Goal: Task Accomplishment & Management: Complete application form

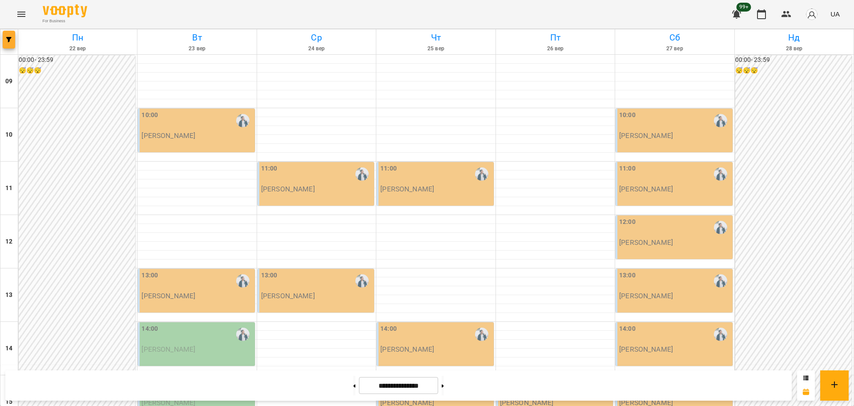
scroll to position [56, 0]
click at [14, 43] on button "button" at bounding box center [9, 40] width 12 height 18
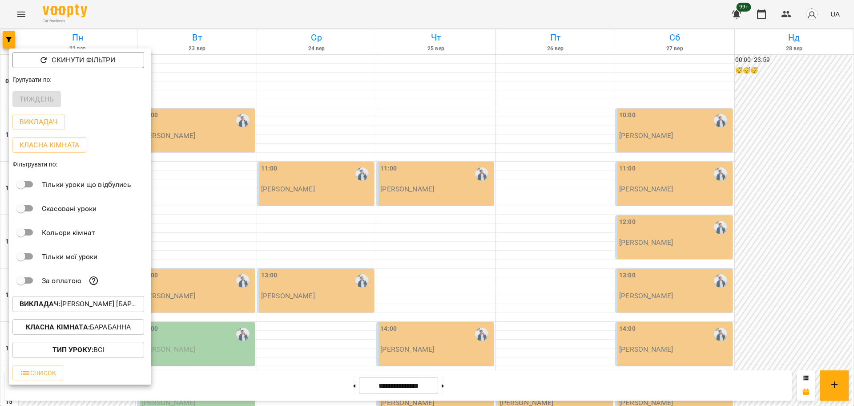
click at [60, 16] on div at bounding box center [427, 203] width 854 height 406
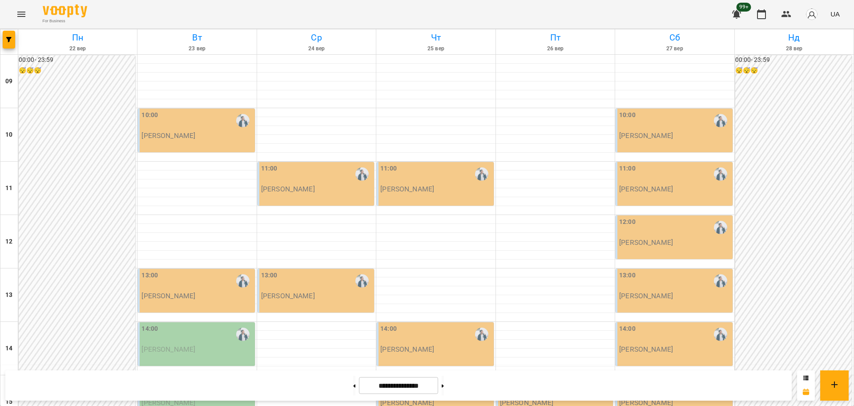
click at [33, 13] on div "Скинути фільтри Групувати по: Тиждень Викладач Класна кімната Фільтрувати по: Т…" at bounding box center [427, 203] width 854 height 406
click at [23, 14] on icon "Menu" at bounding box center [21, 14] width 8 height 5
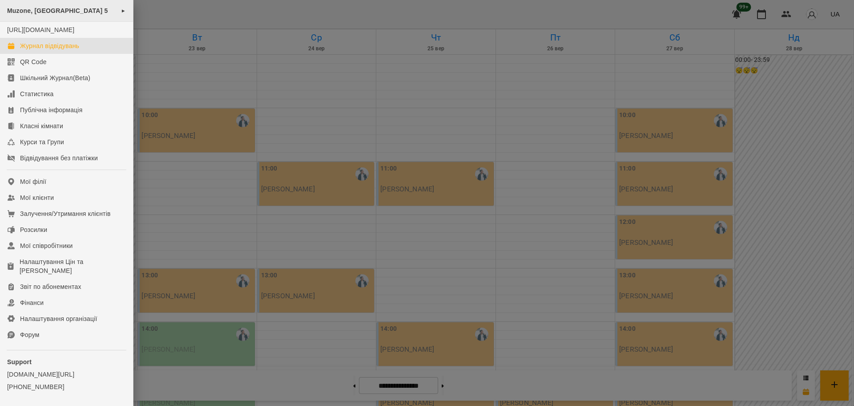
click at [36, 14] on span "Muzone, Велика Арнаутська 5" at bounding box center [57, 10] width 101 height 7
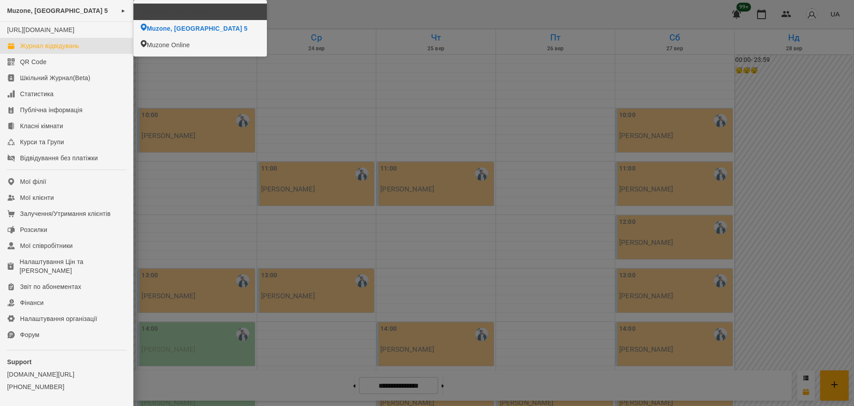
click at [199, 15] on span "Muzone, Пастера 52" at bounding box center [177, 12] width 60 height 9
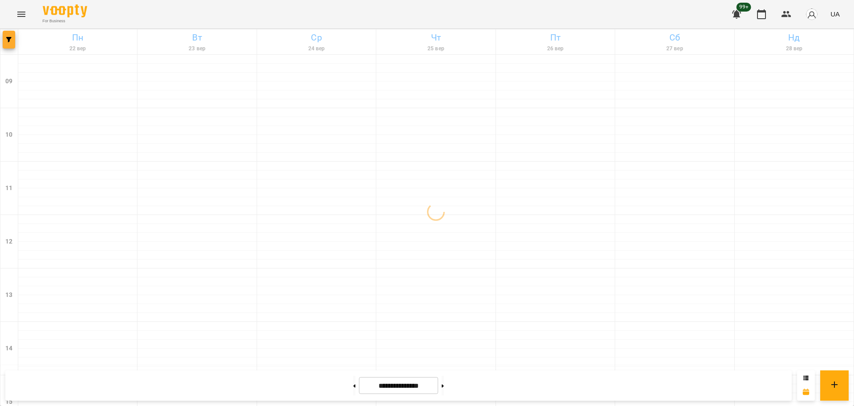
click at [6, 42] on button "button" at bounding box center [9, 40] width 12 height 18
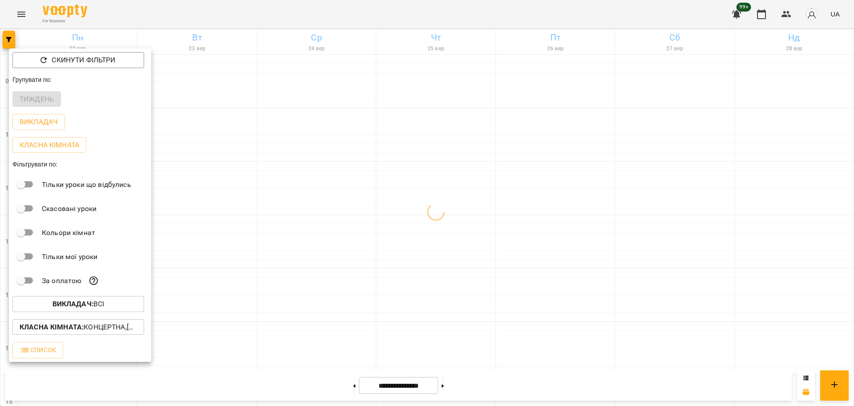
click at [97, 300] on button "Викладач : Всі" at bounding box center [78, 304] width 132 height 16
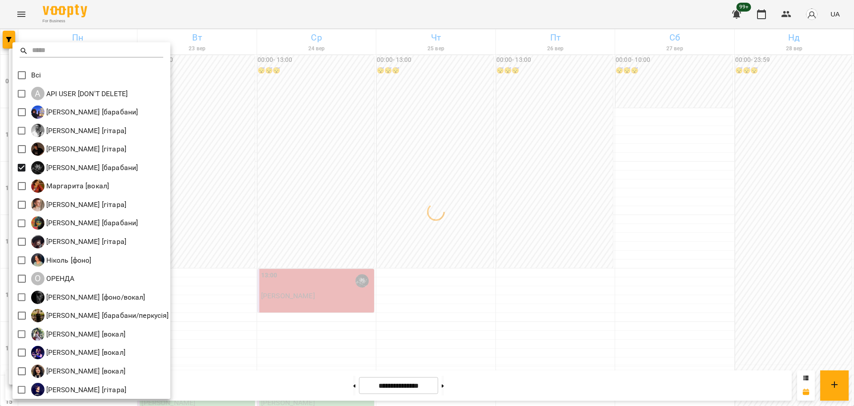
click at [266, 203] on div at bounding box center [427, 203] width 854 height 406
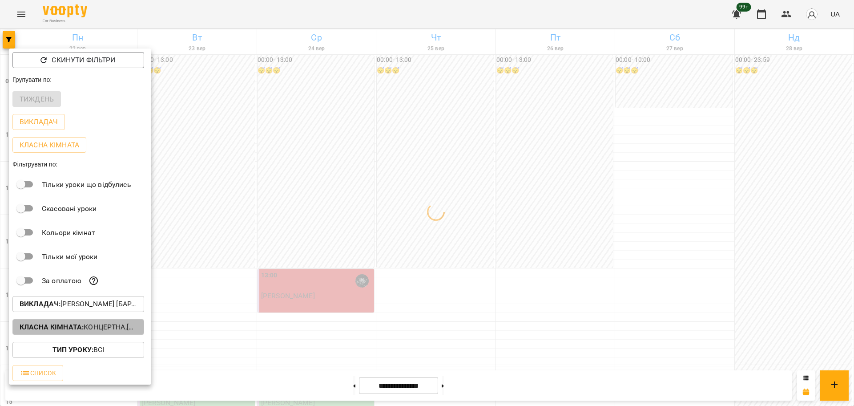
click at [119, 331] on p "Класна кімната : Концертна,[3] Гітарна,[5] Kids Гітарна,Кінозал" at bounding box center [78, 327] width 117 height 11
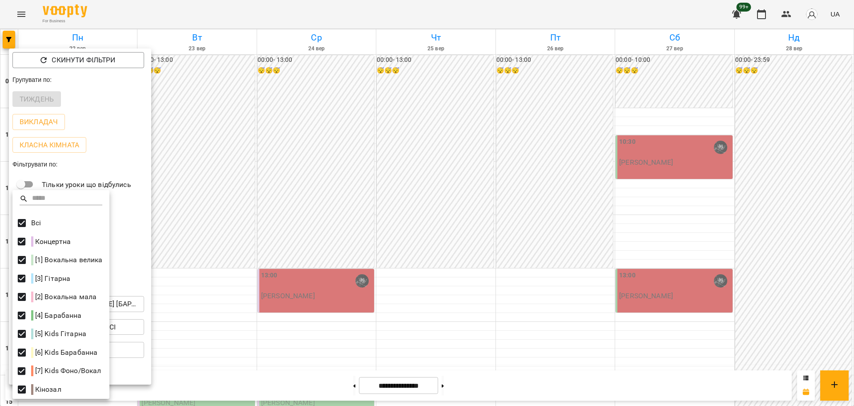
click at [202, 290] on div at bounding box center [427, 203] width 854 height 406
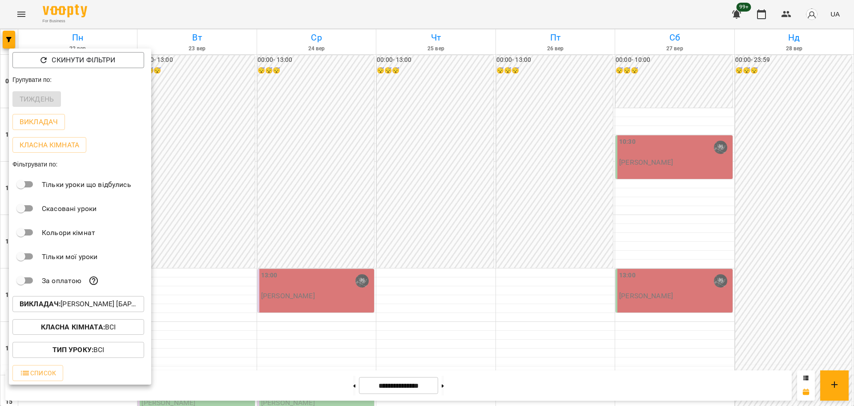
click at [232, 313] on div at bounding box center [427, 203] width 854 height 406
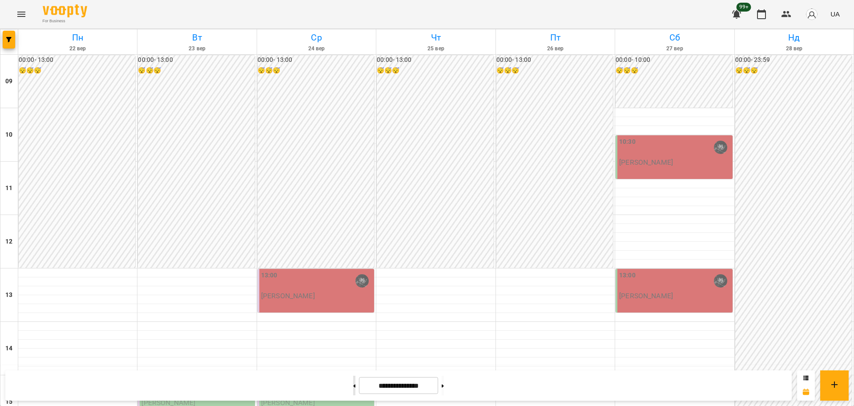
click at [353, 387] on button at bounding box center [354, 386] width 2 height 20
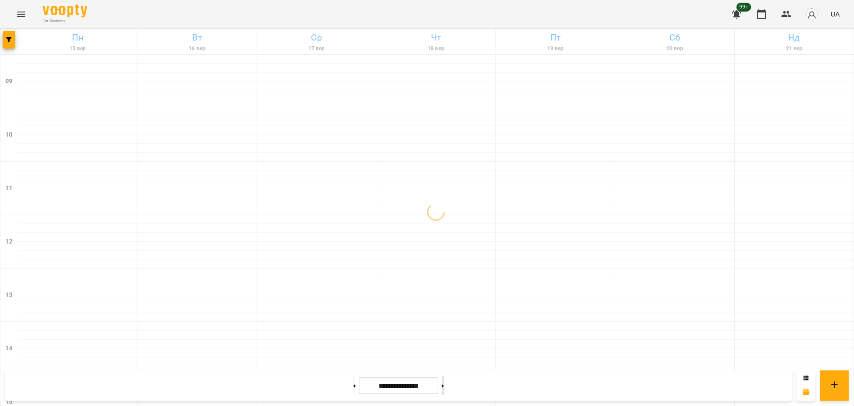
click at [444, 389] on button at bounding box center [443, 386] width 2 height 20
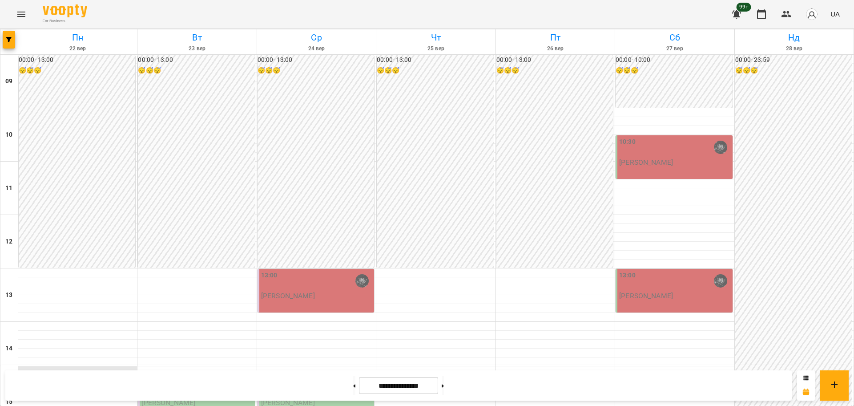
scroll to position [167, 0]
click at [444, 390] on button at bounding box center [443, 386] width 2 height 20
click at [444, 384] on button at bounding box center [443, 386] width 2 height 20
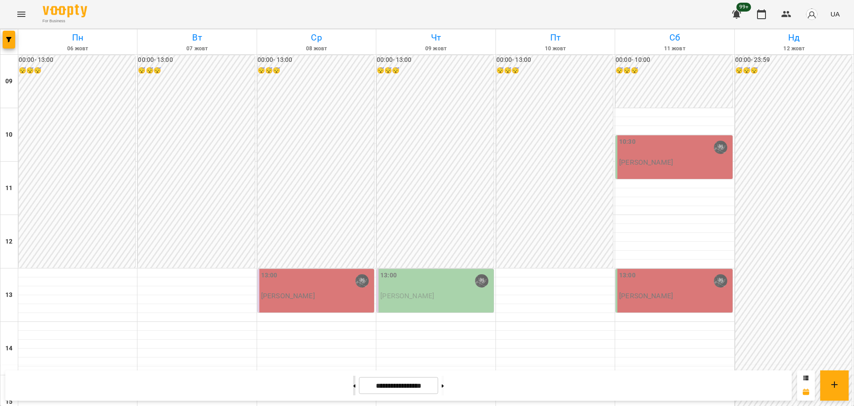
click at [353, 388] on button at bounding box center [354, 386] width 2 height 20
type input "**********"
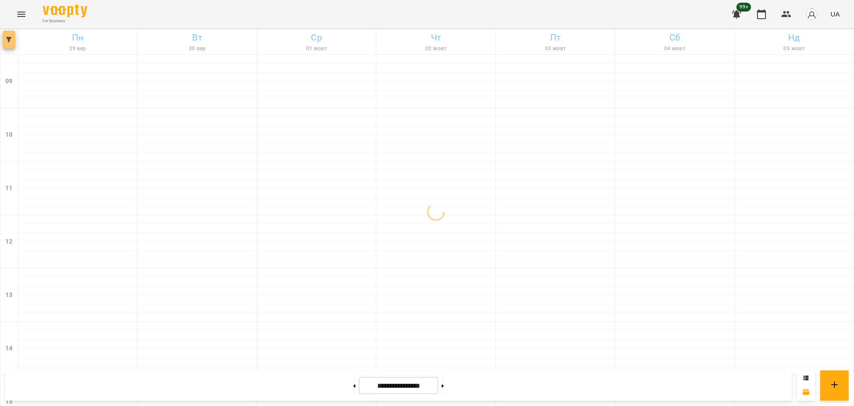
click at [8, 41] on icon "button" at bounding box center [8, 39] width 5 height 5
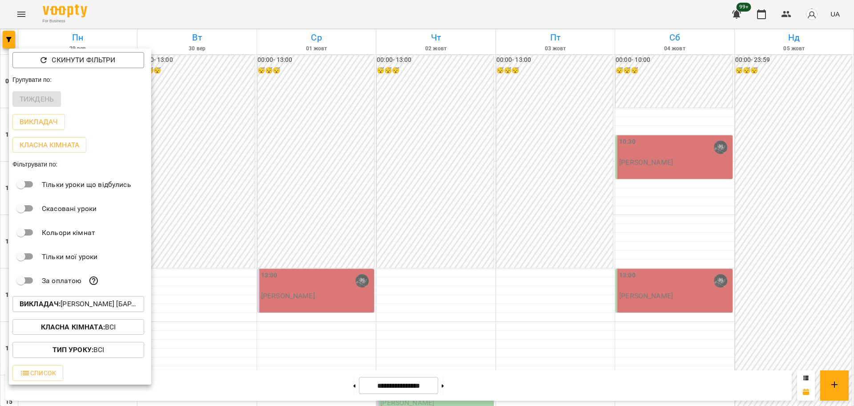
click at [106, 299] on button "Викладач : Козаченко Євгеній [барабани]" at bounding box center [78, 304] width 132 height 16
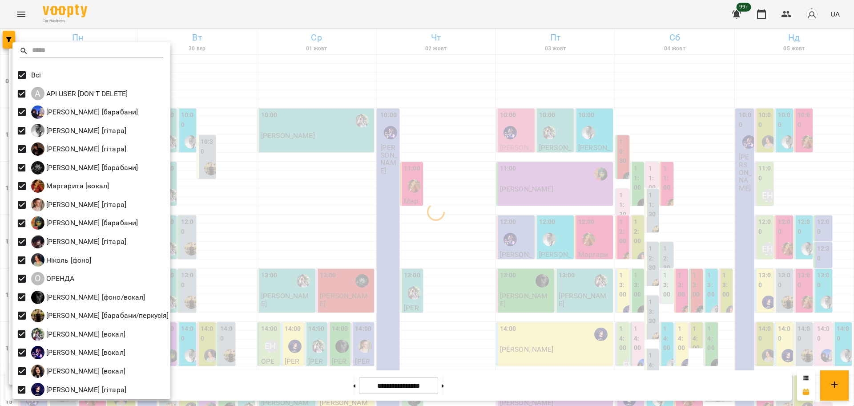
click at [319, 191] on div at bounding box center [427, 203] width 854 height 406
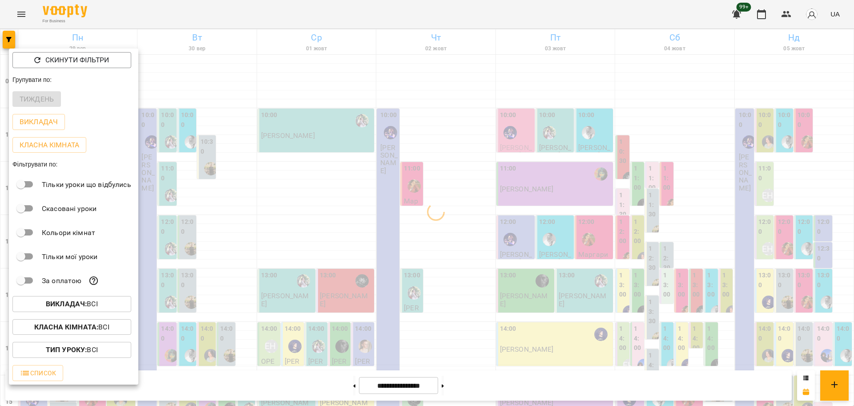
click at [95, 322] on button "Класна кімната : Всі" at bounding box center [71, 327] width 119 height 16
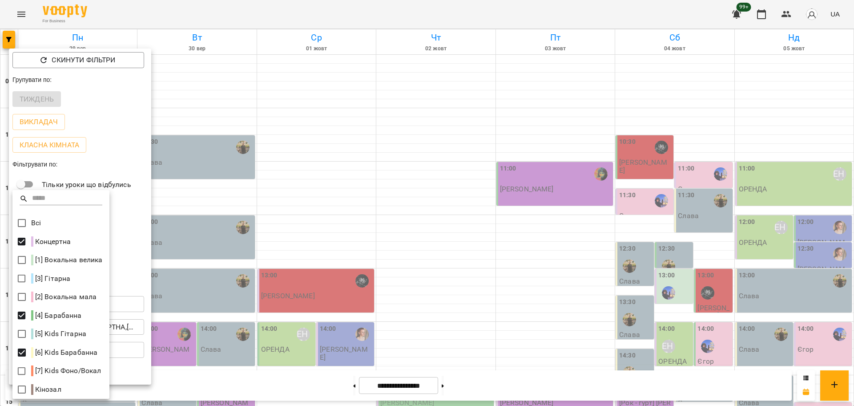
click at [365, 272] on div at bounding box center [427, 203] width 854 height 406
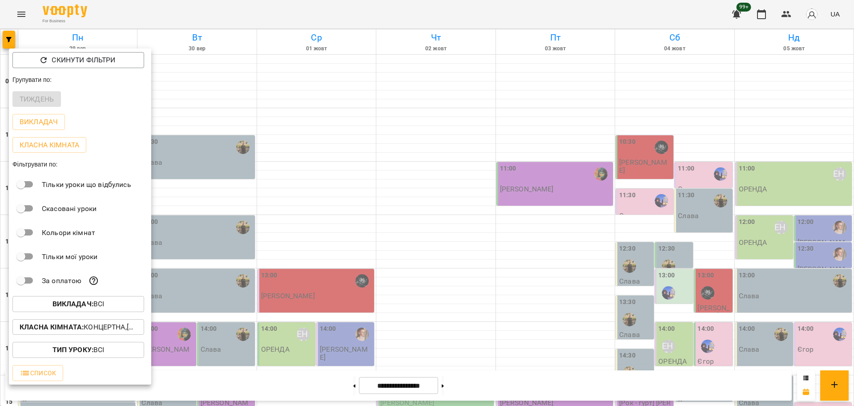
click at [260, 317] on div at bounding box center [427, 203] width 854 height 406
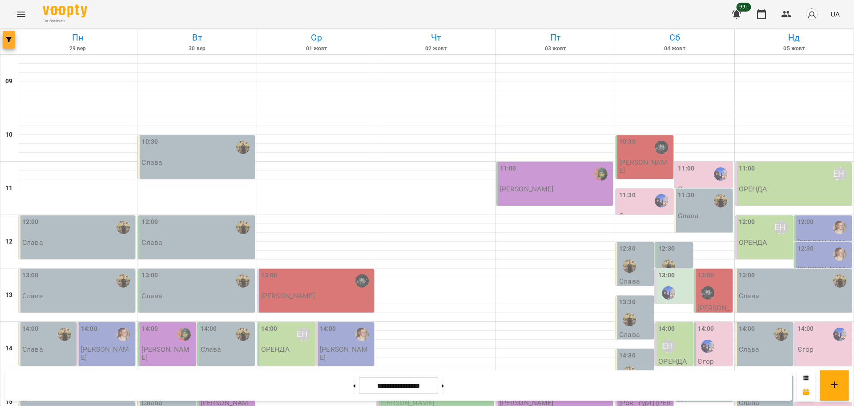
click at [9, 42] on icon "button" at bounding box center [8, 39] width 5 height 5
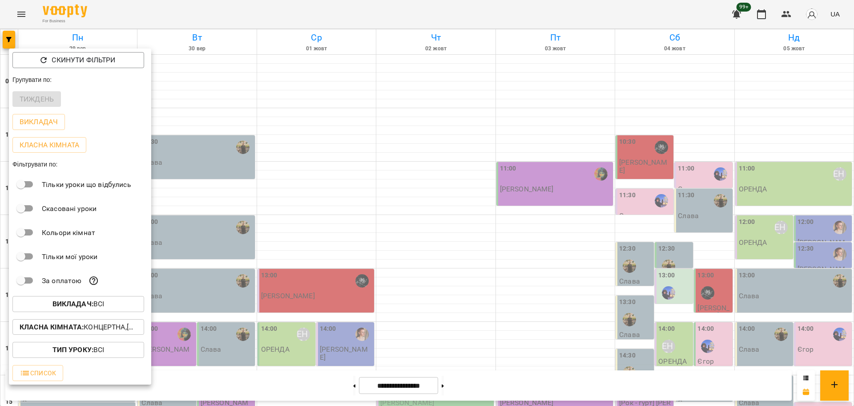
click at [107, 309] on span "Викладач : Всі" at bounding box center [78, 304] width 117 height 11
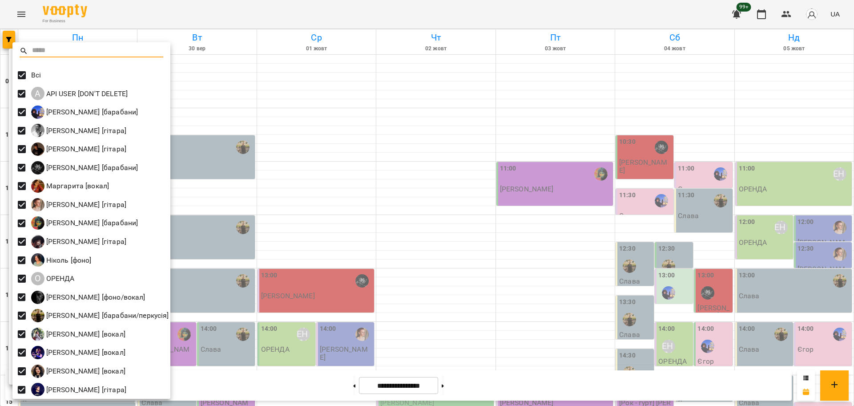
click at [325, 289] on div at bounding box center [427, 203] width 854 height 406
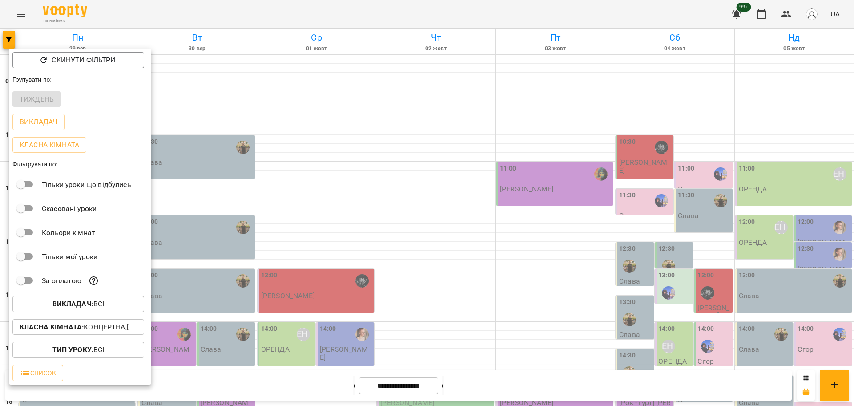
click at [31, 15] on div at bounding box center [427, 203] width 854 height 406
click at [26, 15] on div "Скинути фільтри Групувати по: Тиждень Викладач Класна кімната Фільтрувати по: Т…" at bounding box center [427, 203] width 854 height 406
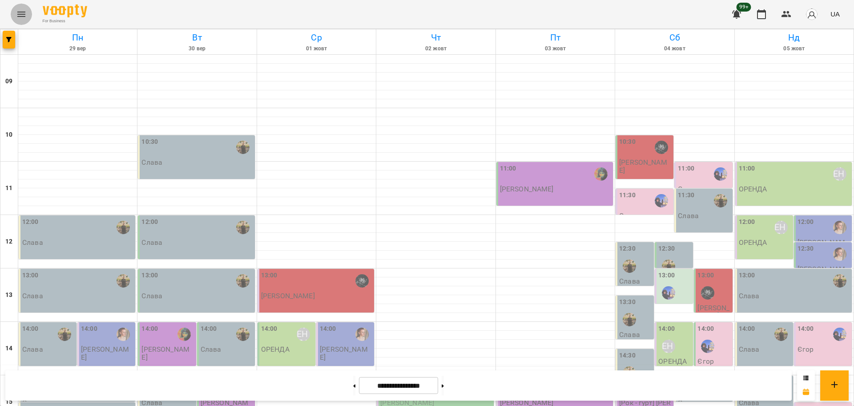
click at [17, 17] on icon "Menu" at bounding box center [21, 14] width 11 height 11
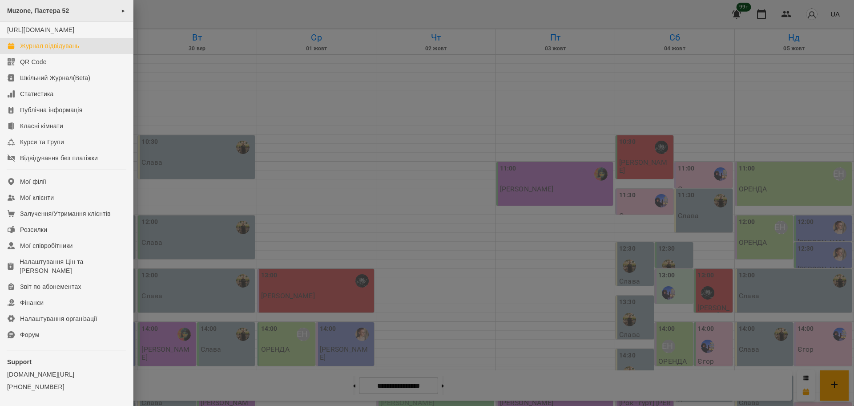
click at [55, 10] on span "Muzone, Пастера 52" at bounding box center [38, 10] width 62 height 7
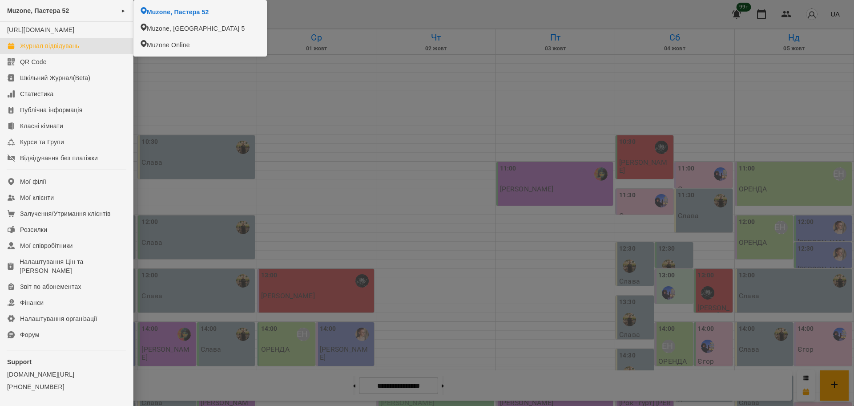
drag, startPoint x: 65, startPoint y: 49, endPoint x: 72, endPoint y: 52, distance: 7.6
click at [65, 49] on link "Журнал відвідувань" at bounding box center [66, 46] width 133 height 16
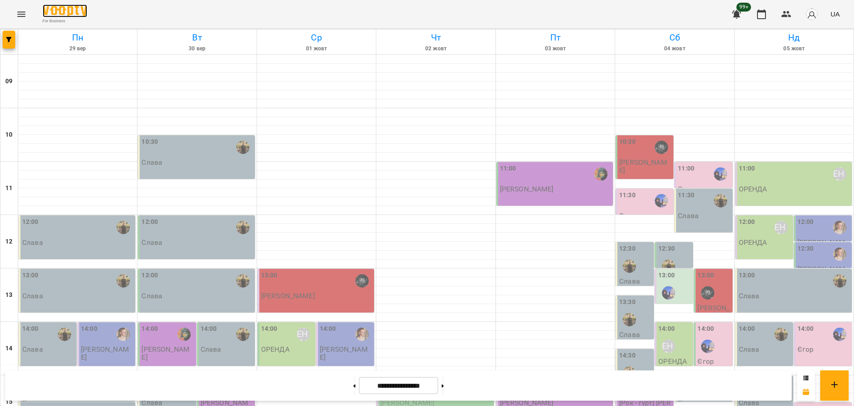
click at [43, 16] on img at bounding box center [65, 10] width 44 height 13
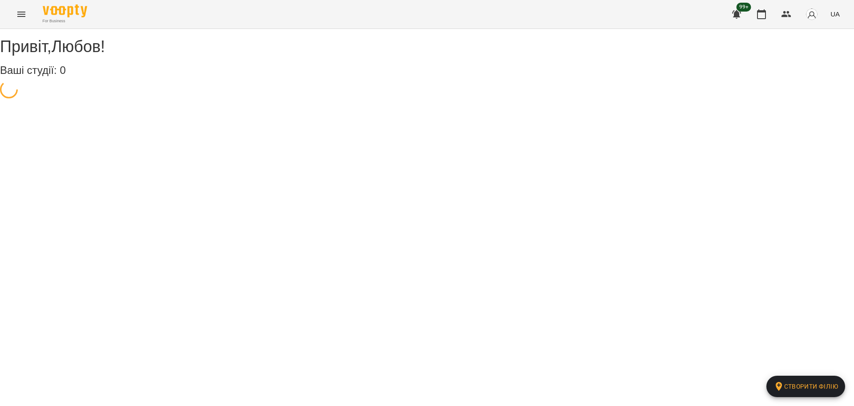
click at [19, 16] on icon "Menu" at bounding box center [21, 14] width 8 height 5
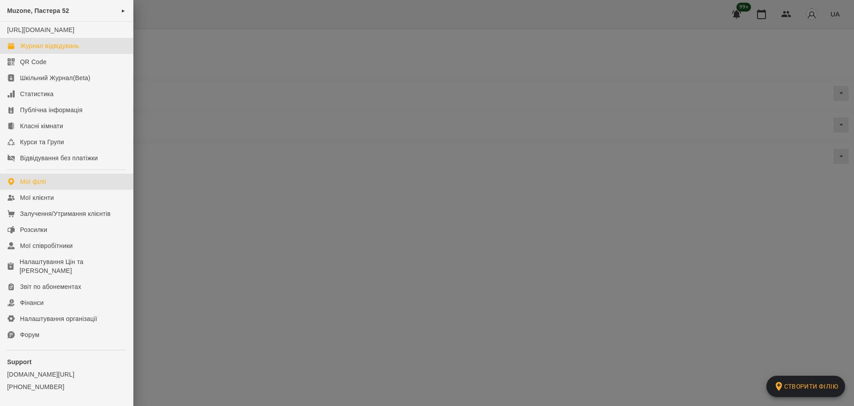
click at [58, 50] on div "Журнал відвідувань" at bounding box center [49, 45] width 59 height 9
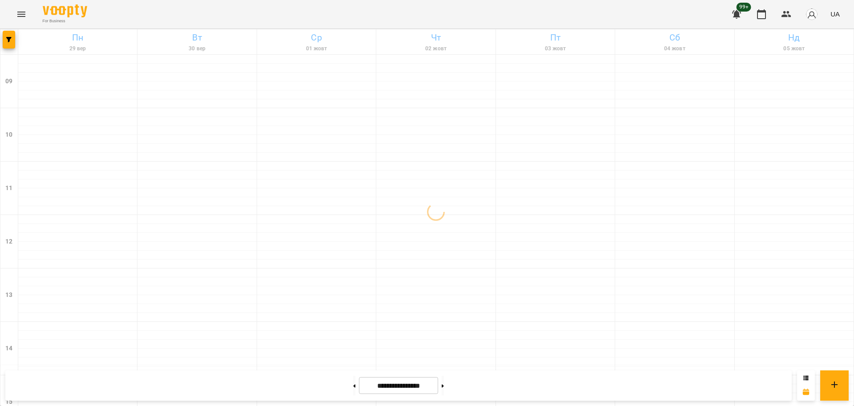
click at [811, 14] on img "button" at bounding box center [812, 14] width 12 height 12
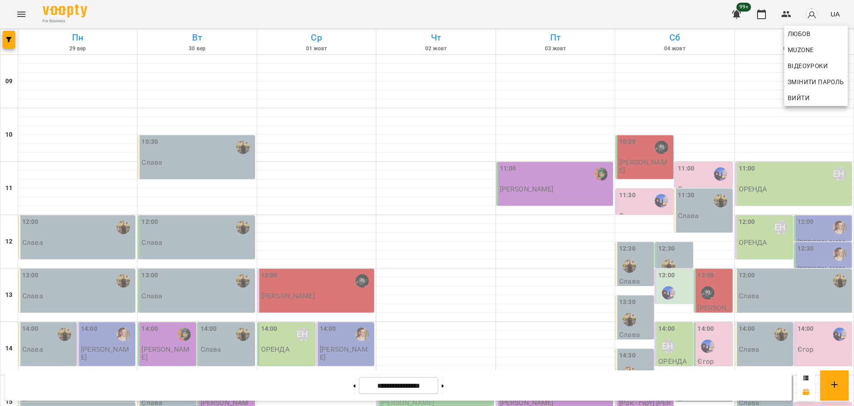
click at [809, 96] on span "Вийти" at bounding box center [799, 98] width 22 height 11
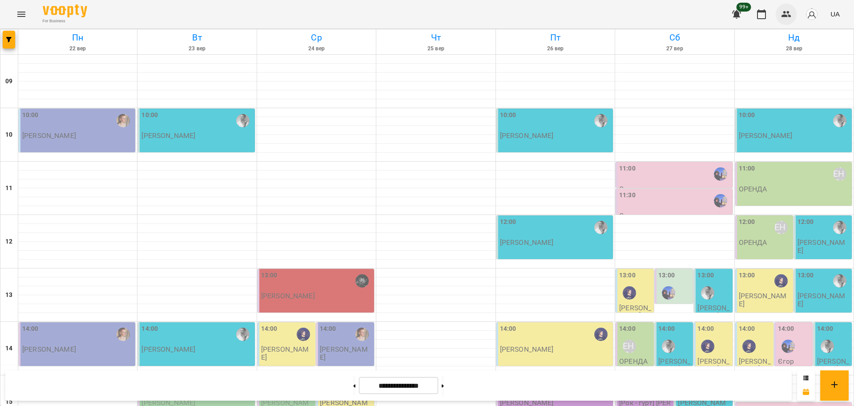
scroll to position [278, 0]
click at [786, 20] on button "button" at bounding box center [786, 14] width 21 height 21
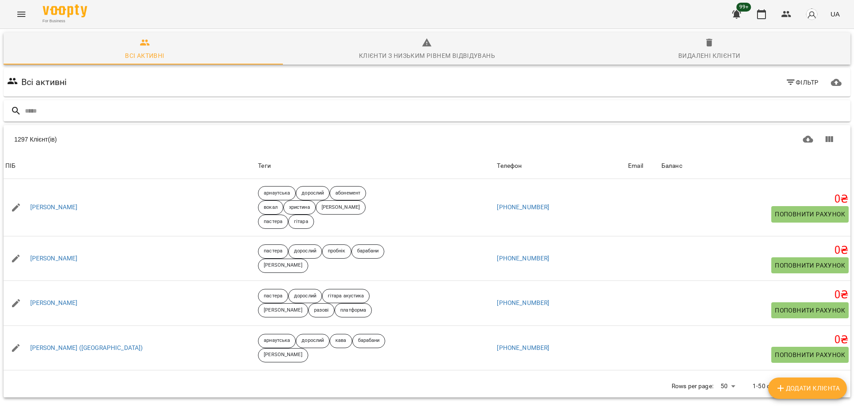
click at [334, 109] on input "text" at bounding box center [436, 111] width 822 height 15
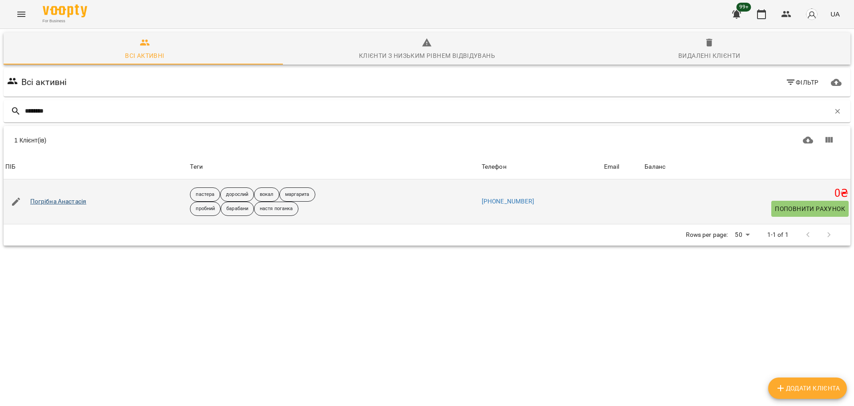
type input "********"
click at [52, 198] on link "Погрібна Анастасія" at bounding box center [58, 201] width 57 height 9
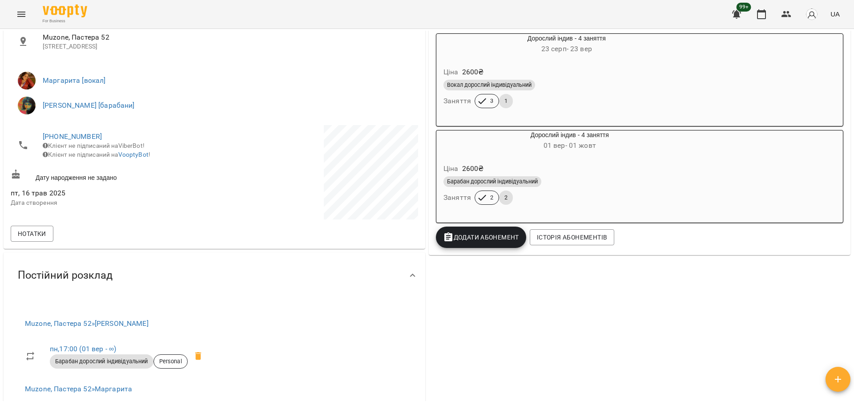
scroll to position [167, 0]
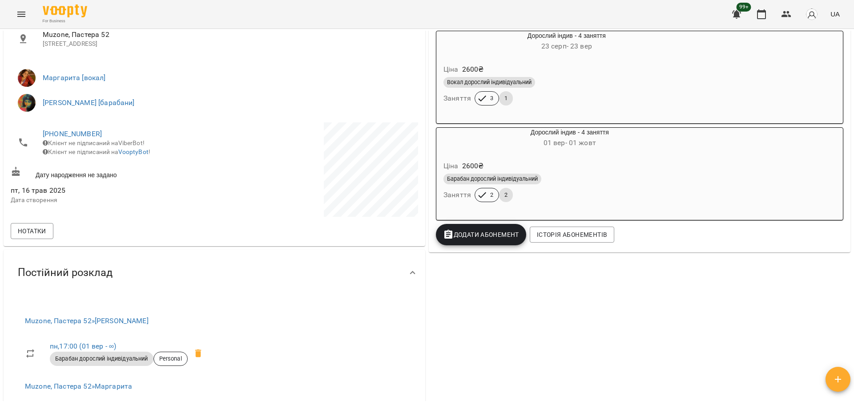
click at [17, 14] on icon "Menu" at bounding box center [21, 14] width 8 height 5
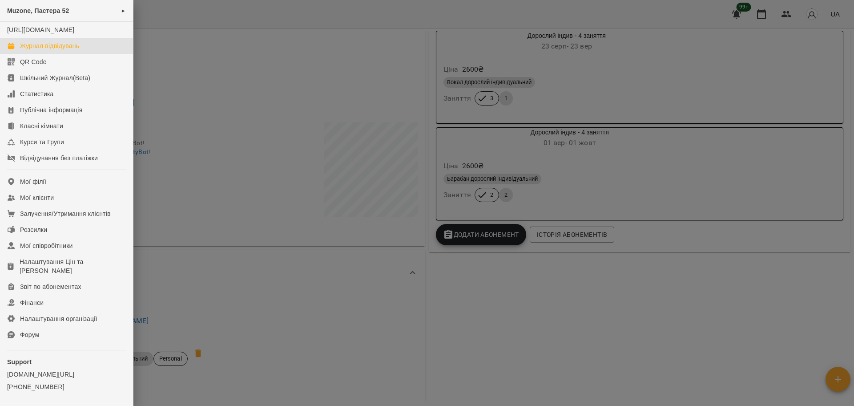
click at [47, 50] on div "Журнал відвідувань" at bounding box center [49, 45] width 59 height 9
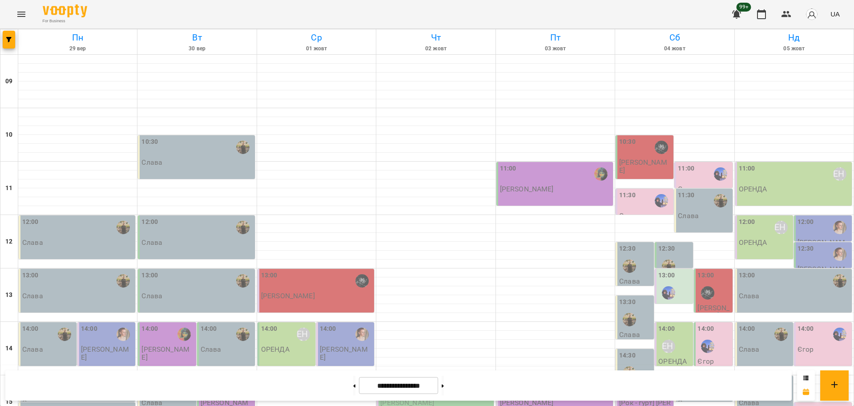
click at [3, 3] on div "For Business 99+ UA" at bounding box center [427, 14] width 854 height 28
click at [21, 23] on button "Menu" at bounding box center [21, 14] width 21 height 21
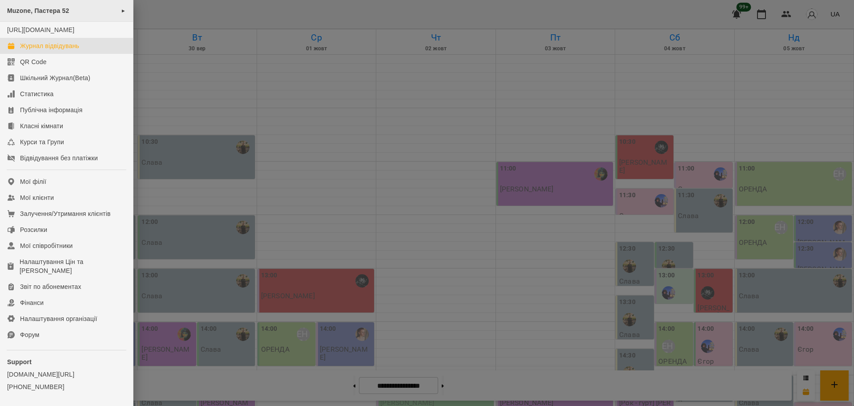
click at [73, 20] on div "Muzone, Пастера 52 ►" at bounding box center [66, 11] width 133 height 22
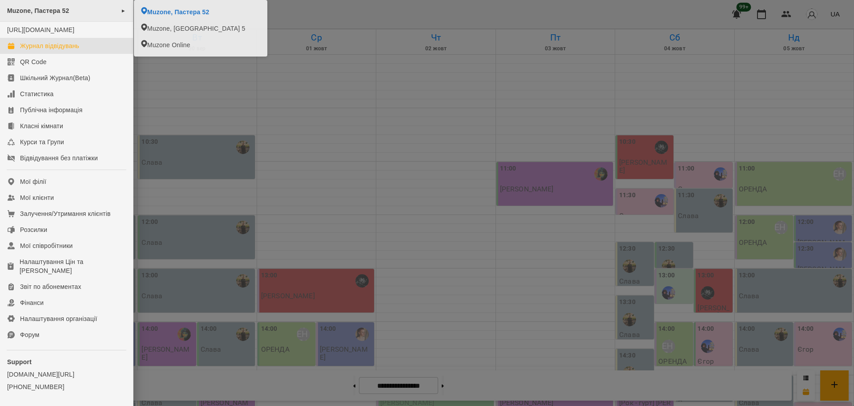
click at [99, 11] on div "Muzone, Пастера 52 ►" at bounding box center [66, 11] width 133 height 22
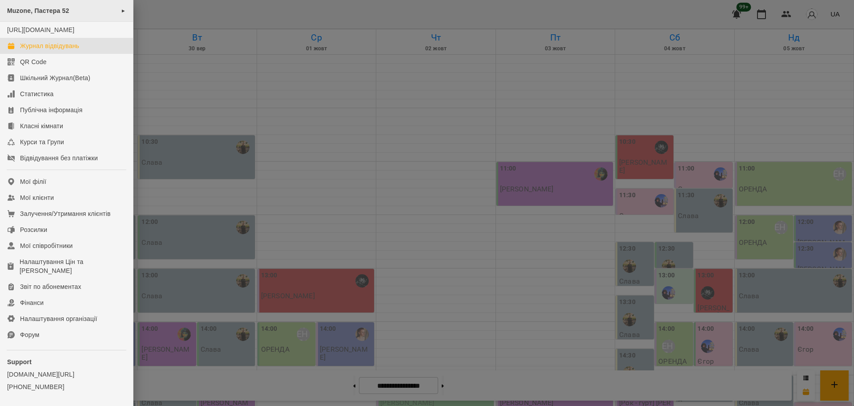
click at [110, 13] on div "Muzone, Пастера 52 ►" at bounding box center [66, 11] width 133 height 22
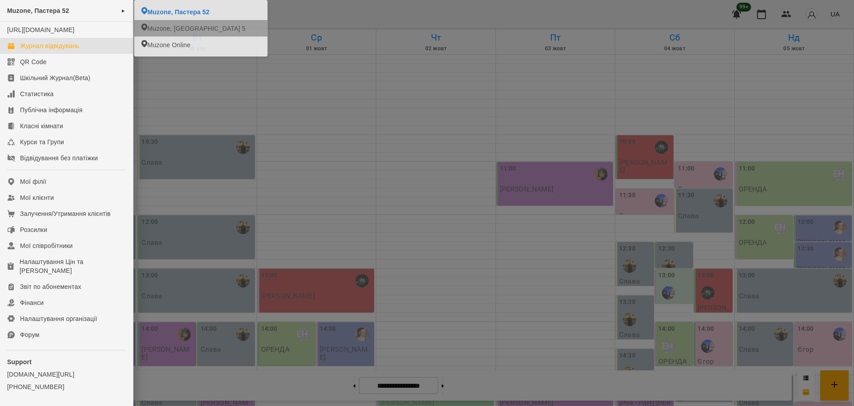
click at [181, 36] on li "Muzone, Велика Арнаутська 5" at bounding box center [200, 28] width 133 height 16
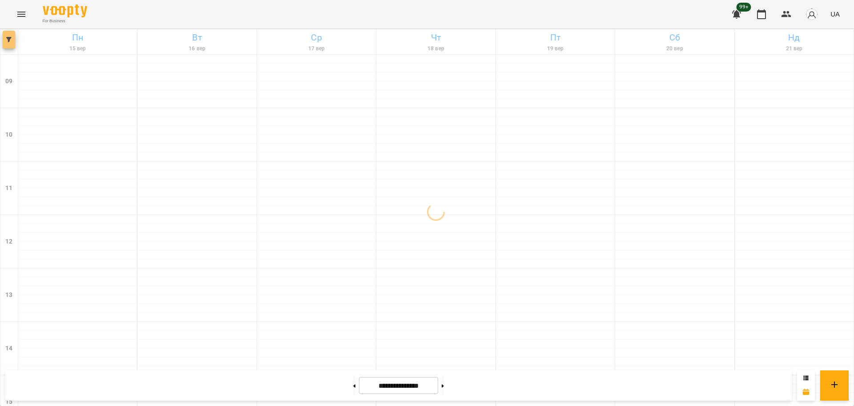
click at [9, 41] on icon "button" at bounding box center [8, 39] width 5 height 5
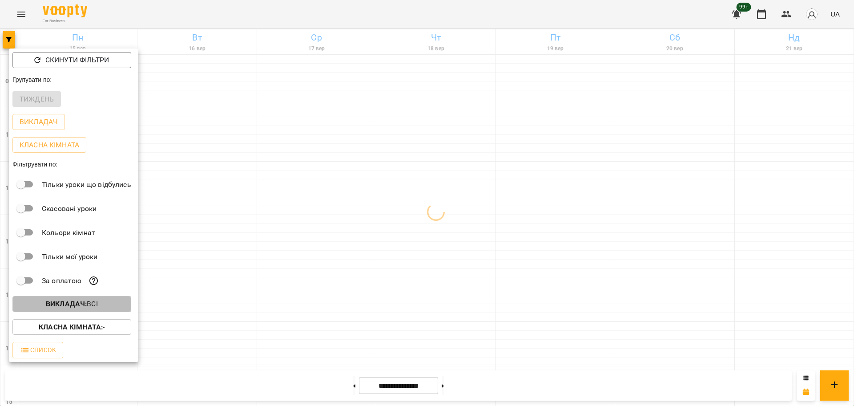
click at [88, 308] on p "Викладач : Всі" at bounding box center [72, 304] width 52 height 11
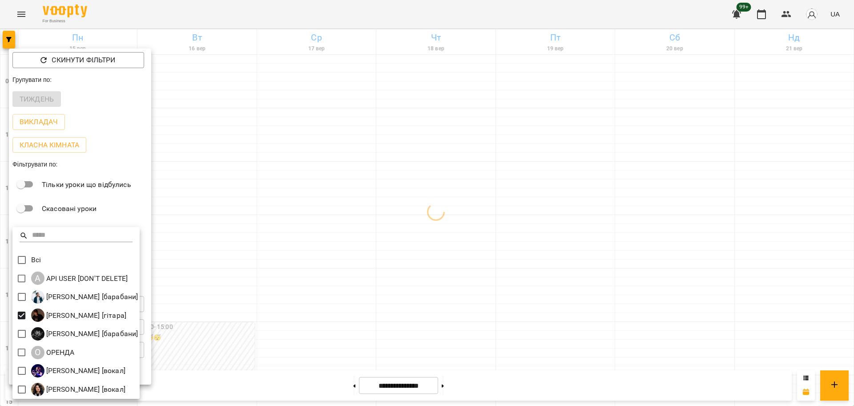
click at [294, 327] on div at bounding box center [427, 203] width 854 height 406
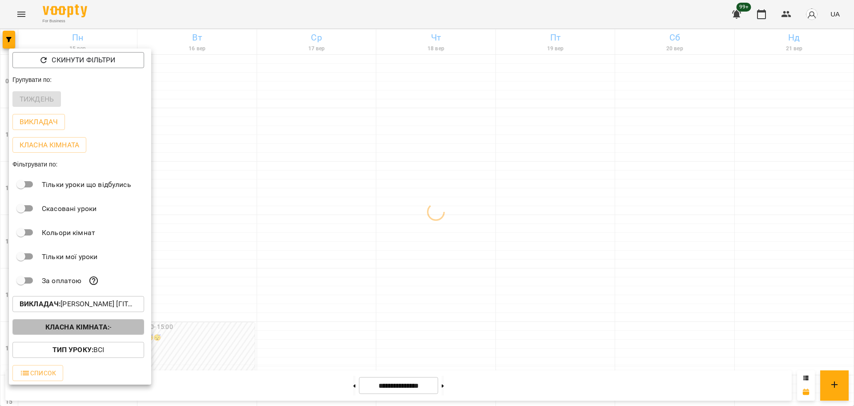
click at [97, 331] on b "Класна кімната :" at bounding box center [77, 327] width 64 height 8
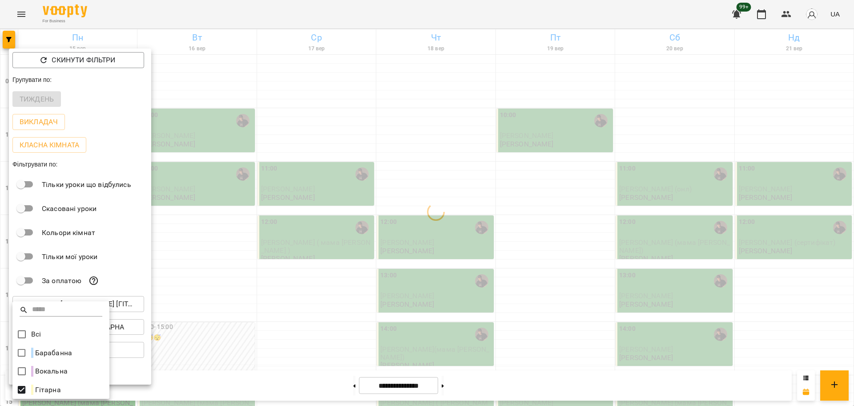
click at [460, 293] on div at bounding box center [427, 203] width 854 height 406
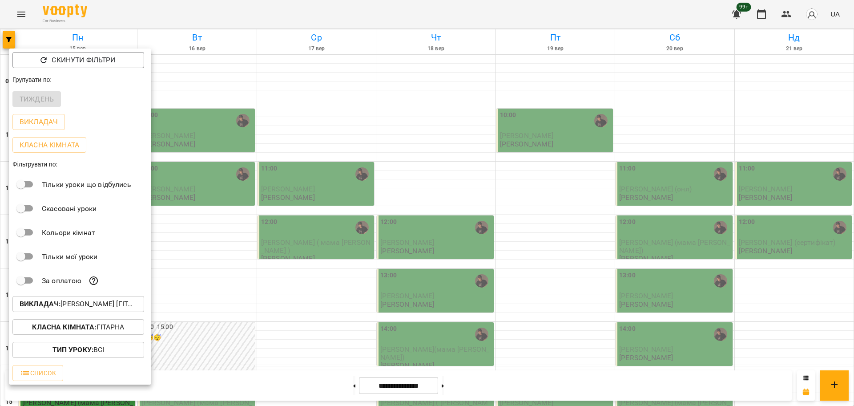
click at [284, 316] on div at bounding box center [427, 203] width 854 height 406
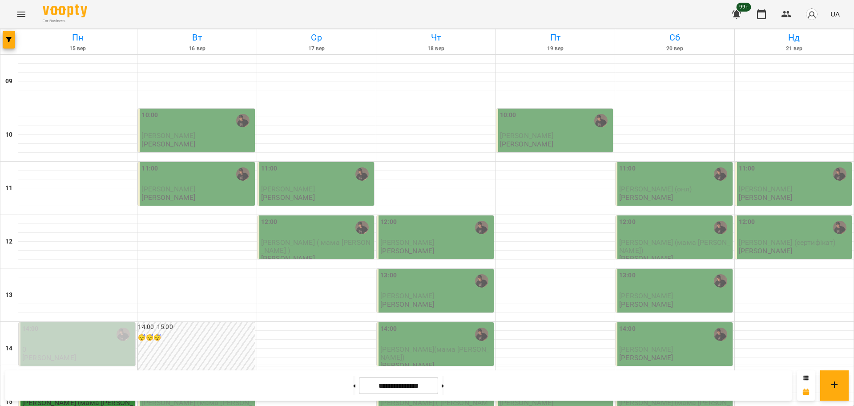
scroll to position [334, 0]
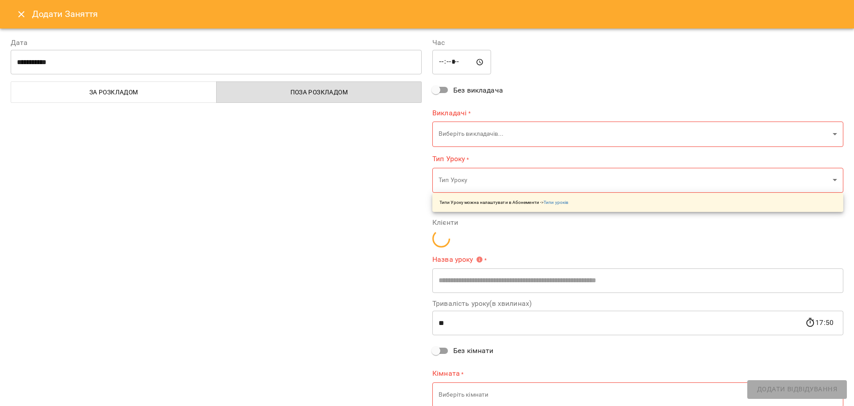
type input "**********"
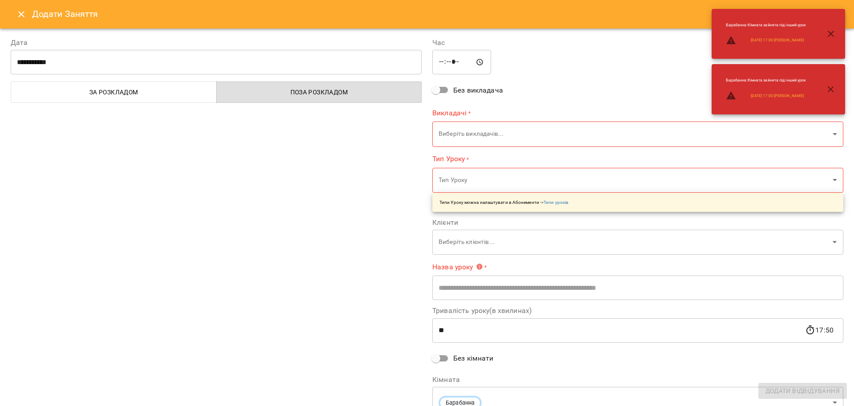
click at [17, 12] on icon "Close" at bounding box center [21, 14] width 11 height 11
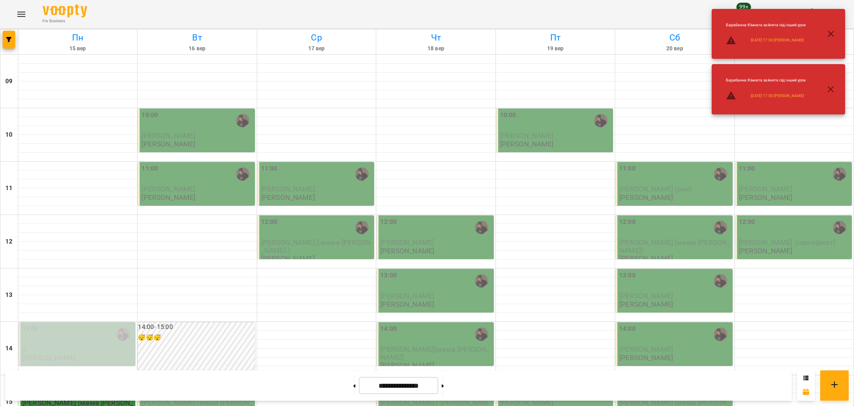
scroll to position [56, 0]
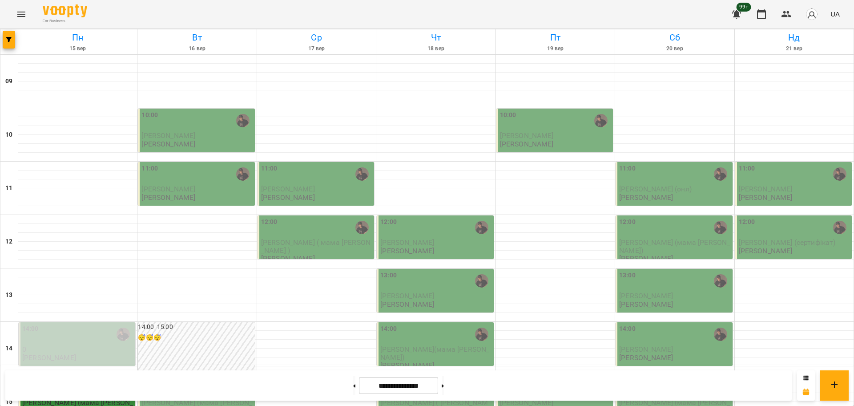
click at [25, 11] on icon "Menu" at bounding box center [21, 14] width 11 height 11
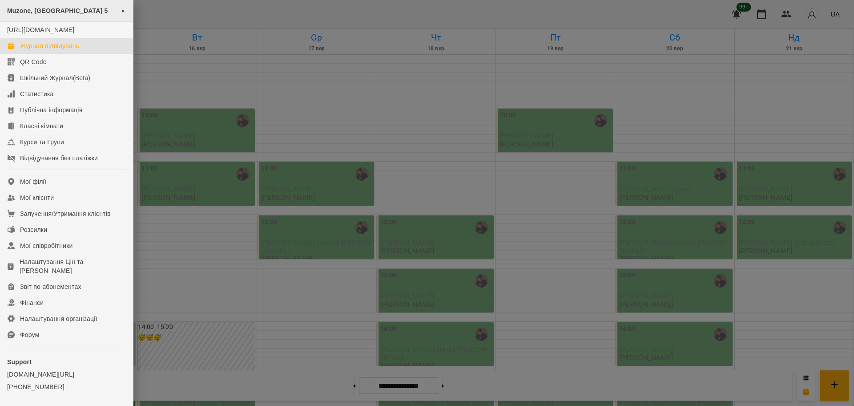
click at [67, 15] on div "Muzone, Велика Арнаутська 5 ►" at bounding box center [66, 11] width 133 height 22
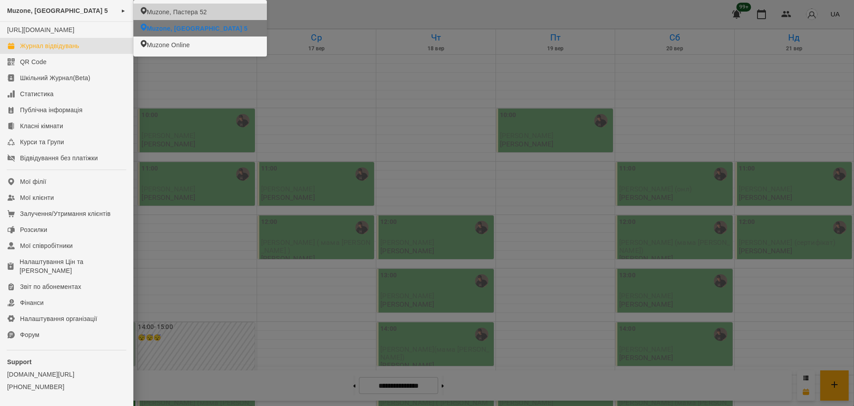
click at [183, 10] on span "Muzone, Пастера 52" at bounding box center [177, 12] width 60 height 9
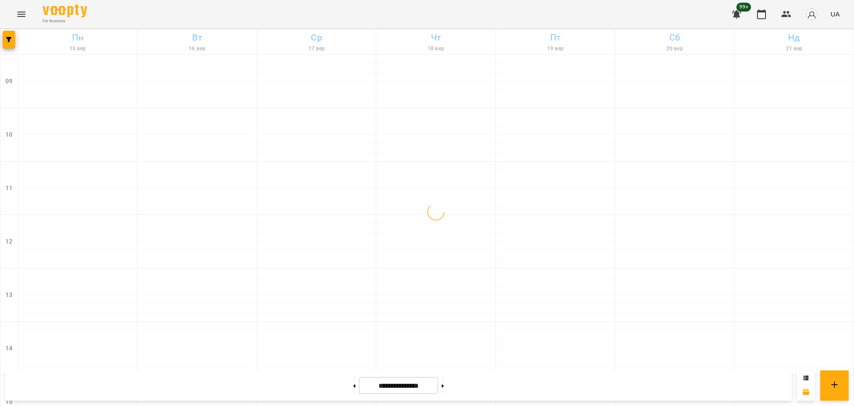
click at [1, 41] on div at bounding box center [9, 41] width 18 height 25
click at [13, 46] on button "button" at bounding box center [9, 40] width 12 height 18
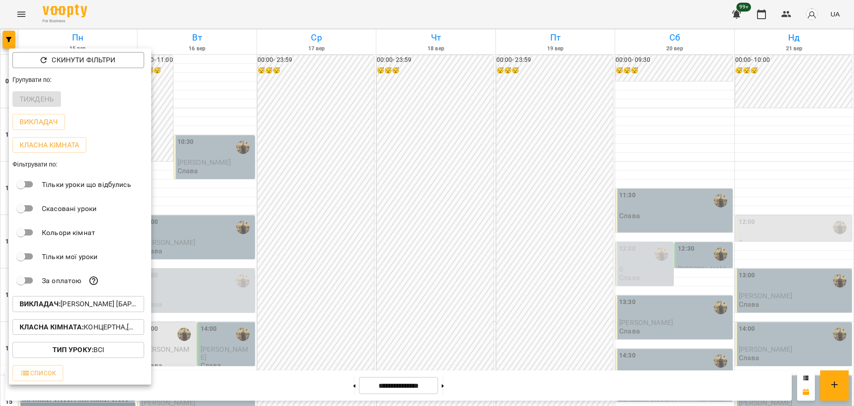
click at [124, 303] on p "Викладач : Слава Болбі [барабани/перкусія]" at bounding box center [78, 304] width 117 height 11
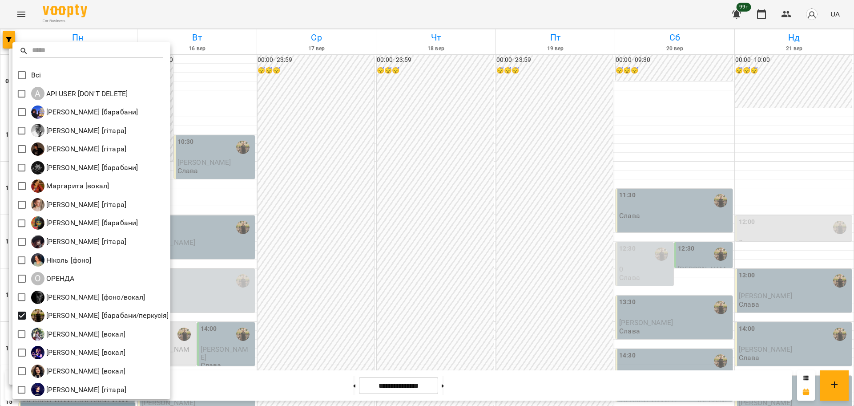
click at [302, 290] on div at bounding box center [427, 203] width 854 height 406
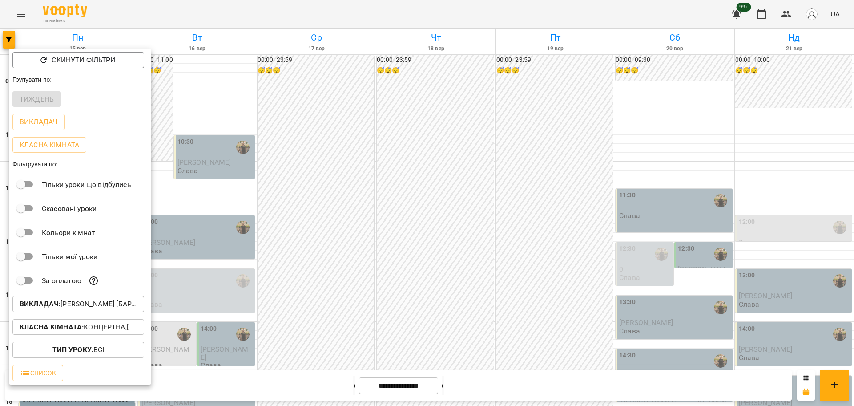
click at [56, 328] on b "Класна кімната :" at bounding box center [52, 327] width 64 height 8
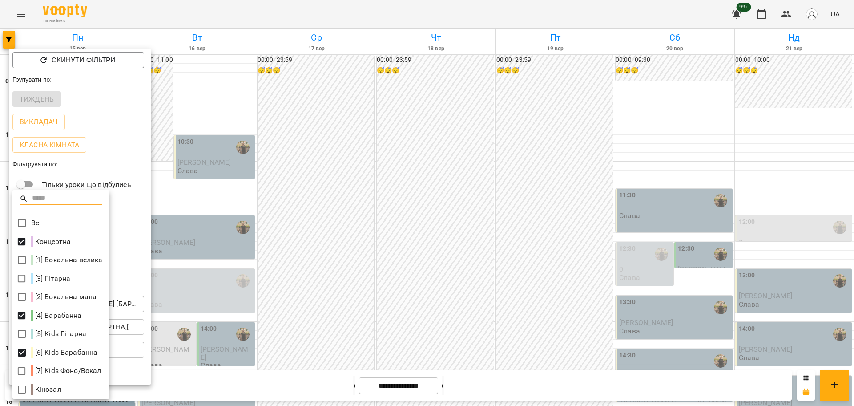
click at [257, 308] on div at bounding box center [427, 203] width 854 height 406
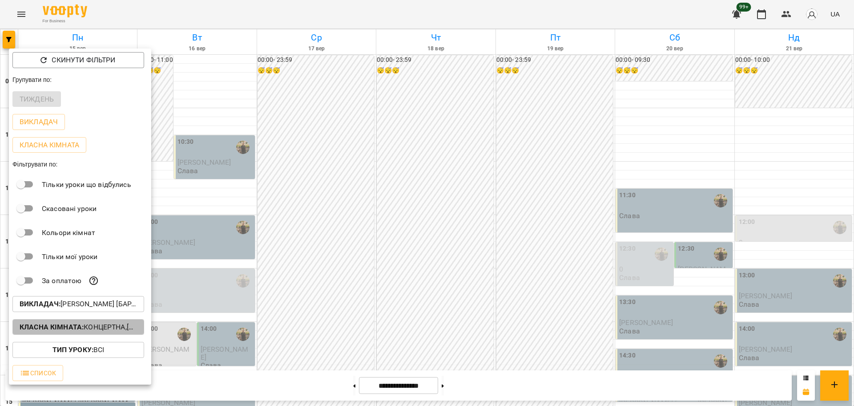
click at [94, 332] on p "Класна кімната : Концертна,[4] Барабанна,[6] Kids Барабанна" at bounding box center [78, 327] width 117 height 11
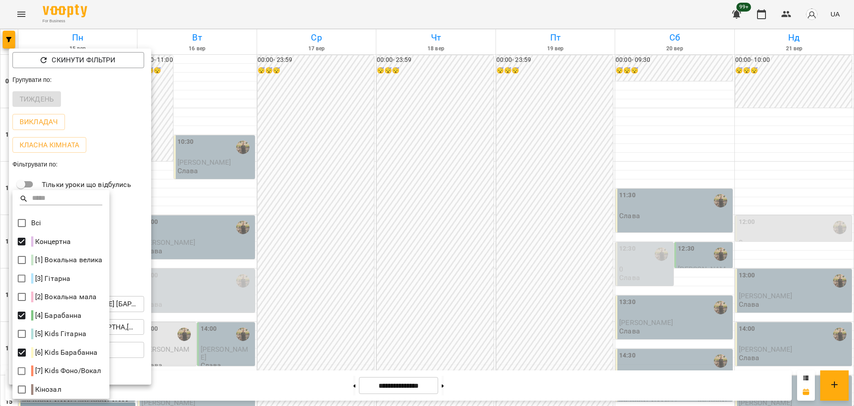
click at [340, 327] on div at bounding box center [427, 203] width 854 height 406
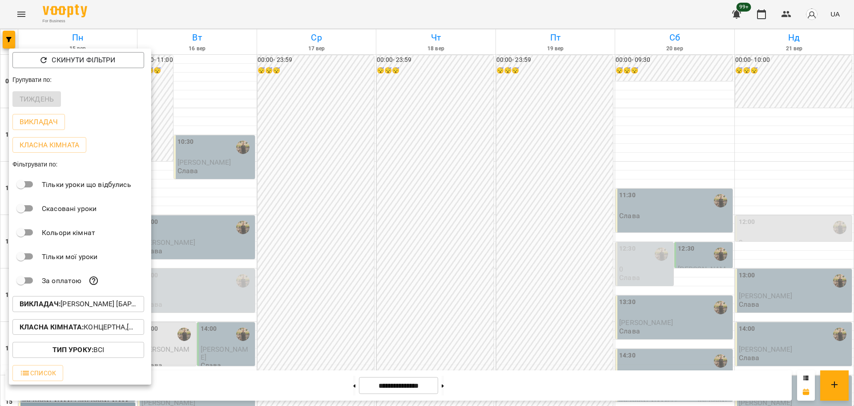
click at [416, 287] on div at bounding box center [427, 203] width 854 height 406
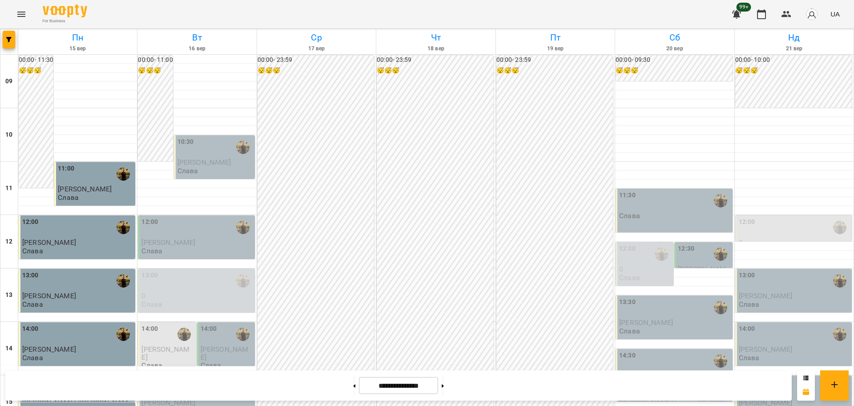
scroll to position [383, 0]
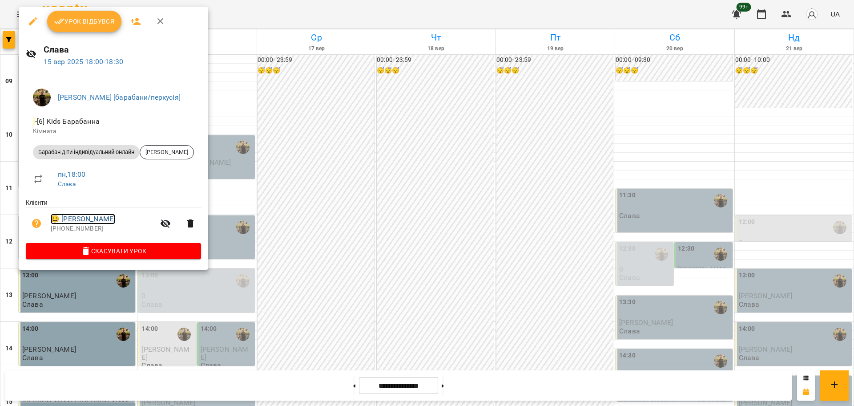
click at [78, 217] on link "😀 Марк Уніят" at bounding box center [83, 219] width 65 height 11
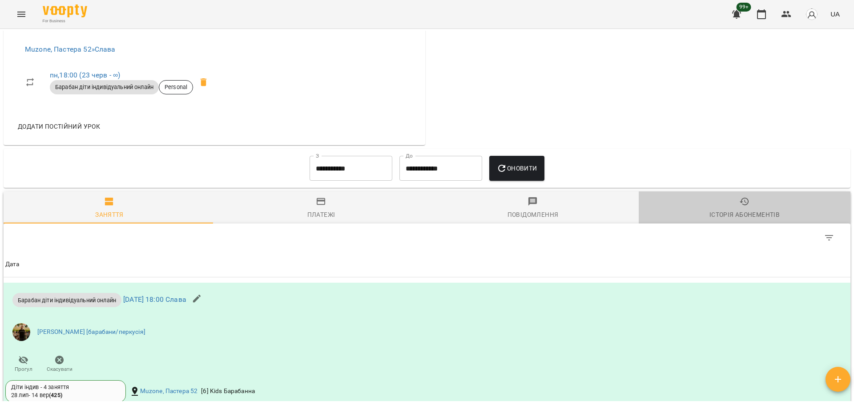
click at [755, 206] on span "Історія абонементів" at bounding box center [744, 208] width 201 height 24
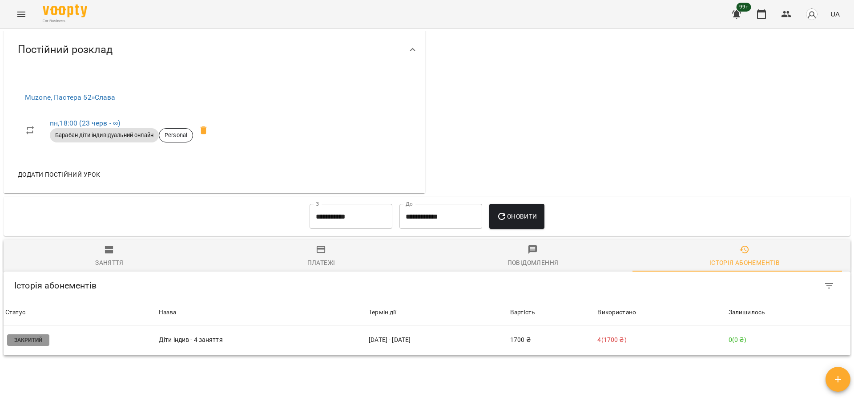
scroll to position [445, 0]
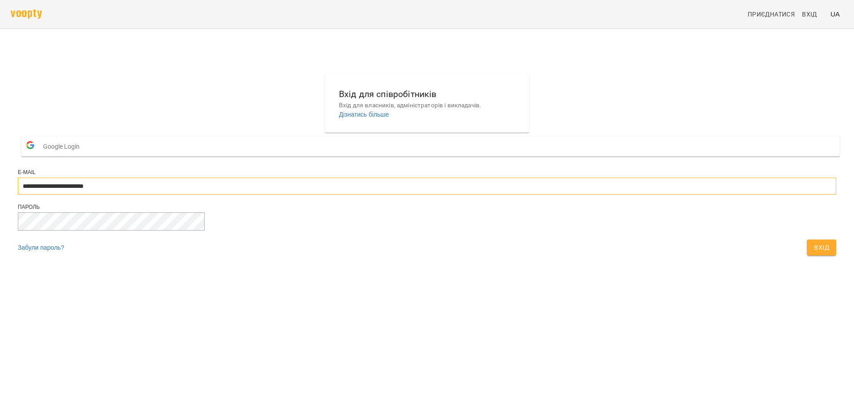
click at [408, 194] on input "**********" at bounding box center [427, 186] width 819 height 17
type input "**********"
click at [814, 253] on span "Вхід" at bounding box center [821, 247] width 15 height 11
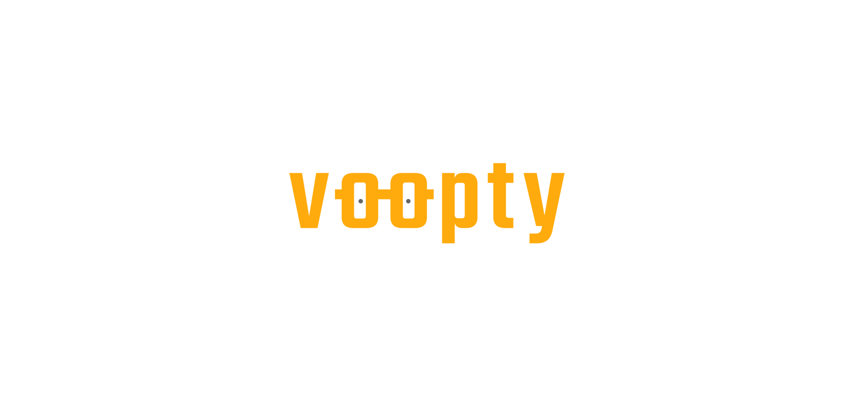
click at [13, 0] on div at bounding box center [427, 0] width 854 height 0
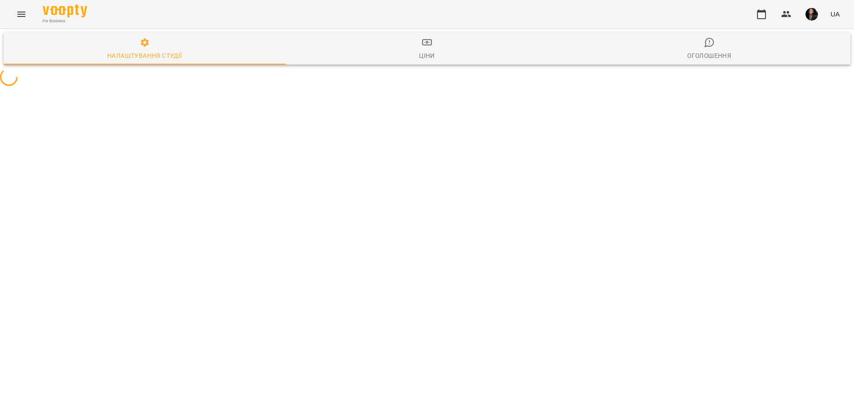
click at [23, 17] on icon "Menu" at bounding box center [21, 14] width 11 height 11
select select "**"
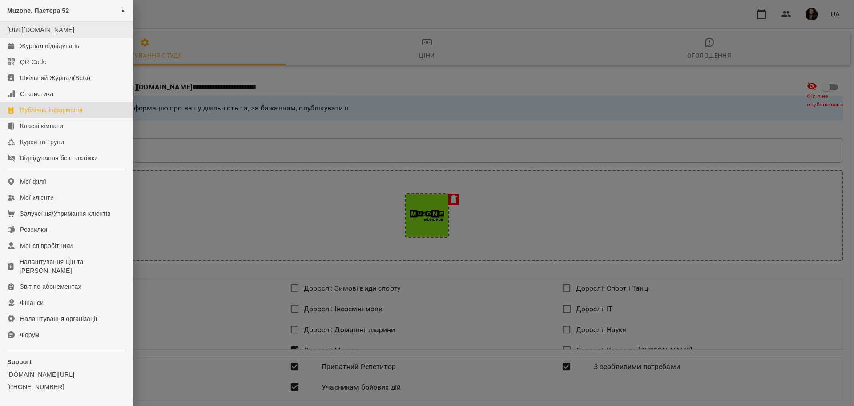
click at [60, 38] on li "https://www.voopty.com.ua/studio/65d46aa565da925f9dff56a9" at bounding box center [66, 30] width 133 height 16
click at [83, 54] on link "Журнал відвідувань" at bounding box center [66, 46] width 133 height 16
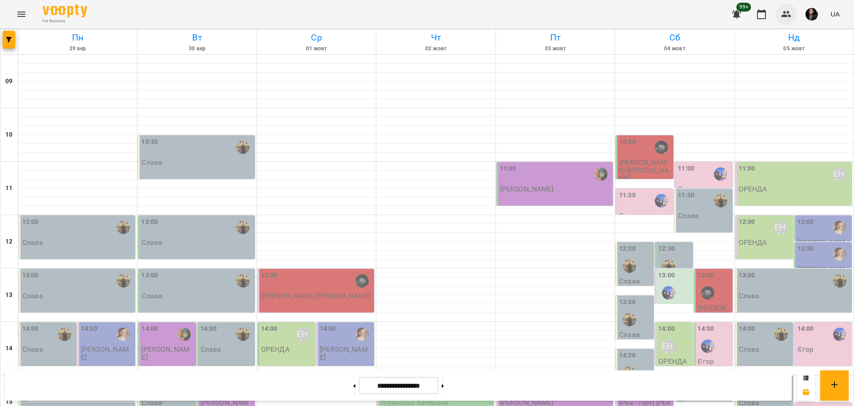
click at [787, 14] on icon "button" at bounding box center [786, 14] width 11 height 11
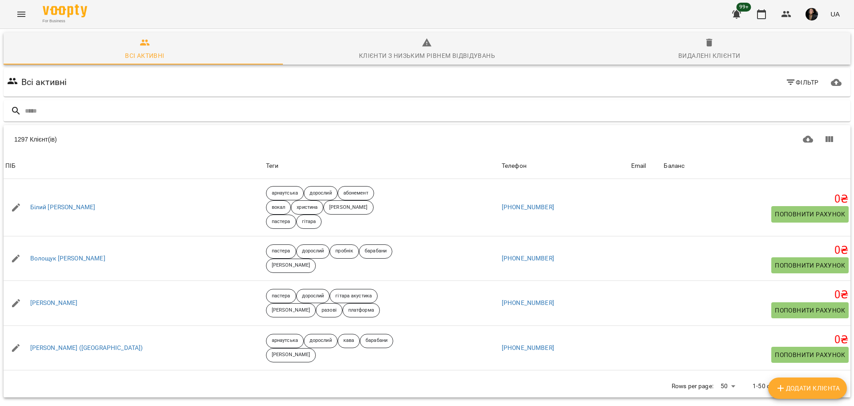
click at [800, 388] on span "Додати клієнта" at bounding box center [807, 388] width 65 height 11
select select "**"
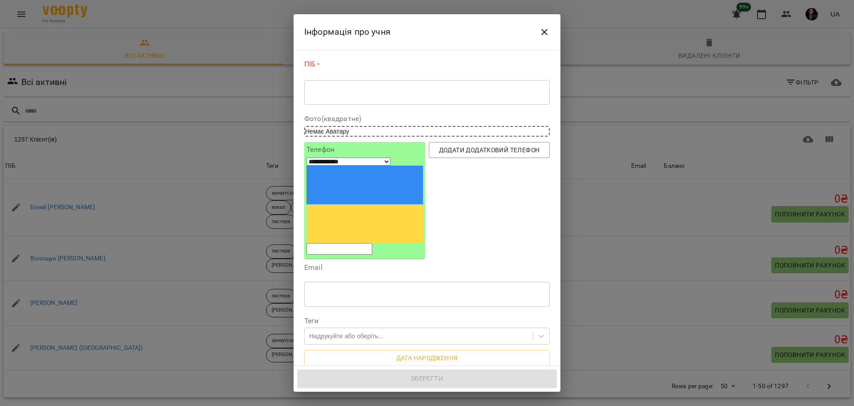
click at [369, 87] on div "* ​" at bounding box center [427, 92] width 246 height 25
drag, startPoint x: 369, startPoint y: 87, endPoint x: 332, endPoint y: 89, distance: 37.0
click at [332, 89] on textarea at bounding box center [427, 92] width 233 height 8
click at [331, 89] on textarea at bounding box center [427, 92] width 233 height 8
paste textarea "**********"
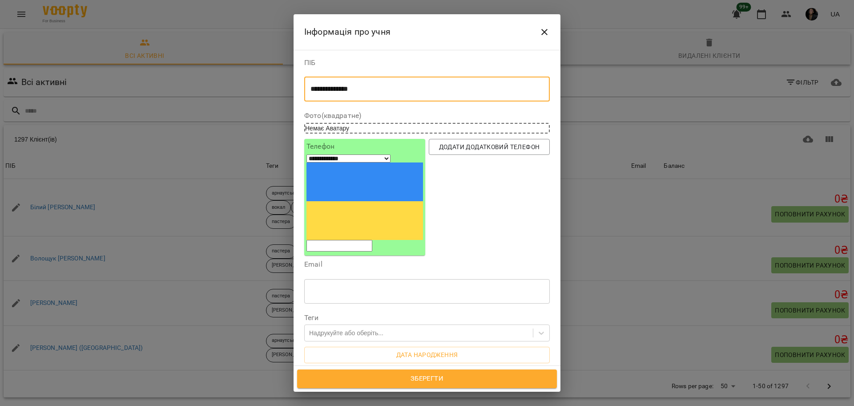
type textarea "**********"
click at [351, 240] on input "tel" at bounding box center [340, 246] width 66 height 12
click at [346, 240] on input "tel" at bounding box center [340, 246] width 66 height 12
paste input "tel"
click at [359, 240] on input "tel" at bounding box center [340, 246] width 66 height 12
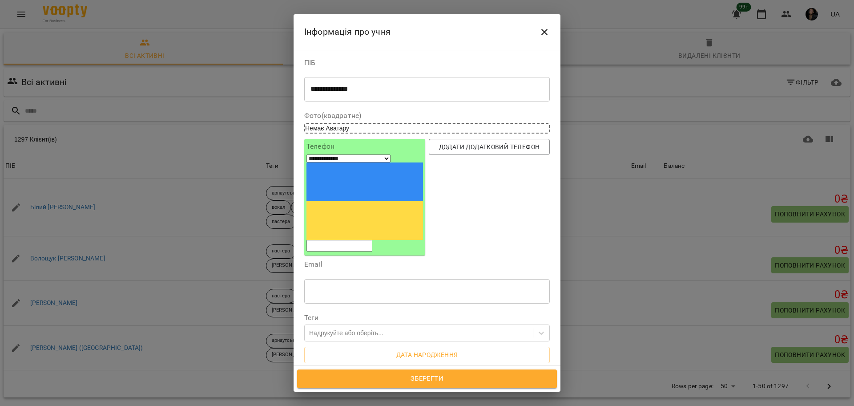
paste input "tel"
click at [335, 153] on div "**********" at bounding box center [365, 197] width 117 height 109
click at [337, 240] on input "tel" at bounding box center [340, 246] width 66 height 12
paste input "**********"
type input "**********"
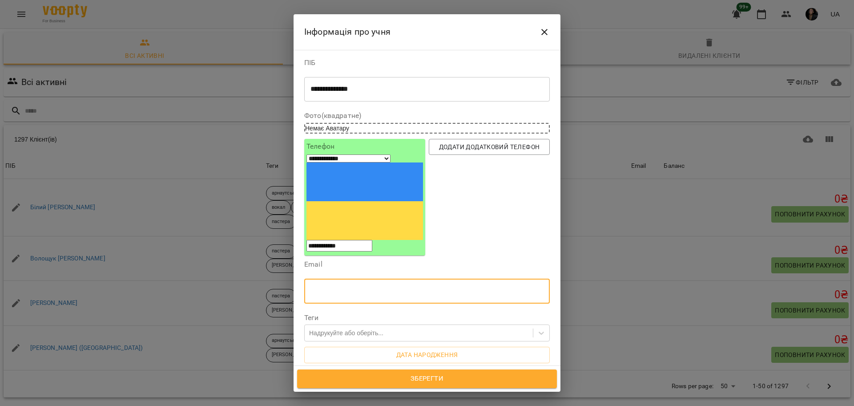
click at [364, 279] on input "text" at bounding box center [427, 291] width 246 height 25
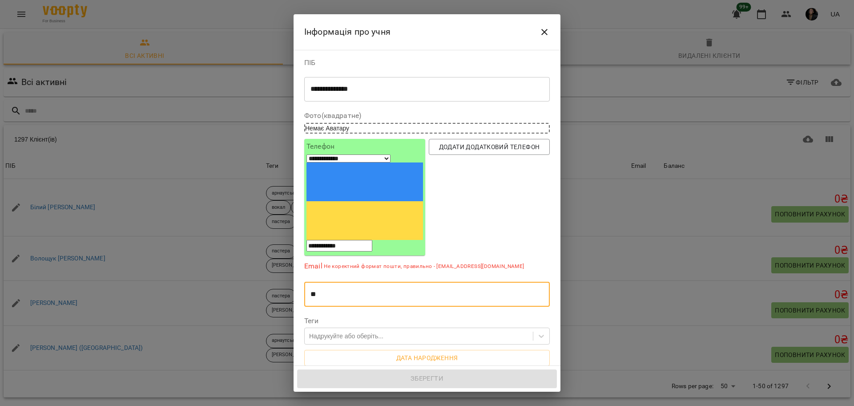
type input "*"
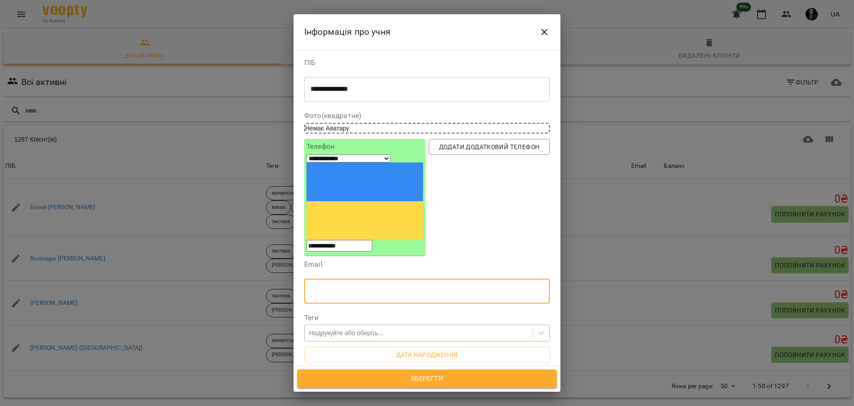
click at [343, 328] on div "Надрукуйте або оберіть..." at bounding box center [346, 332] width 74 height 9
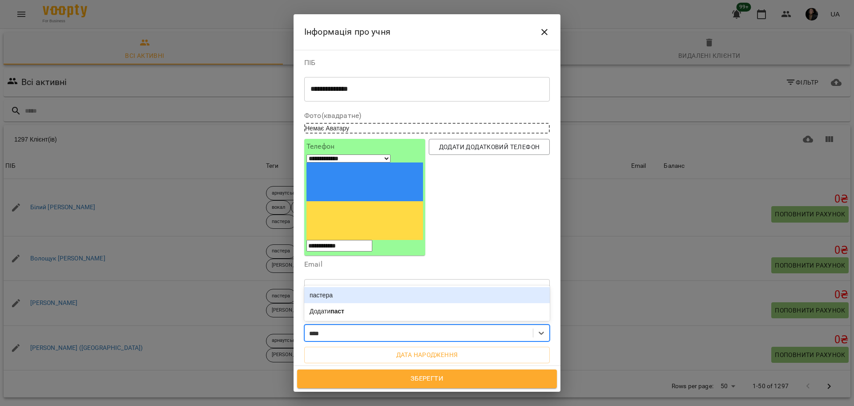
type input "*****"
click at [355, 287] on div "пастера" at bounding box center [427, 295] width 246 height 16
type input "******"
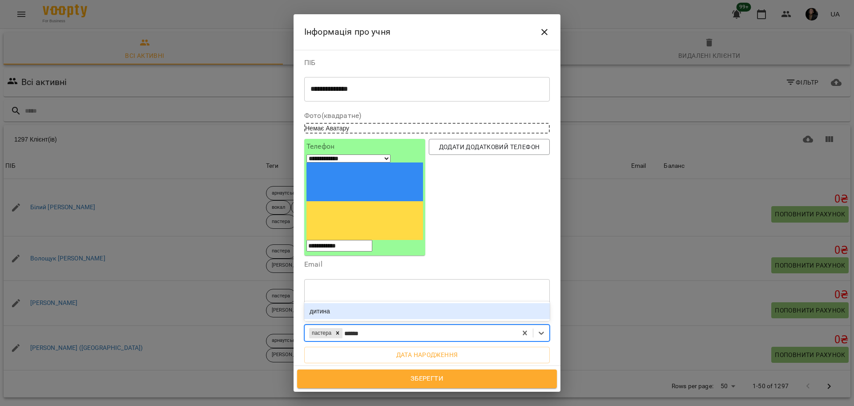
click at [350, 303] on div "дитина" at bounding box center [427, 311] width 246 height 16
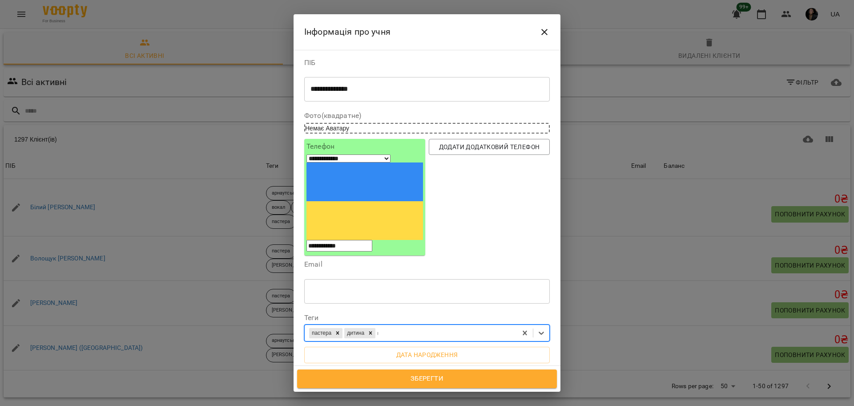
type input "***"
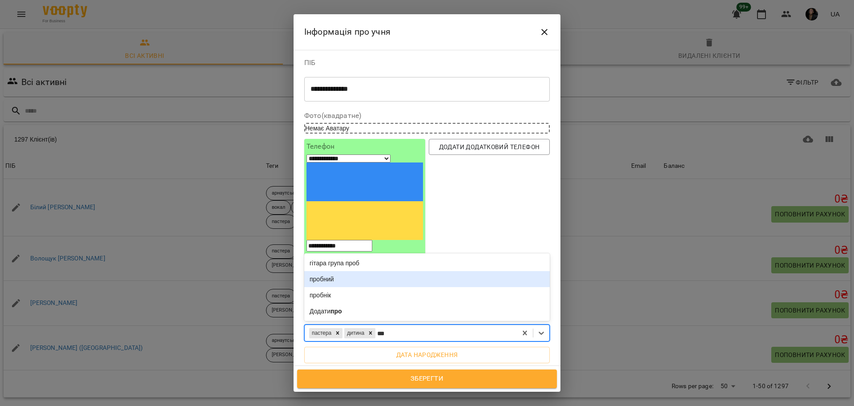
click at [349, 271] on div "пробний" at bounding box center [427, 279] width 246 height 16
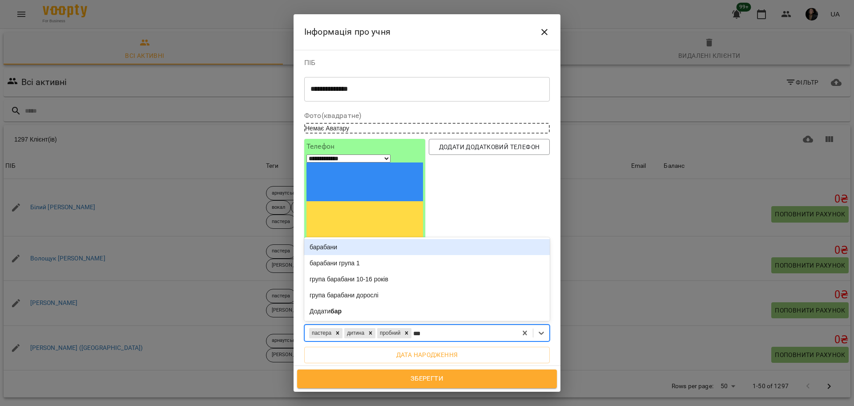
type input "****"
click at [361, 239] on div "барабани" at bounding box center [427, 247] width 246 height 16
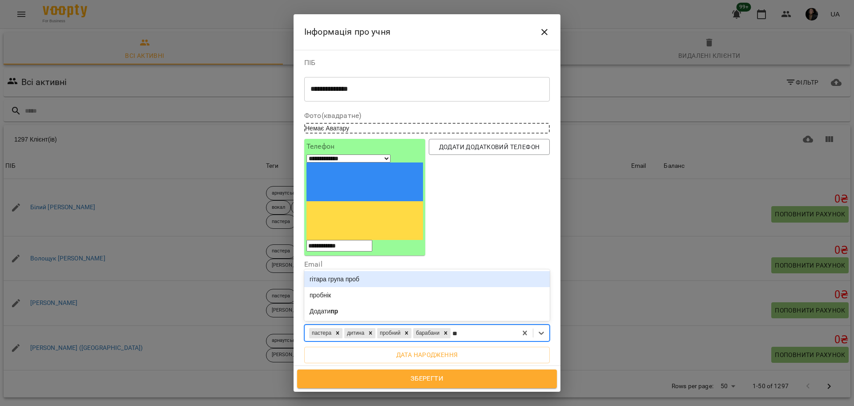
type input "*"
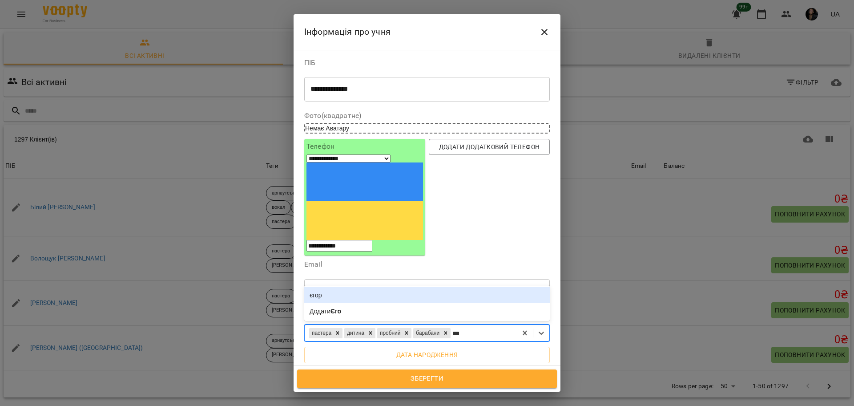
type input "****"
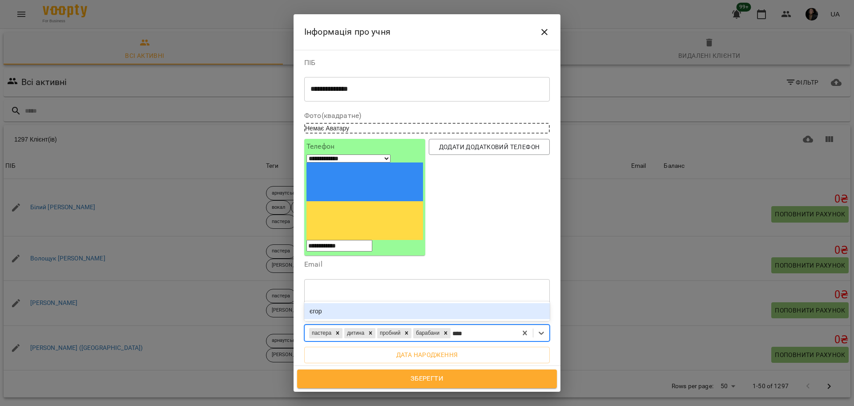
click at [329, 303] on div "єгор" at bounding box center [427, 311] width 246 height 16
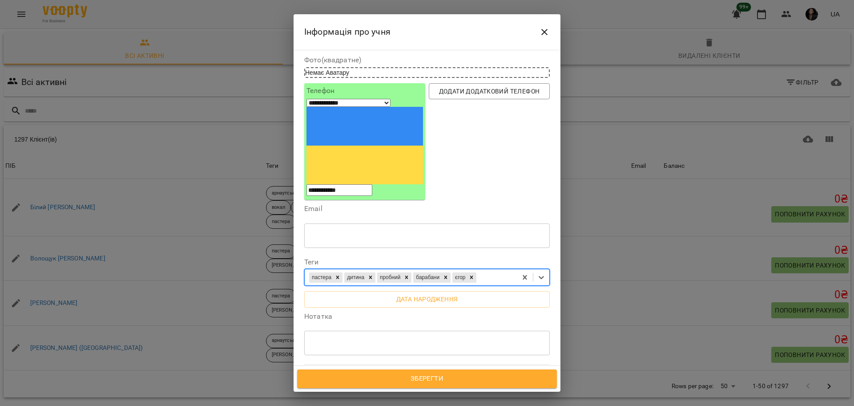
click at [335, 376] on span "Усі філії" at bounding box center [331, 381] width 26 height 11
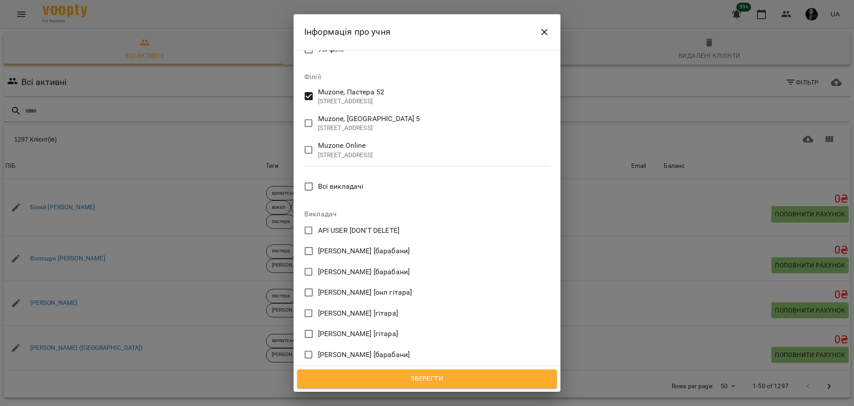
scroll to position [389, 0]
click at [424, 380] on span "Зберегти" at bounding box center [427, 379] width 240 height 12
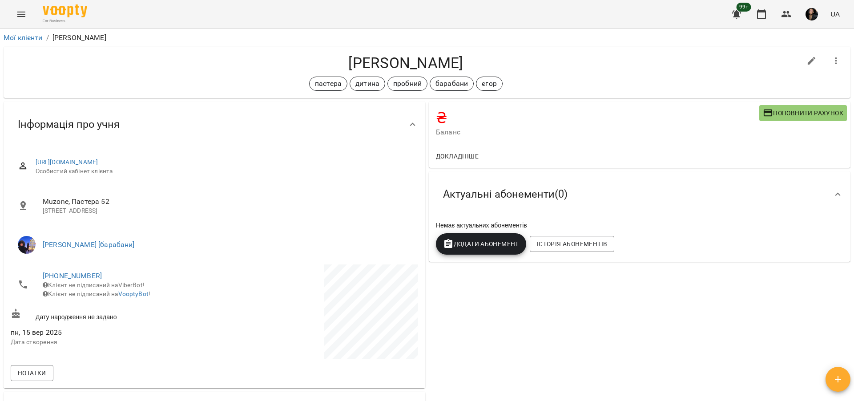
click at [772, 115] on span "Поповнити рахунок" at bounding box center [803, 113] width 81 height 11
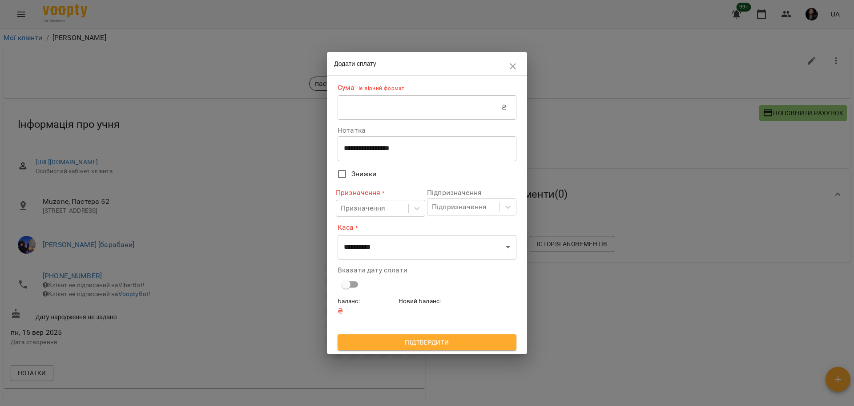
click at [415, 113] on input "text" at bounding box center [420, 107] width 164 height 25
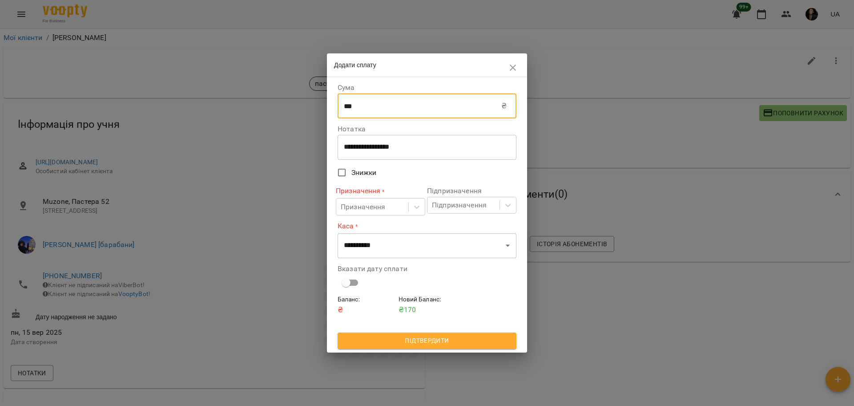
type input "***"
drag, startPoint x: 375, startPoint y: 153, endPoint x: 385, endPoint y: 153, distance: 9.8
click at [375, 153] on div "**********" at bounding box center [427, 147] width 179 height 25
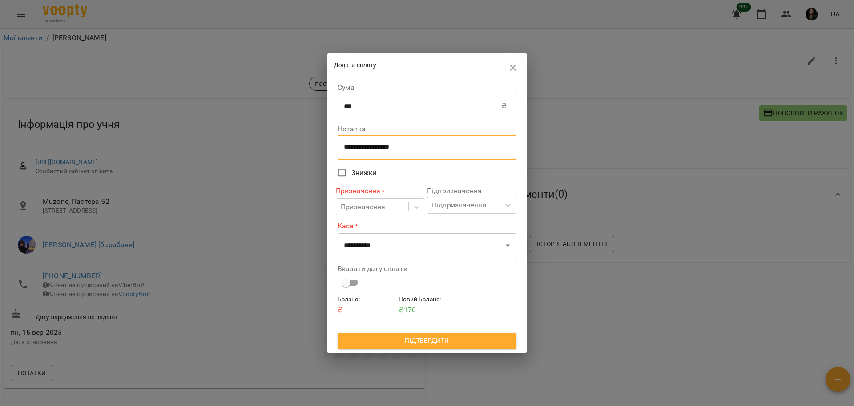
drag, startPoint x: 433, startPoint y: 148, endPoint x: 311, endPoint y: 124, distance: 124.8
click at [311, 124] on div "**********" at bounding box center [427, 203] width 854 height 406
type textarea "****"
click at [351, 204] on div "Призначення" at bounding box center [363, 207] width 45 height 11
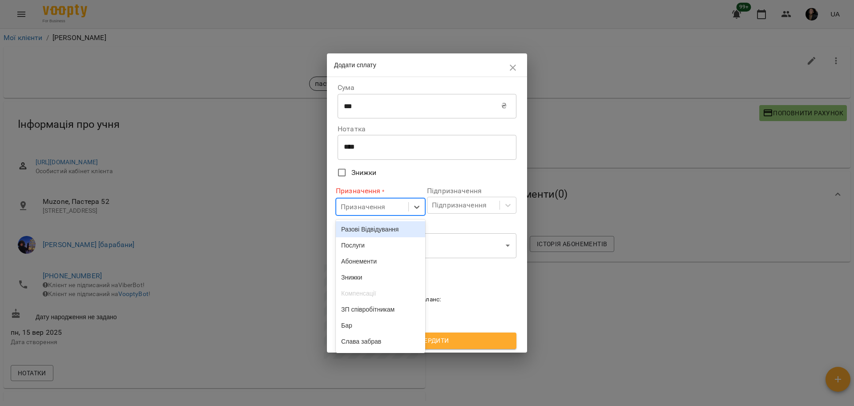
click at [349, 230] on div "Разові Відвідування" at bounding box center [380, 229] width 89 height 16
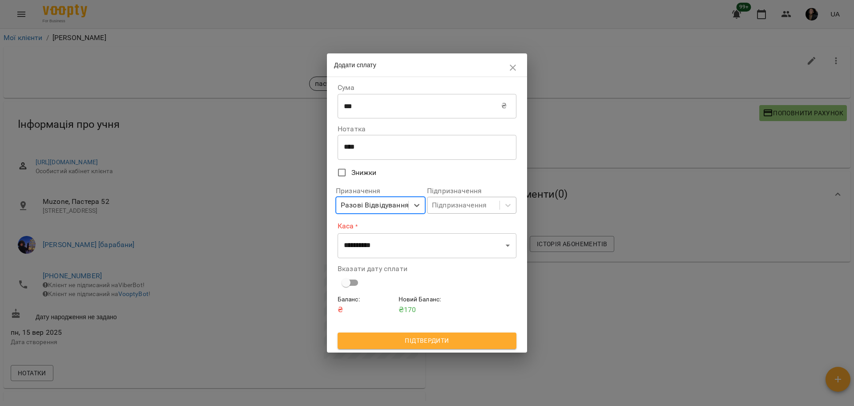
click at [516, 206] on div "Підпризначення" at bounding box center [471, 205] width 89 height 17
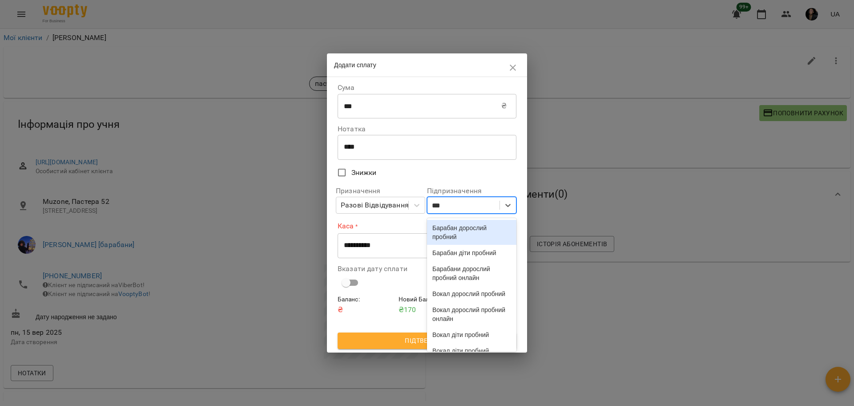
type input "****"
click at [483, 260] on div "Барабан діти пробний" at bounding box center [471, 253] width 89 height 16
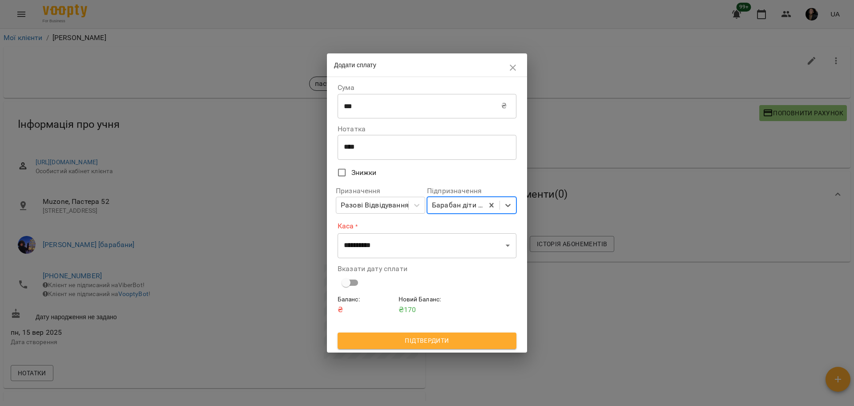
click at [333, 222] on div "**********" at bounding box center [427, 214] width 200 height 275
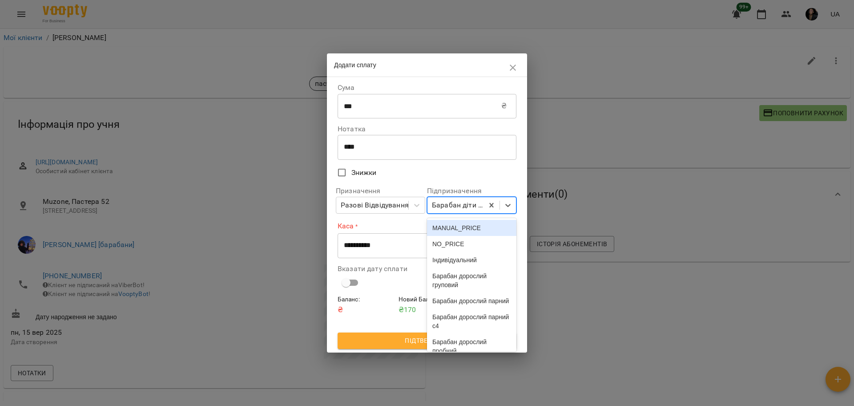
click at [473, 207] on div "Барабан діти пробний" at bounding box center [458, 205] width 52 height 11
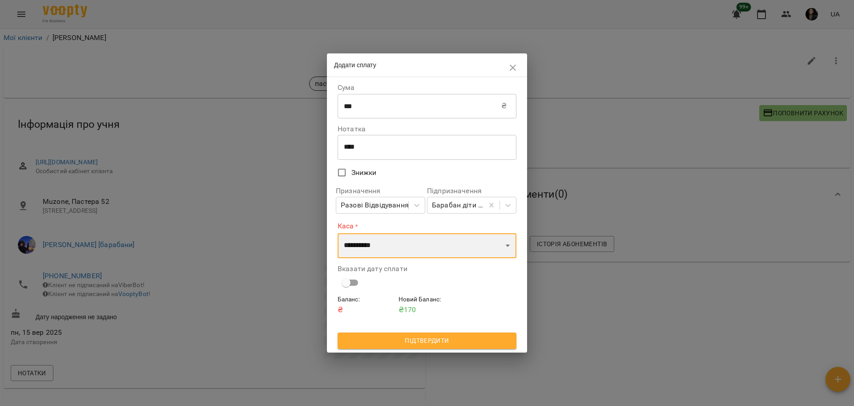
click at [379, 246] on select "**********" at bounding box center [427, 245] width 179 height 25
select select "****"
click at [338, 233] on select "**********" at bounding box center [427, 245] width 179 height 25
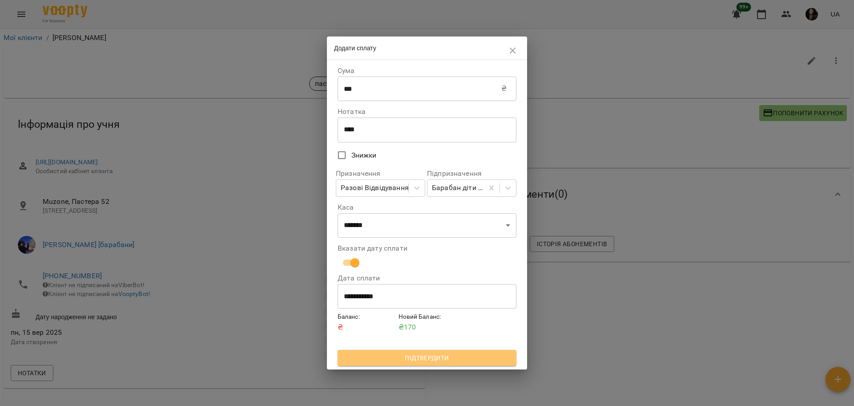
click at [417, 357] on span "Підтвердити" at bounding box center [427, 357] width 165 height 11
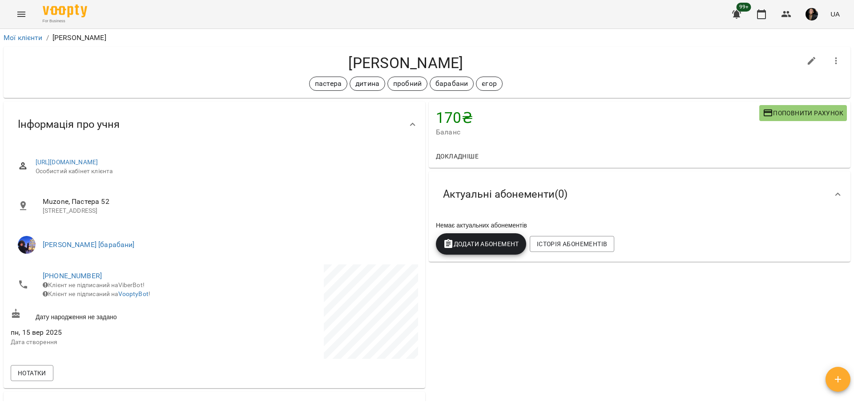
drag, startPoint x: 299, startPoint y: 54, endPoint x: 514, endPoint y: 67, distance: 214.9
click at [537, 61] on h4 "[PERSON_NAME]" at bounding box center [406, 63] width 791 height 18
copy h4 "[PERSON_NAME]"
click at [22, 20] on button "Menu" at bounding box center [21, 14] width 21 height 21
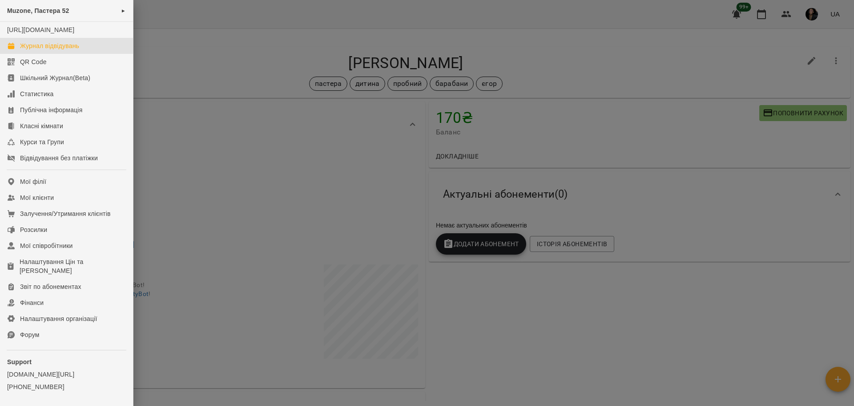
click at [67, 50] on div "Журнал відвідувань" at bounding box center [49, 45] width 59 height 9
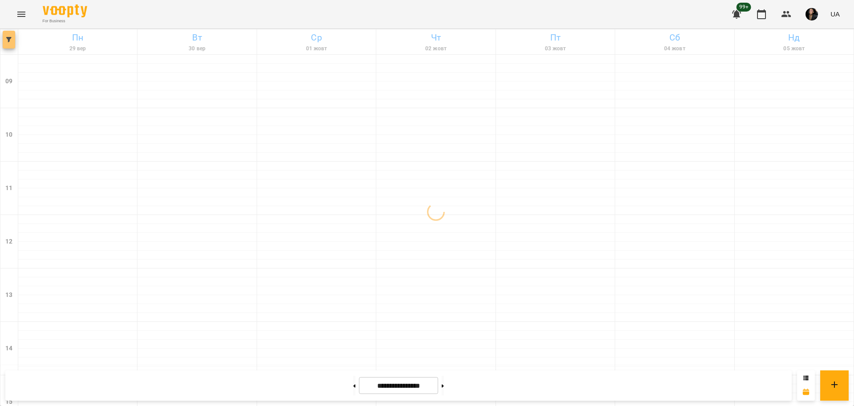
click at [14, 37] on span "button" at bounding box center [9, 39] width 12 height 5
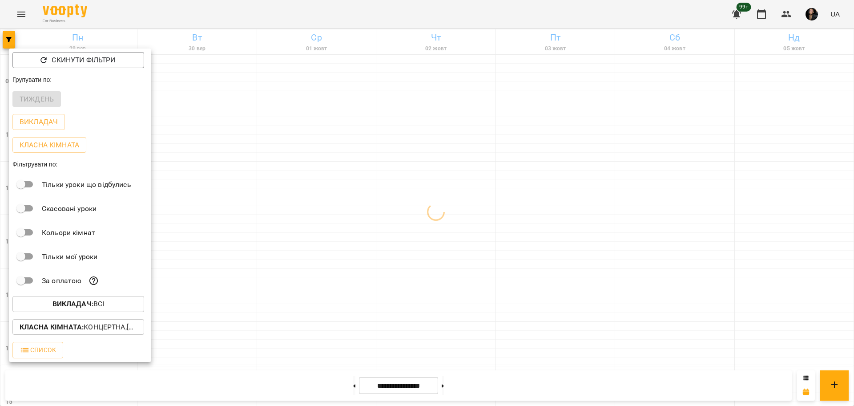
click at [114, 300] on button "Викладач : Всі" at bounding box center [78, 304] width 132 height 16
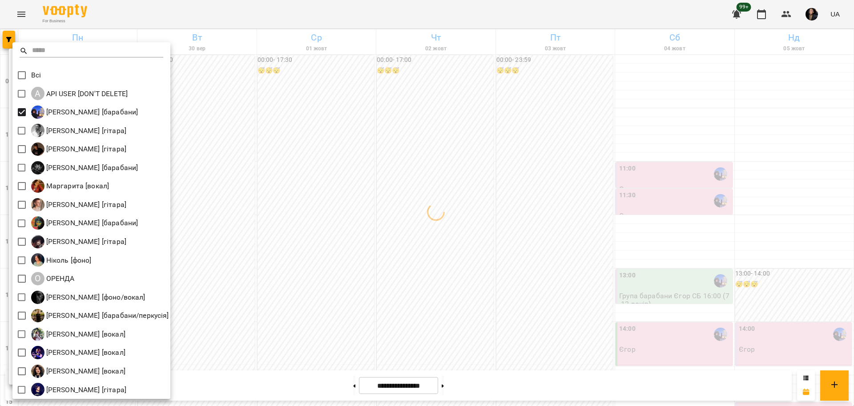
click at [291, 135] on div at bounding box center [427, 203] width 854 height 406
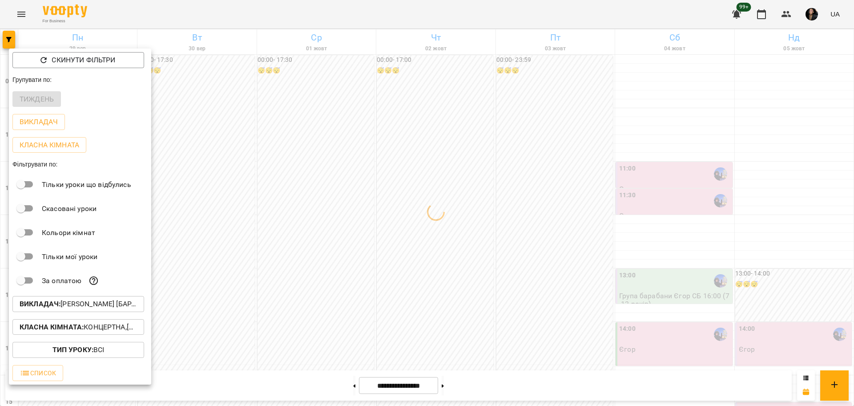
click at [117, 330] on p "Класна кімната : Концертна,[4] Барабанна,[6] Kids Барабанна" at bounding box center [78, 327] width 117 height 11
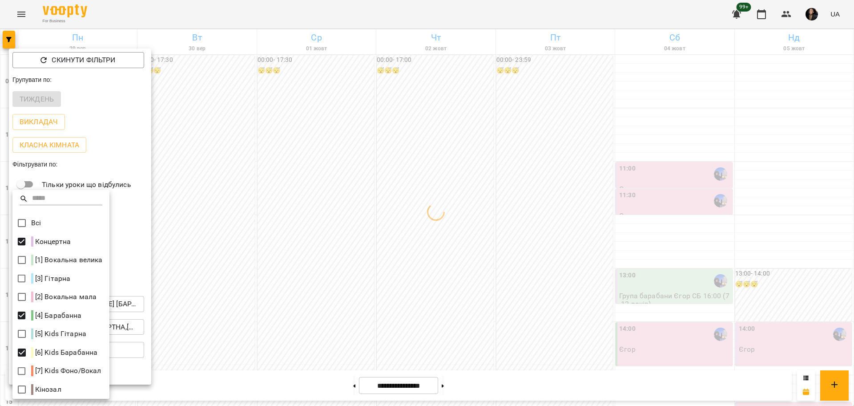
drag, startPoint x: 424, startPoint y: 238, endPoint x: 323, endPoint y: 268, distance: 106.0
click at [427, 238] on div at bounding box center [427, 203] width 854 height 406
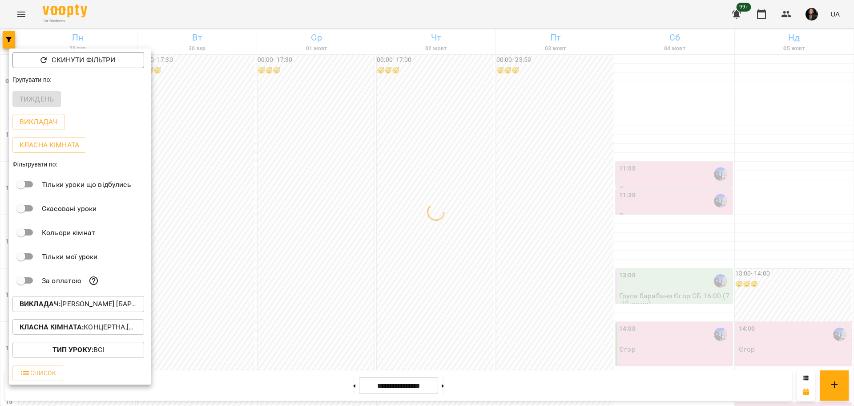
click at [222, 296] on div at bounding box center [427, 203] width 854 height 406
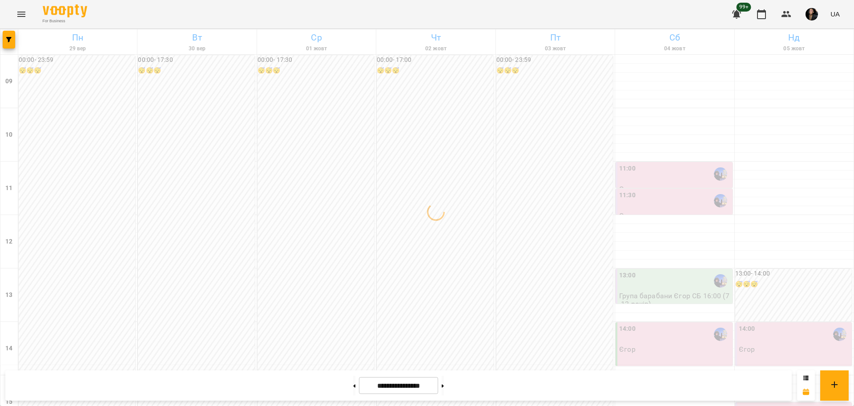
scroll to position [56, 0]
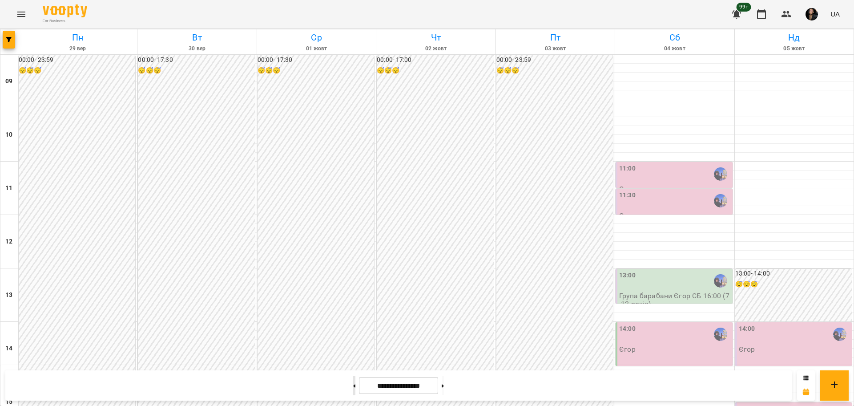
click at [353, 386] on icon at bounding box center [354, 386] width 2 height 4
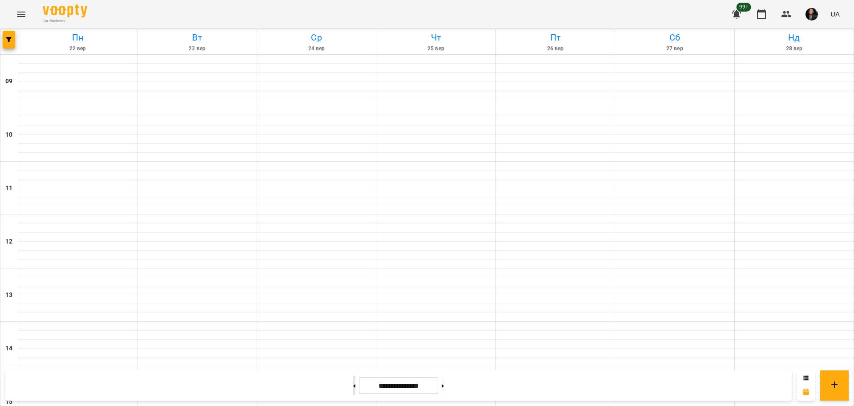
click at [353, 386] on icon at bounding box center [354, 386] width 2 height 4
type input "**********"
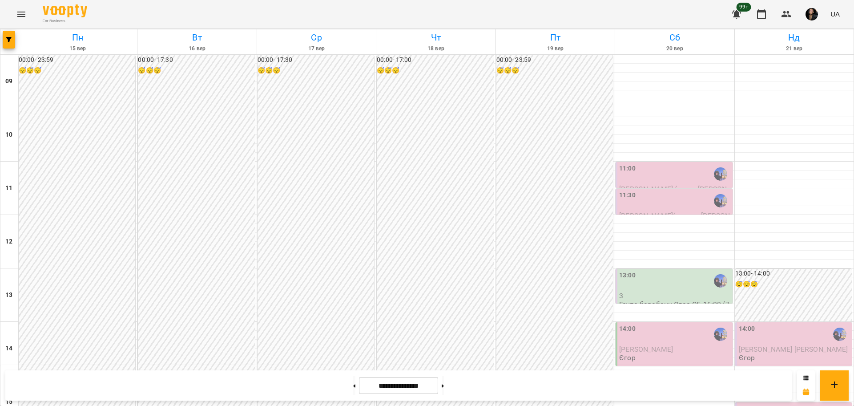
scroll to position [334, 0]
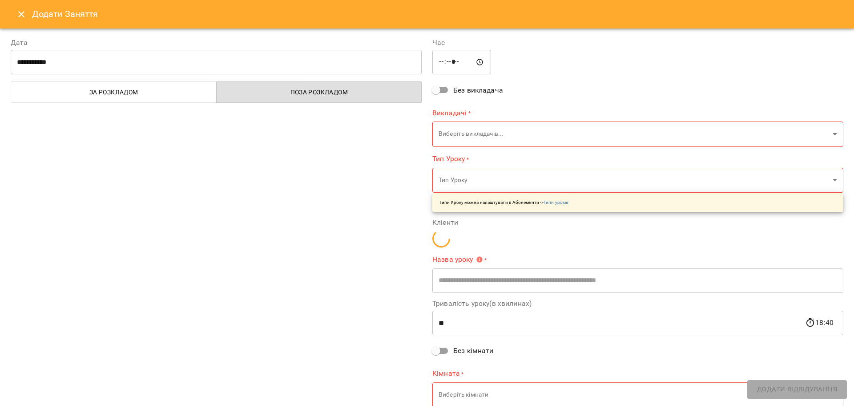
type input "**********"
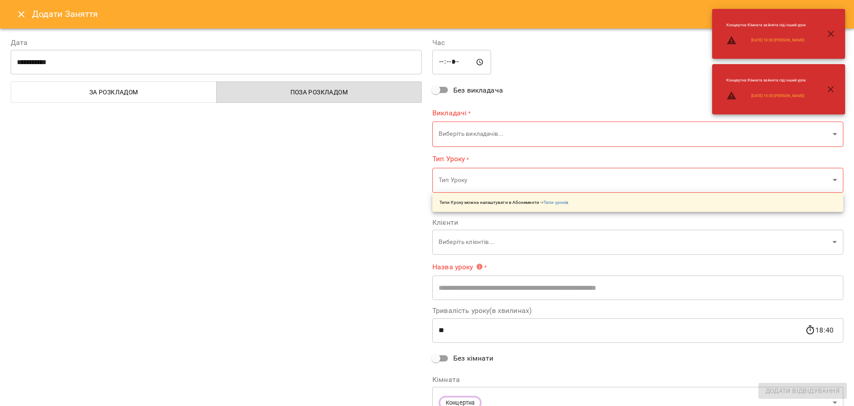
click at [450, 62] on input "*****" at bounding box center [461, 62] width 59 height 25
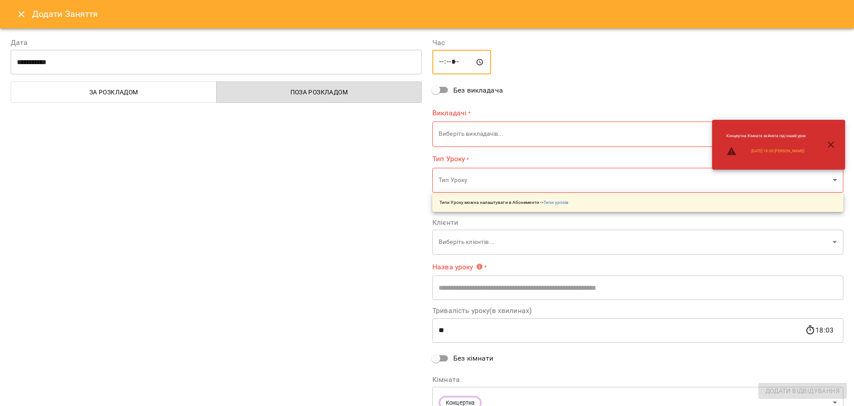
type input "*****"
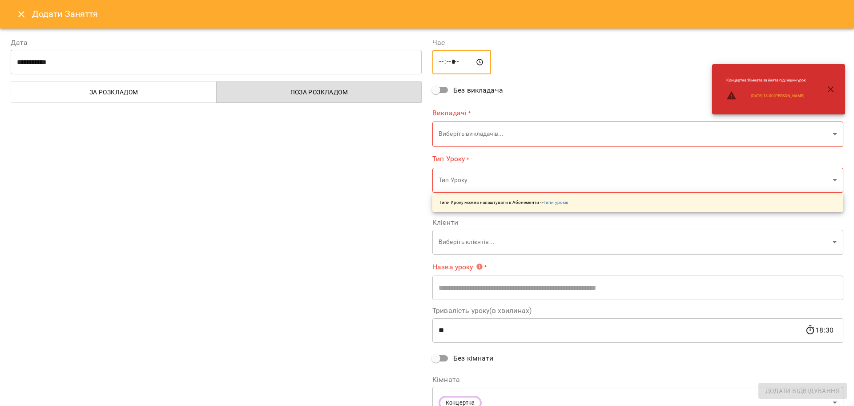
click at [467, 135] on body "For Business 99+ UA Пн 15 вер Вт 16 вер Ср 17 вер Чт 18 вер Пт 19 вер Сб 20 вер…" at bounding box center [427, 394] width 854 height 789
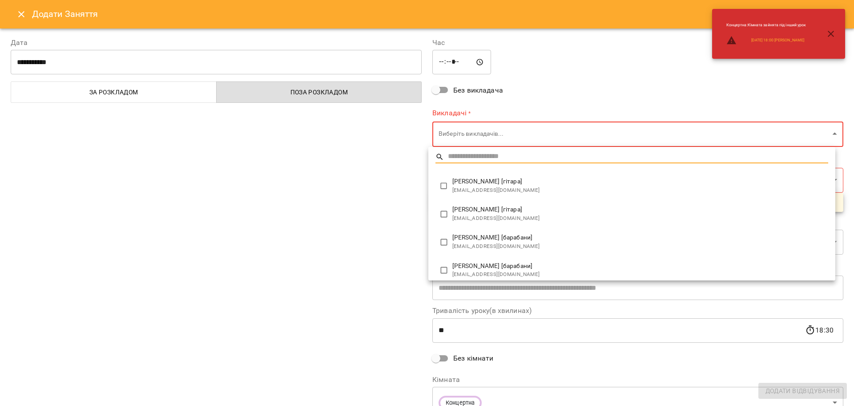
type input "**********"
type input "**"
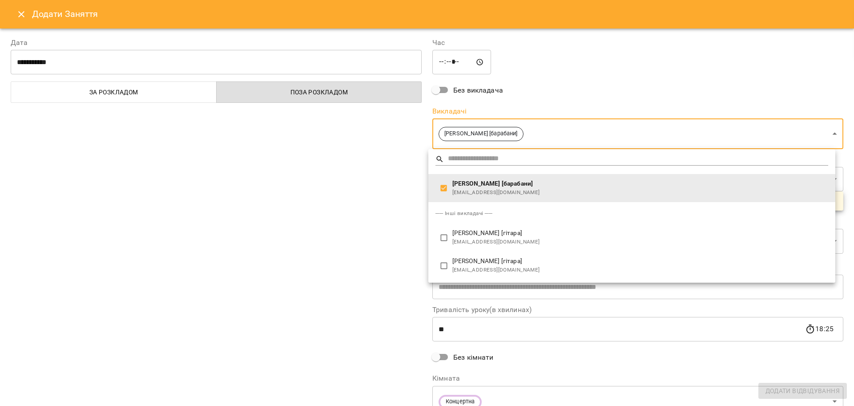
click at [352, 216] on div at bounding box center [427, 203] width 854 height 406
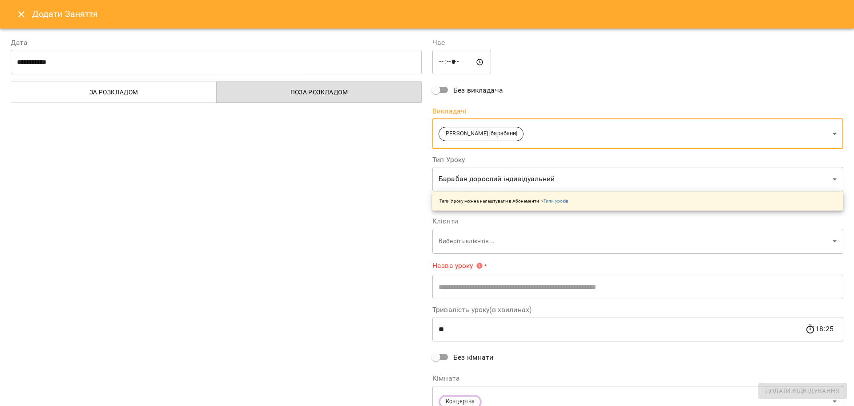
click at [462, 182] on body "For Business 99+ UA Пн 15 вер Вт 16 вер Ср 17 вер Чт 18 вер Пт 19 вер Сб 20 вер…" at bounding box center [427, 394] width 854 height 789
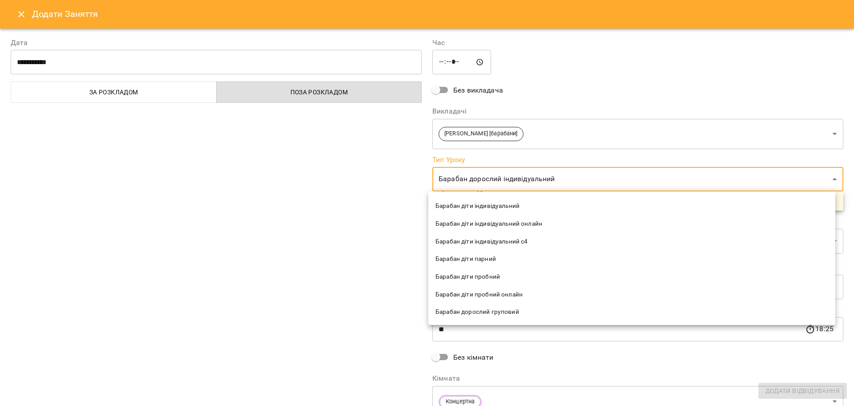
scroll to position [56, 0]
click at [509, 275] on span "Барабан діти пробний" at bounding box center [632, 275] width 393 height 9
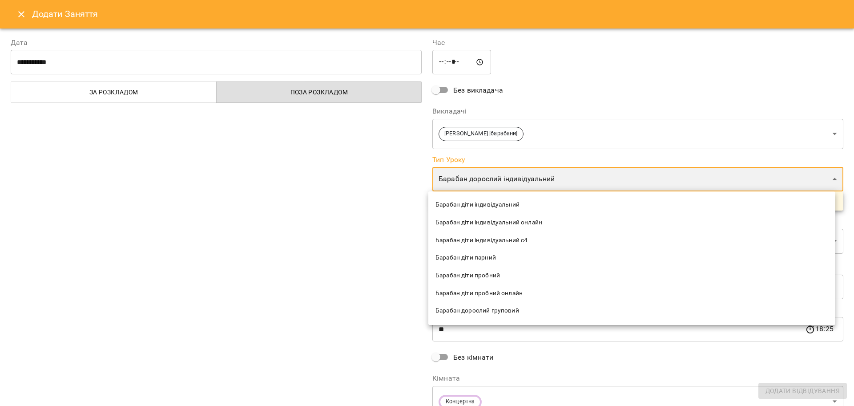
type input "**********"
type input "**"
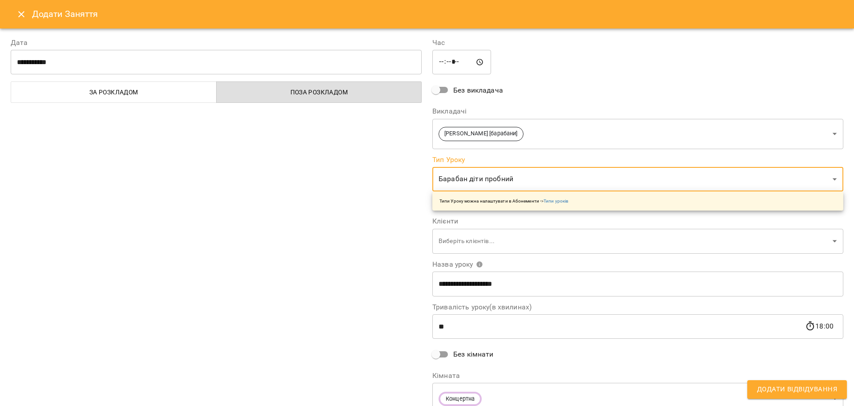
click at [488, 240] on body "For Business 99+ UA Пн 15 вер Вт 16 вер Ср 17 вер Чт 18 вер Пт 19 вер Сб 20 вер…" at bounding box center [427, 394] width 854 height 789
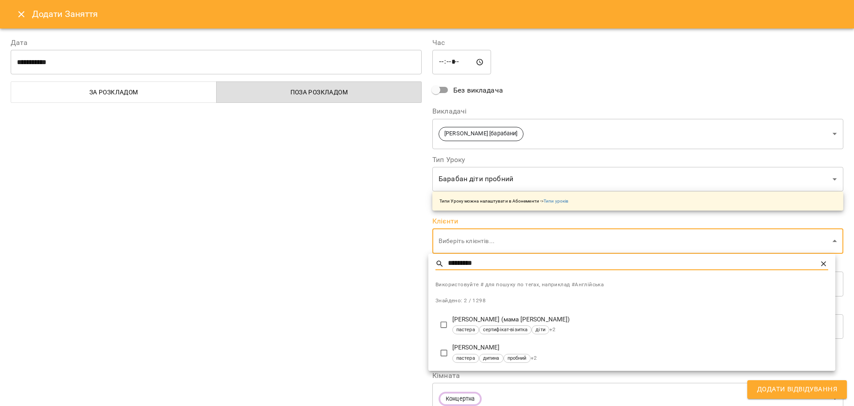
type input "*********"
type input "**********"
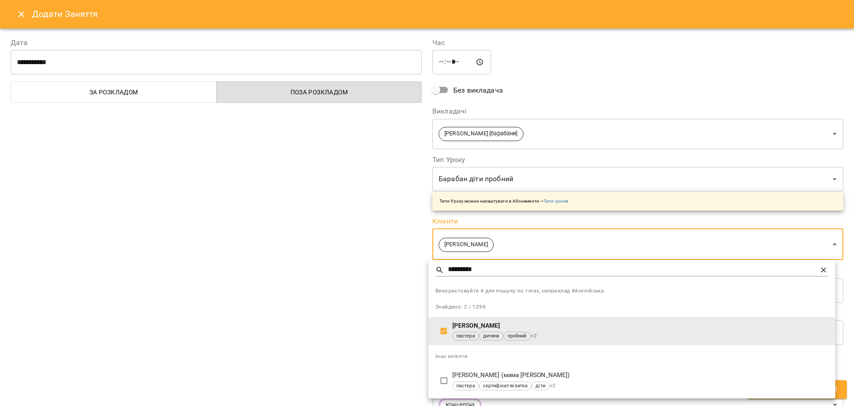
click at [358, 332] on div at bounding box center [427, 203] width 854 height 406
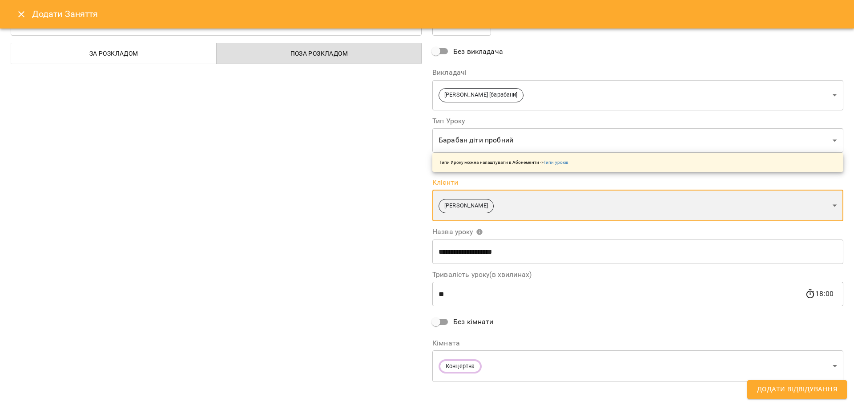
scroll to position [45, 0]
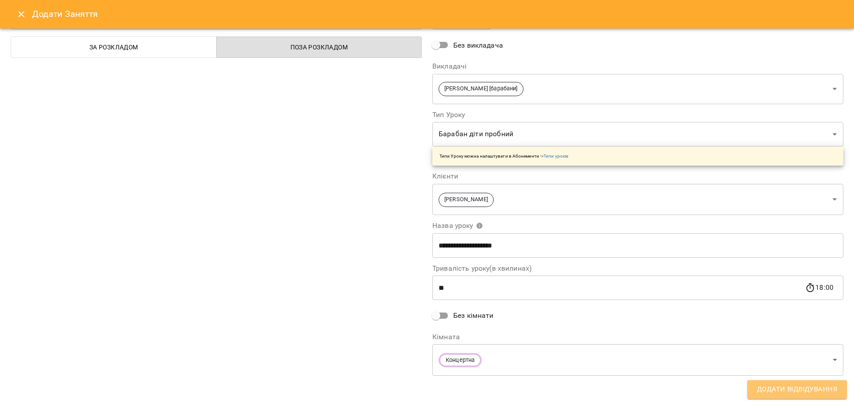
click at [808, 388] on span "Додати Відвідування" at bounding box center [797, 390] width 80 height 12
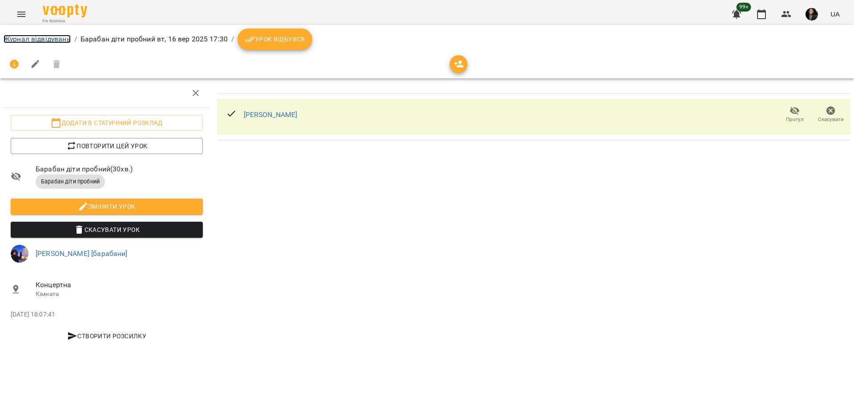
click at [36, 40] on link "Журнал відвідувань" at bounding box center [37, 39] width 67 height 8
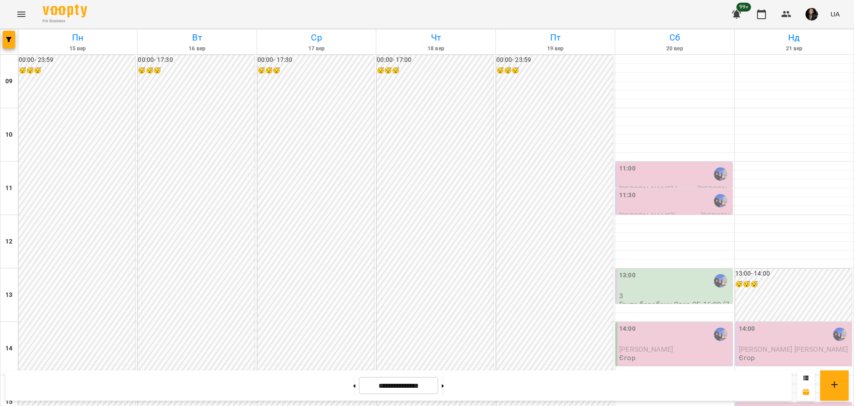
scroll to position [278, 0]
click at [6, 42] on button "button" at bounding box center [9, 40] width 12 height 18
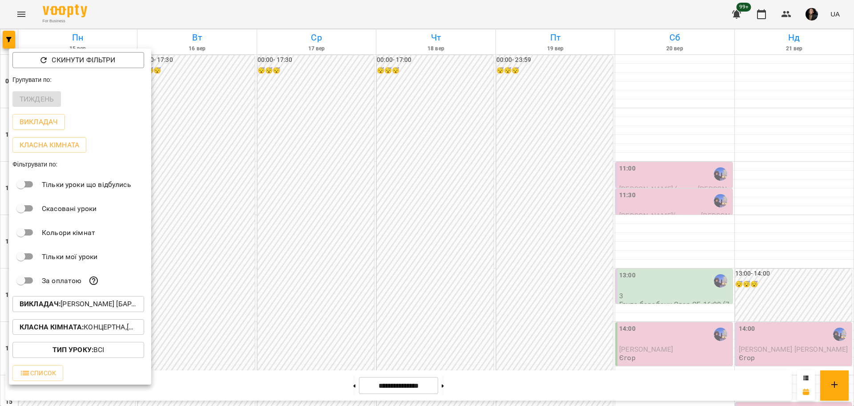
click at [103, 309] on p "Викладач : Єгор [барабани]" at bounding box center [78, 304] width 117 height 11
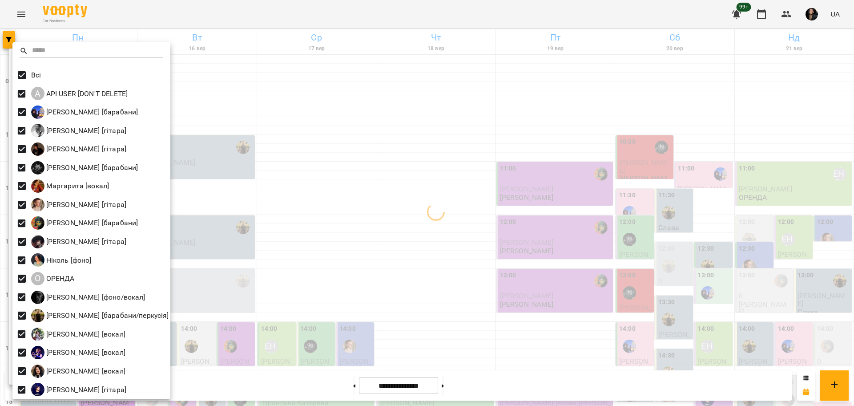
click at [207, 151] on div at bounding box center [427, 203] width 854 height 406
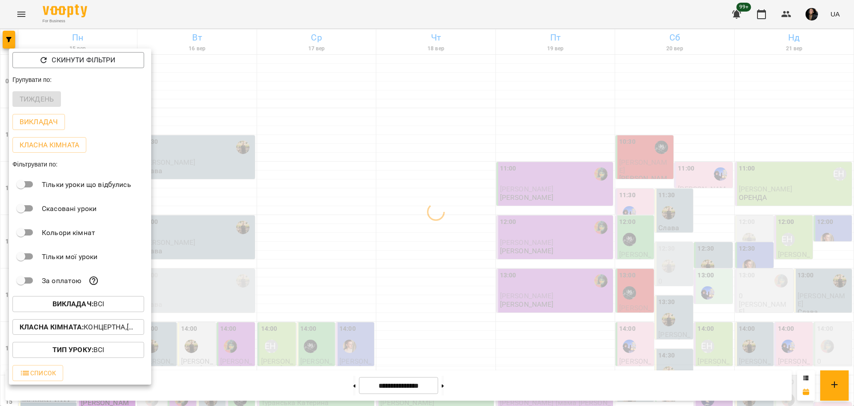
click at [101, 335] on button "Класна кімната : Концертна,[4] Барабанна,[6] Kids Барабанна" at bounding box center [78, 327] width 132 height 16
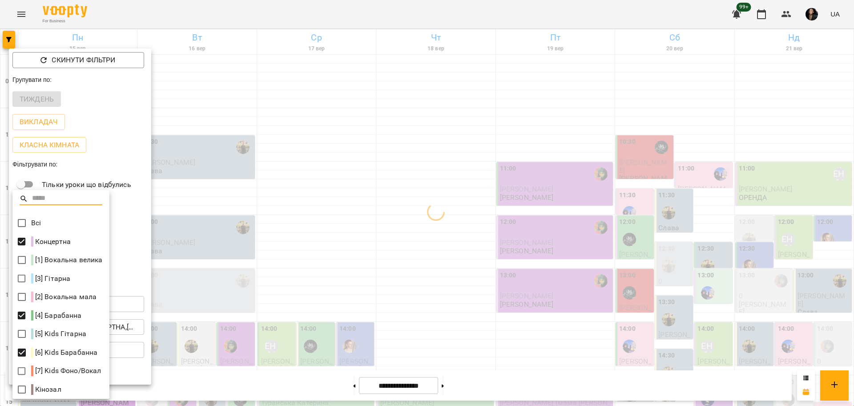
click at [323, 207] on div at bounding box center [427, 203] width 854 height 406
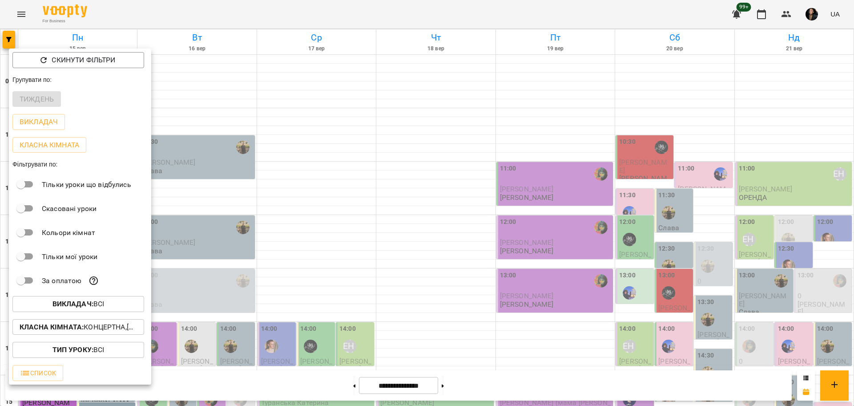
click at [299, 215] on div at bounding box center [427, 203] width 854 height 406
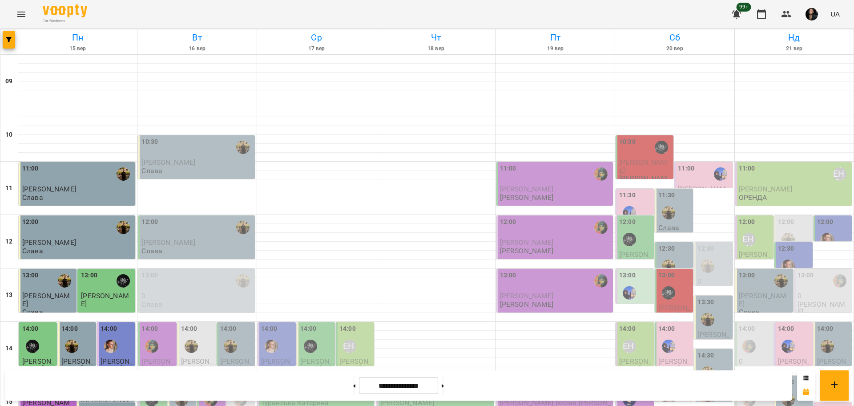
click at [9, 49] on div at bounding box center [9, 41] width 18 height 25
click at [10, 34] on button "button" at bounding box center [9, 40] width 12 height 18
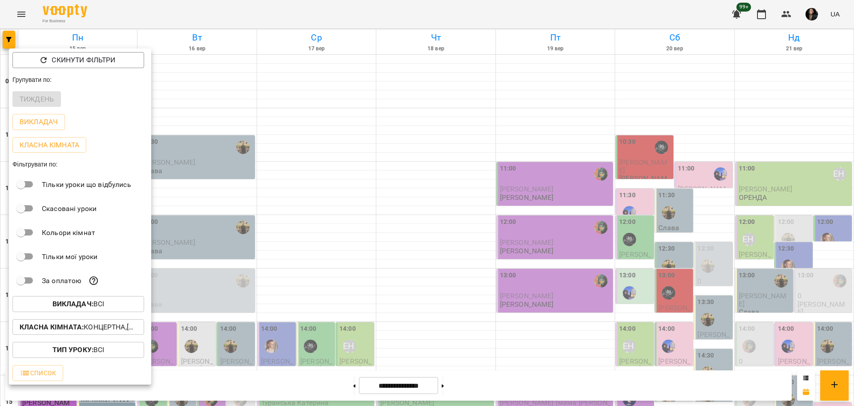
click at [65, 307] on b "Викладач :" at bounding box center [72, 303] width 41 height 8
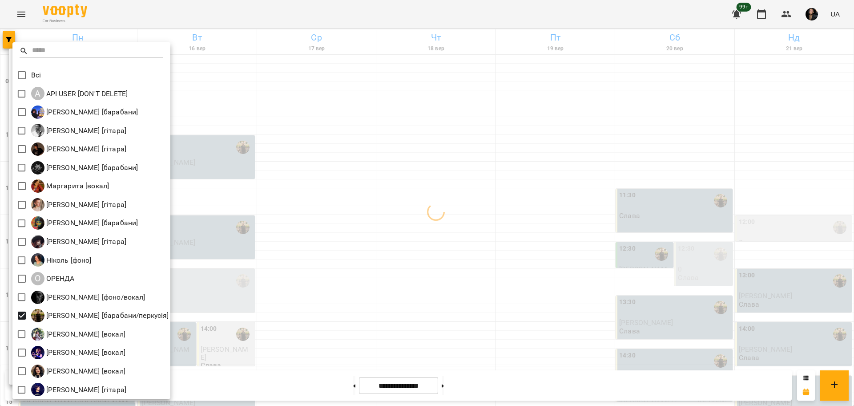
click at [375, 313] on div at bounding box center [427, 203] width 854 height 406
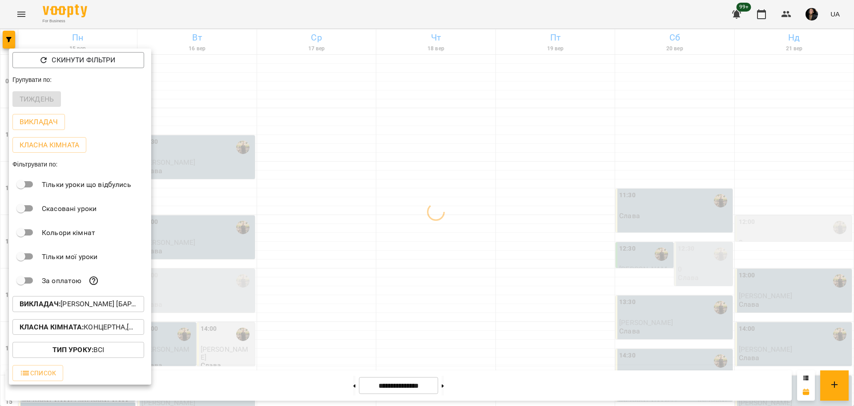
click at [306, 342] on div at bounding box center [427, 203] width 854 height 406
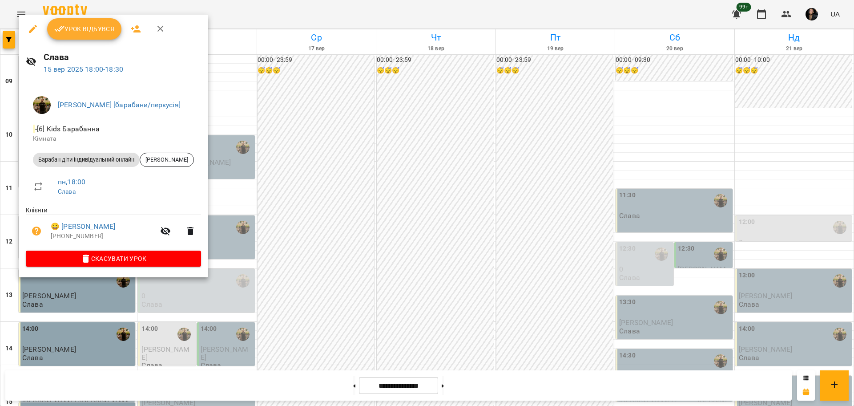
click at [392, 317] on div at bounding box center [427, 203] width 854 height 406
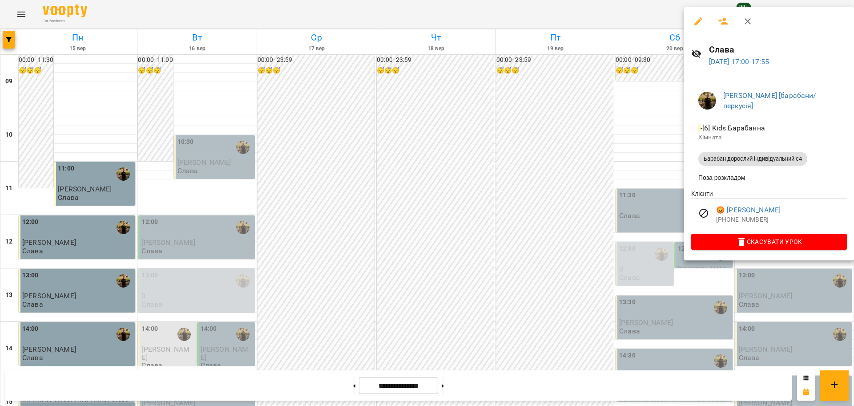
click at [571, 209] on div at bounding box center [427, 203] width 854 height 406
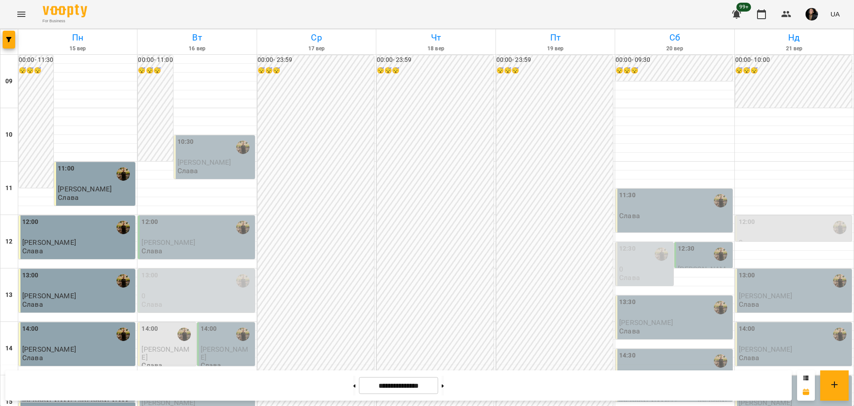
scroll to position [272, 0]
click at [444, 382] on button at bounding box center [443, 386] width 2 height 20
type input "**********"
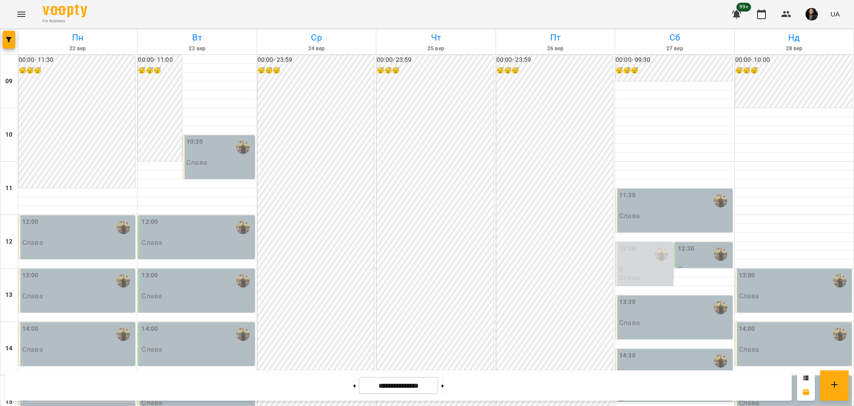
click at [655, 377] on div "15:00" at bounding box center [674, 387] width 111 height 20
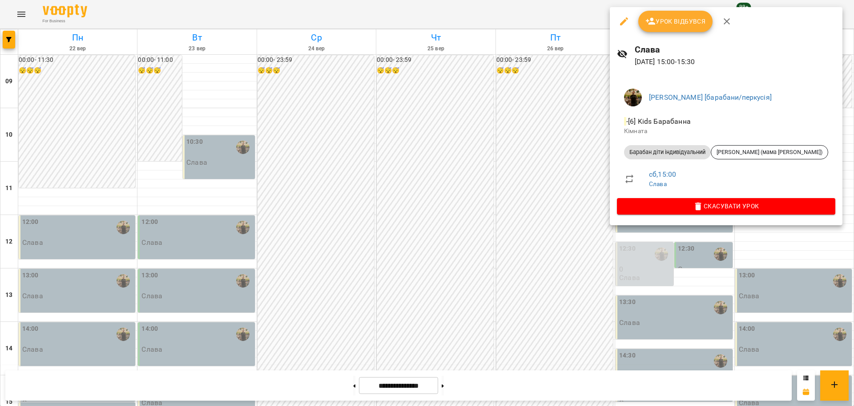
click at [29, 263] on div at bounding box center [427, 203] width 854 height 406
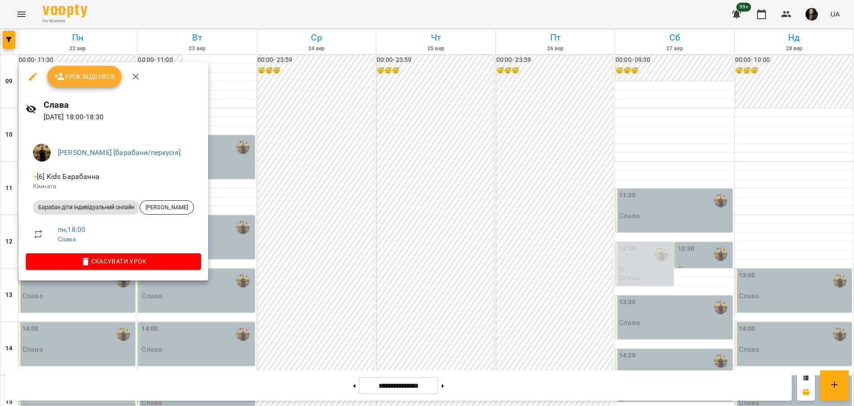
click at [463, 174] on div at bounding box center [427, 203] width 854 height 406
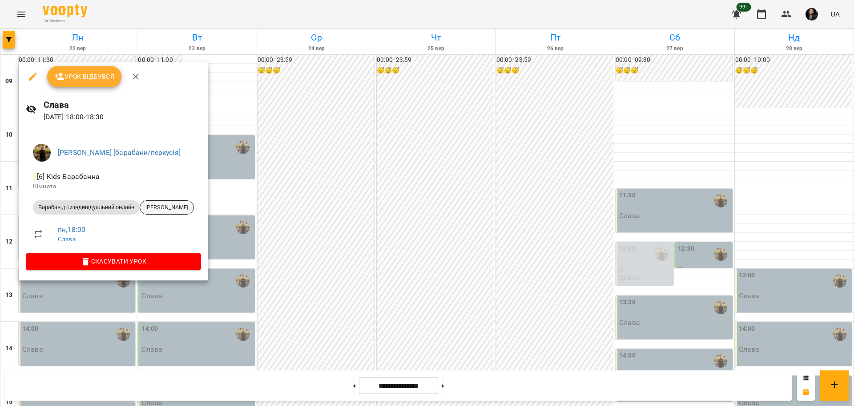
drag, startPoint x: 158, startPoint y: 206, endPoint x: 273, endPoint y: 208, distance: 115.2
click at [273, 208] on div "Урок відбувся Слава 22 вер 2025 18:00 - 18:30 Слава Болбі [барабани/перкусія] -…" at bounding box center [427, 203] width 854 height 406
click at [342, 210] on div at bounding box center [427, 203] width 854 height 406
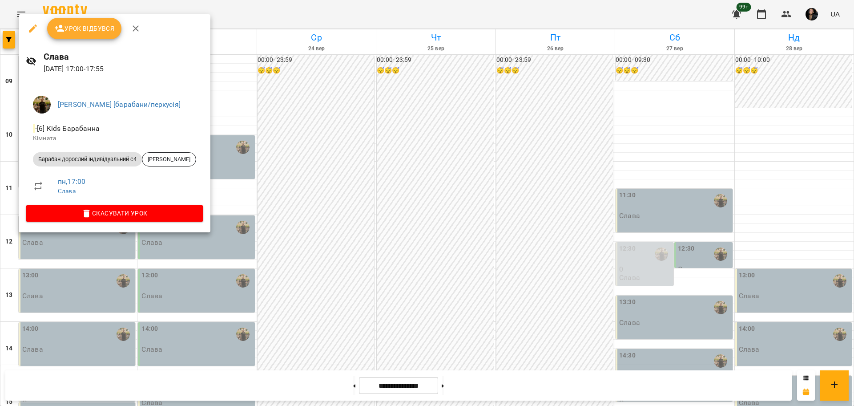
click at [356, 234] on div at bounding box center [427, 203] width 854 height 406
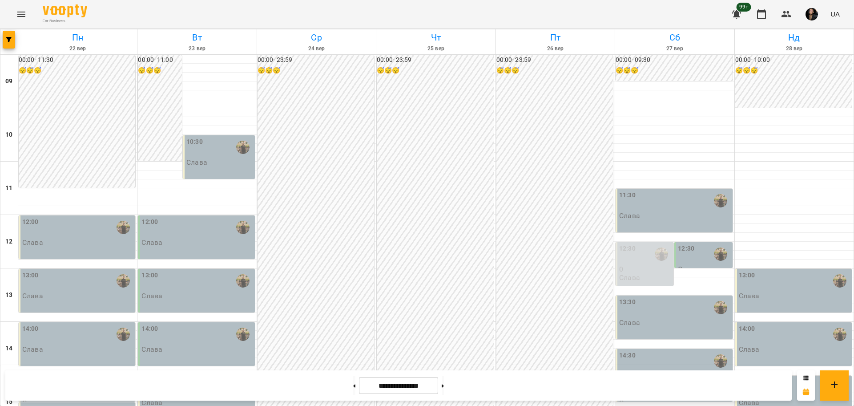
click at [675, 402] on div at bounding box center [674, 406] width 119 height 9
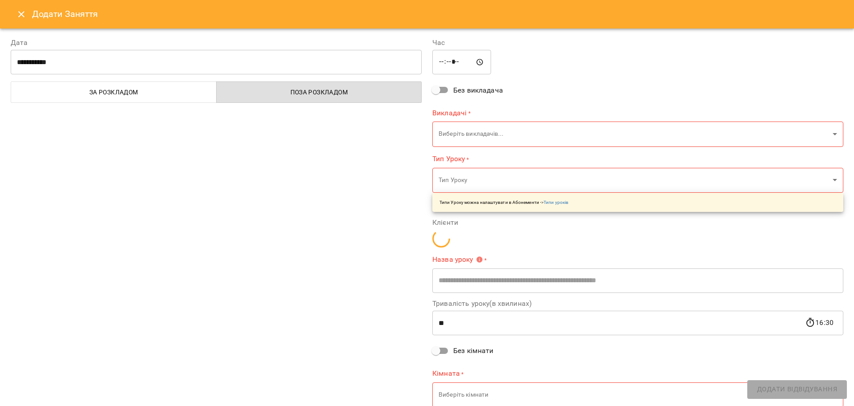
type input "**********"
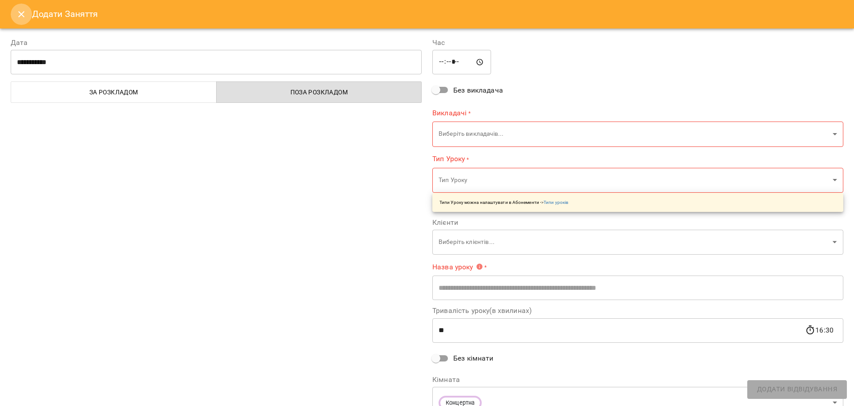
click at [13, 16] on button "Close" at bounding box center [21, 14] width 21 height 21
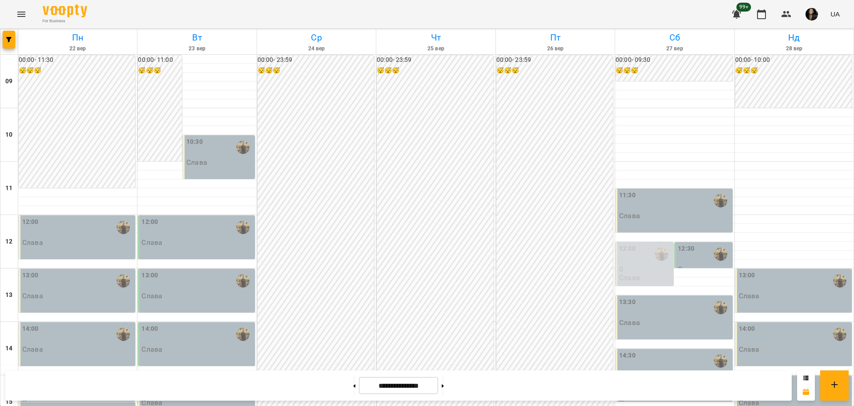
click at [638, 377] on div "15:00" at bounding box center [674, 387] width 111 height 20
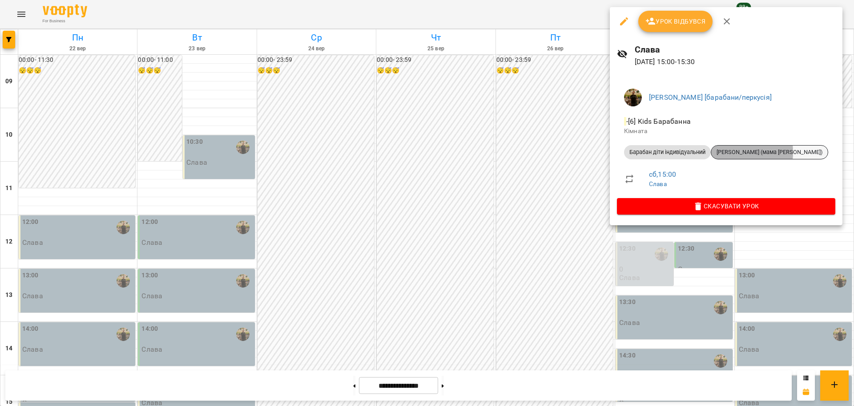
click at [732, 152] on span "Гідерім Марк (мама Анна)" at bounding box center [769, 152] width 117 height 8
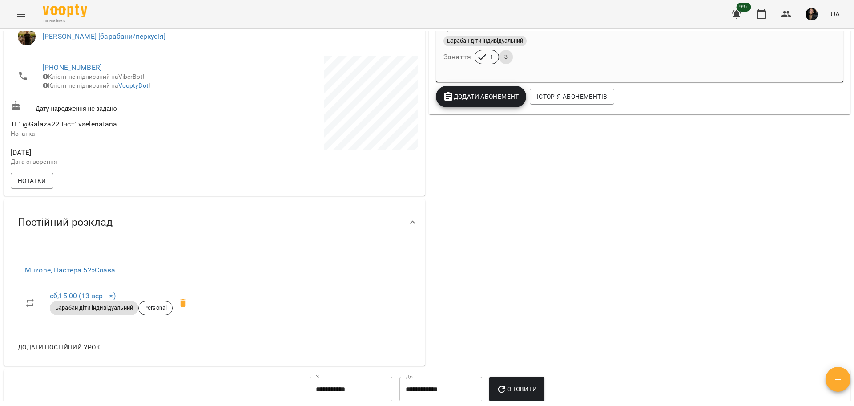
scroll to position [278, 0]
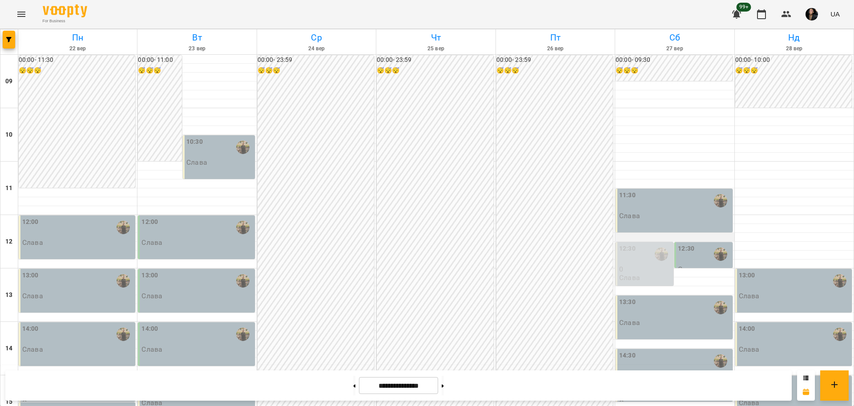
scroll to position [111, 0]
click at [651, 377] on div "15:00" at bounding box center [674, 387] width 111 height 20
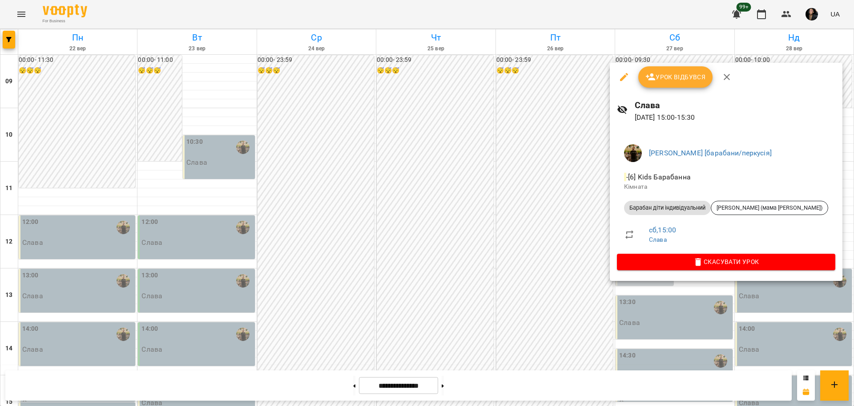
click at [484, 265] on div at bounding box center [427, 203] width 854 height 406
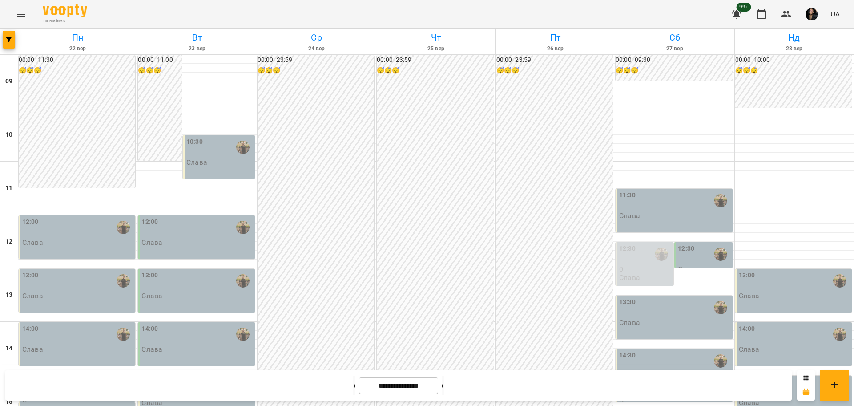
scroll to position [222, 0]
click at [444, 387] on button at bounding box center [443, 386] width 2 height 20
click at [353, 381] on button at bounding box center [354, 386] width 2 height 20
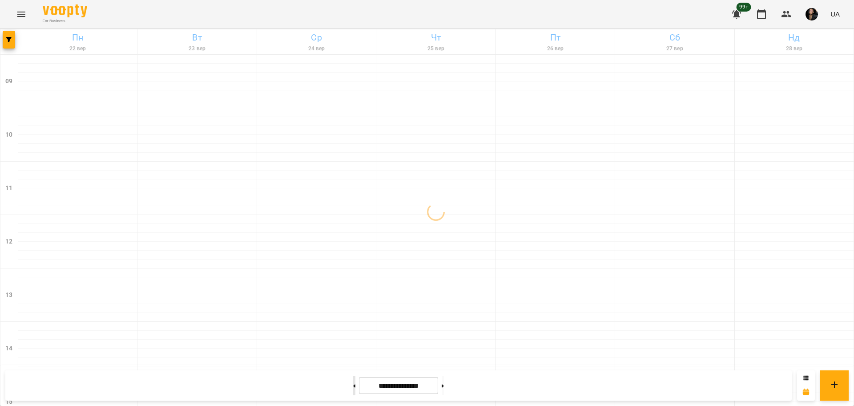
click at [353, 382] on button at bounding box center [354, 386] width 2 height 20
type input "**********"
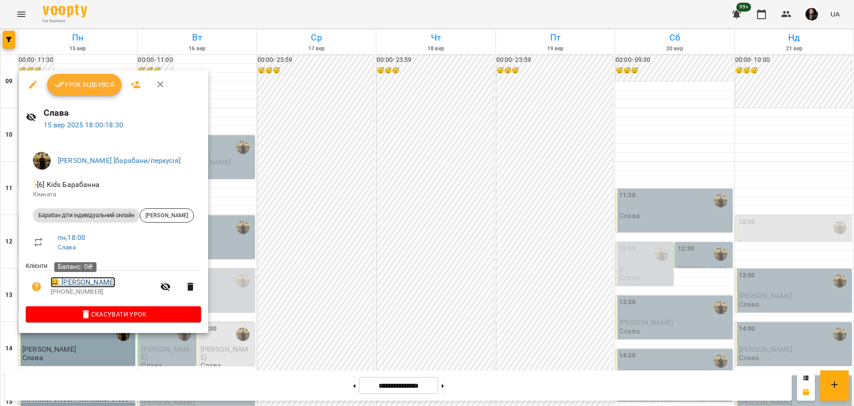
click at [81, 285] on link "😀 Марк Уніят" at bounding box center [83, 282] width 65 height 11
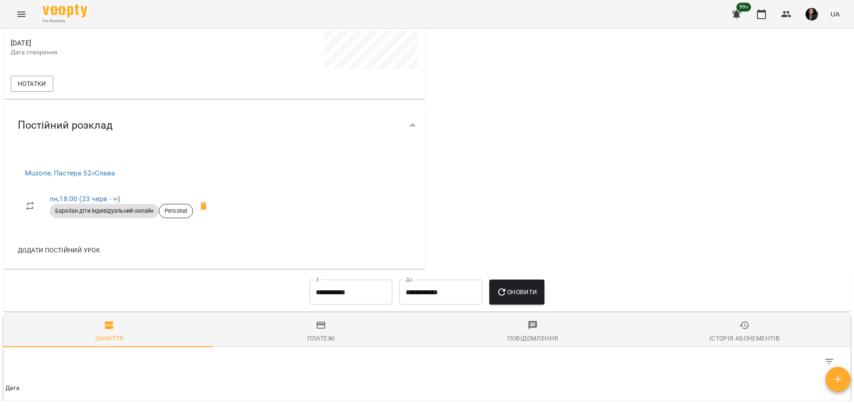
scroll to position [222, 0]
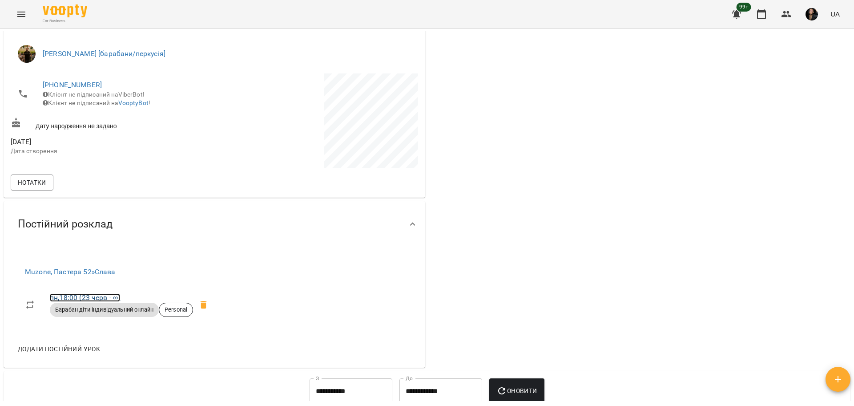
click at [64, 298] on link "пн , 18:00 (23 черв - ∞)" at bounding box center [85, 297] width 70 height 8
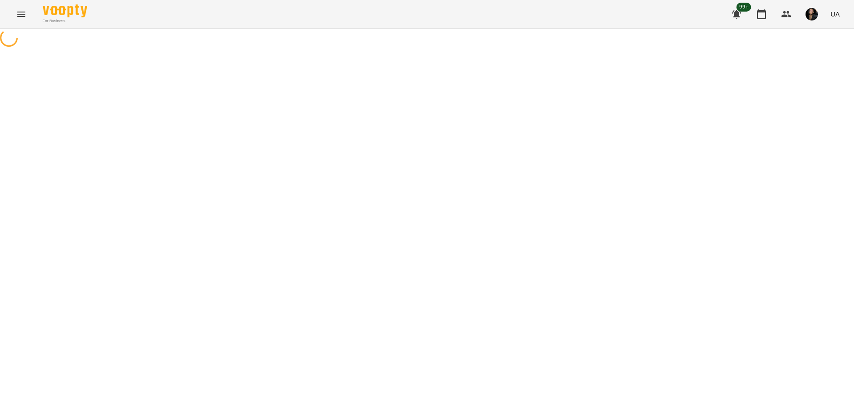
select select "*"
select select "**********"
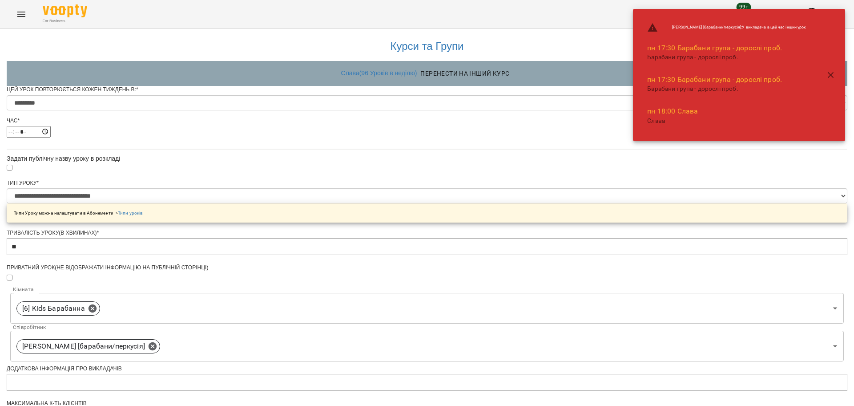
scroll to position [302, 0]
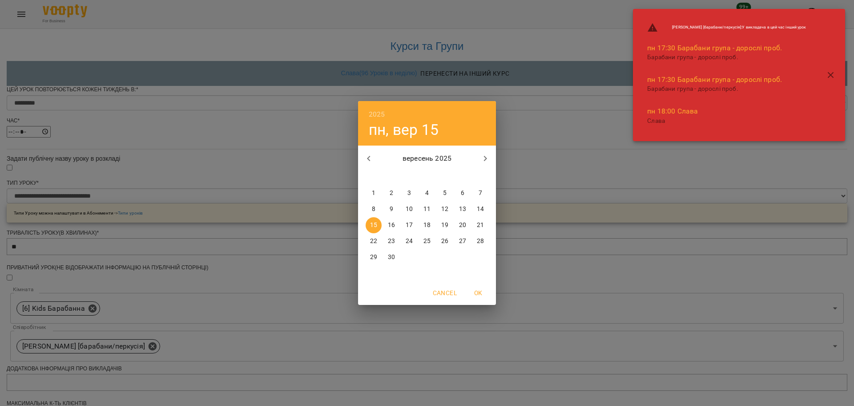
click at [483, 210] on p "14" at bounding box center [480, 209] width 7 height 9
type input "**********"
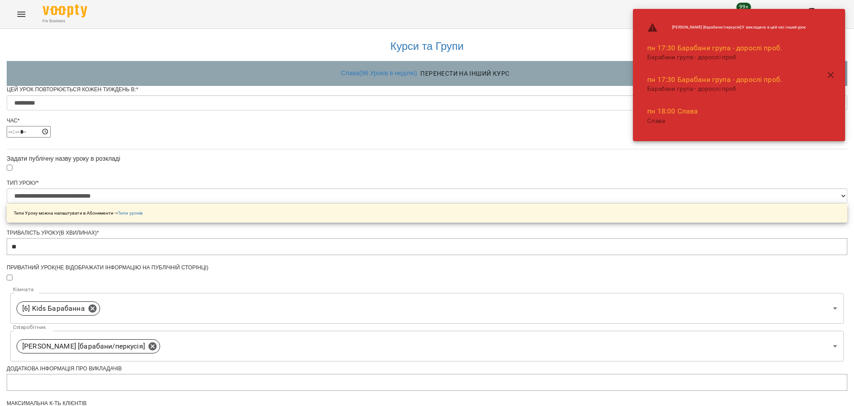
scroll to position [333, 0]
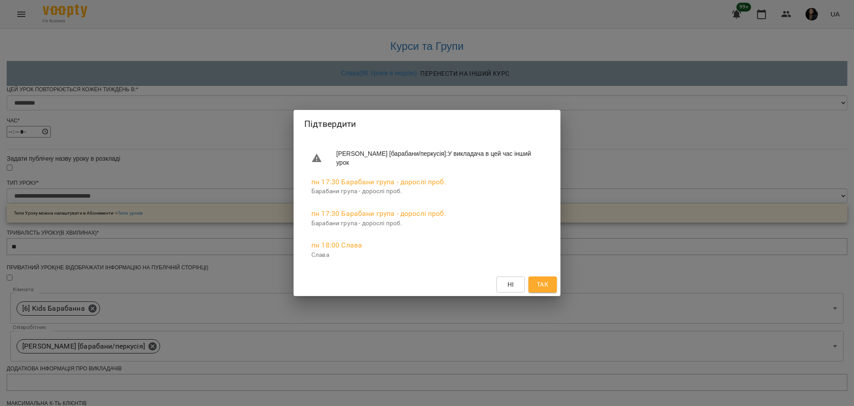
click at [542, 285] on span "Так" at bounding box center [543, 284] width 12 height 11
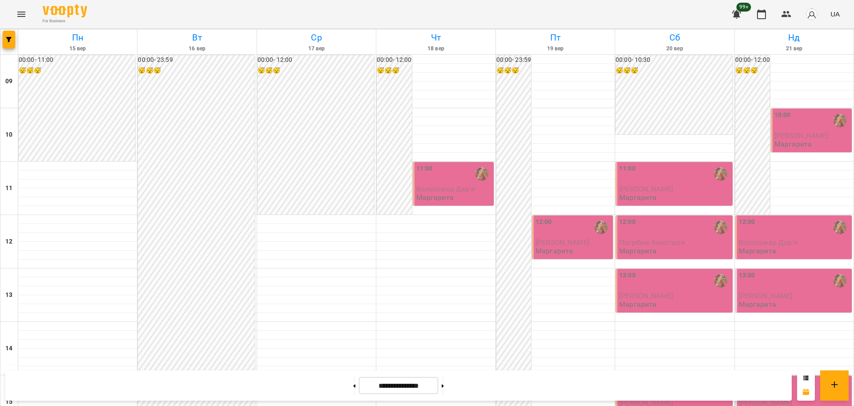
scroll to position [278, 0]
click at [4, 44] on button "button" at bounding box center [9, 40] width 12 height 18
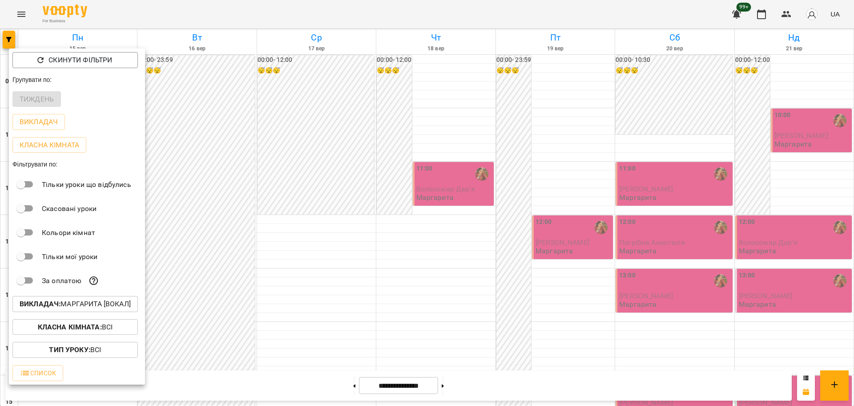
click at [214, 112] on div at bounding box center [427, 203] width 854 height 406
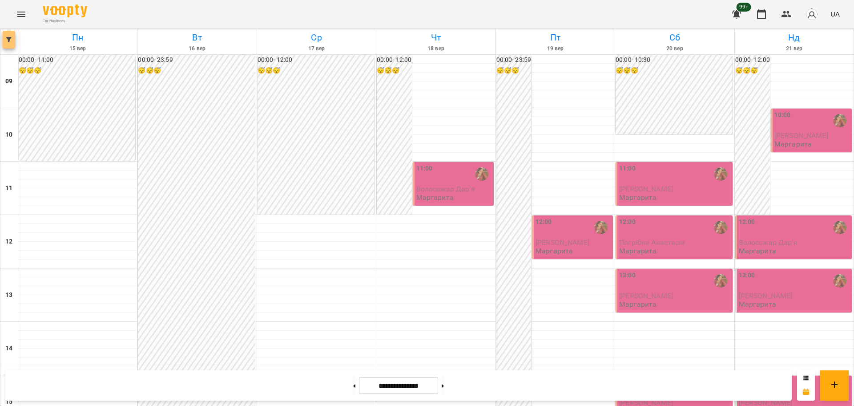
click at [12, 43] on button "button" at bounding box center [9, 40] width 12 height 18
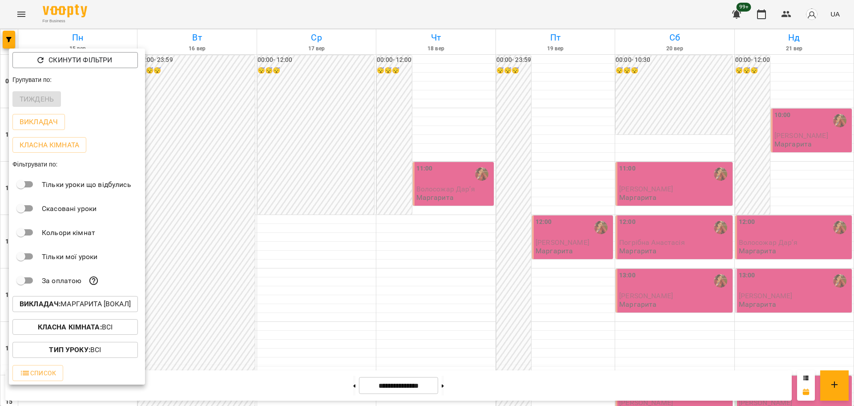
click at [98, 308] on p "Викладач : [PERSON_NAME] [вокал]" at bounding box center [75, 304] width 111 height 11
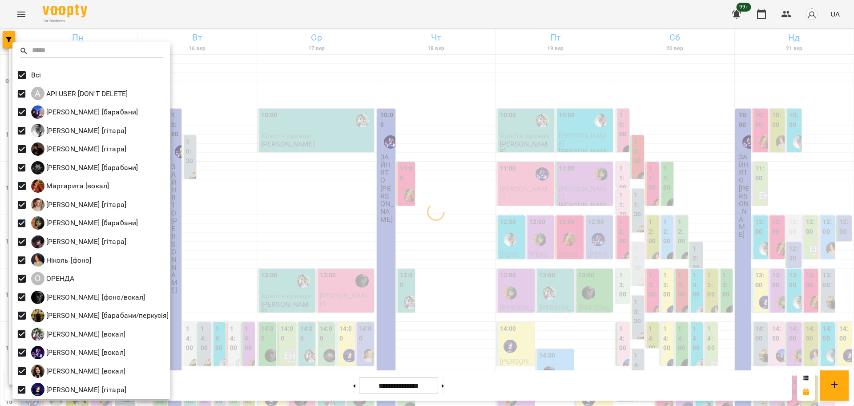
click at [247, 177] on div at bounding box center [427, 203] width 854 height 406
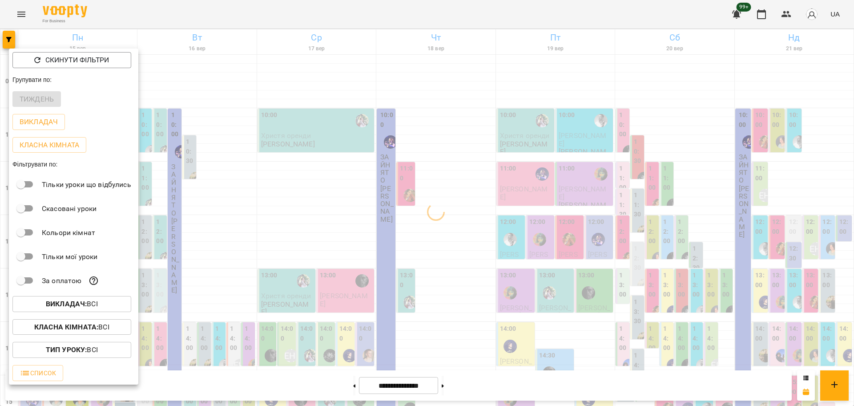
click at [100, 332] on p "Класна кімната : Всі" at bounding box center [71, 327] width 75 height 11
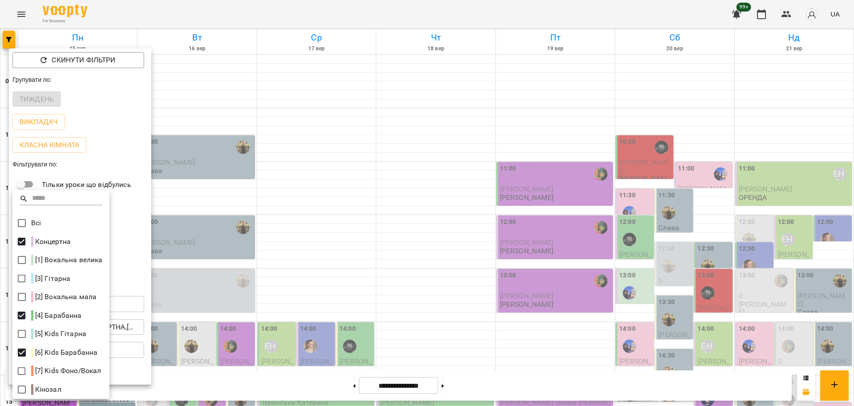
click at [497, 335] on div at bounding box center [427, 203] width 854 height 406
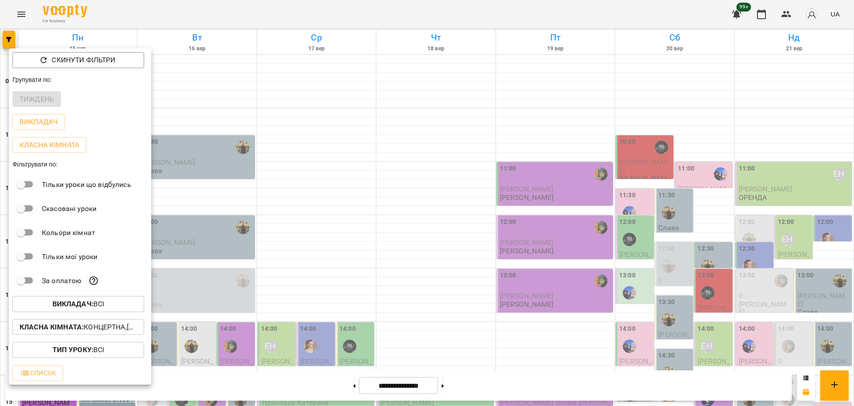
click at [568, 355] on div at bounding box center [427, 203] width 854 height 406
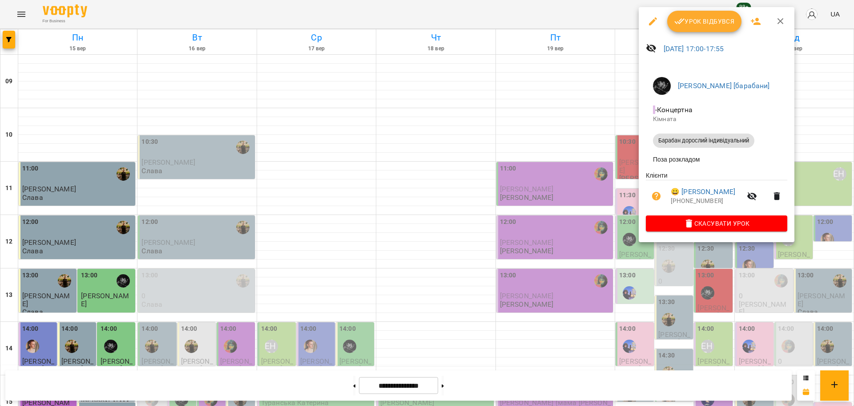
click at [674, 322] on div at bounding box center [427, 203] width 854 height 406
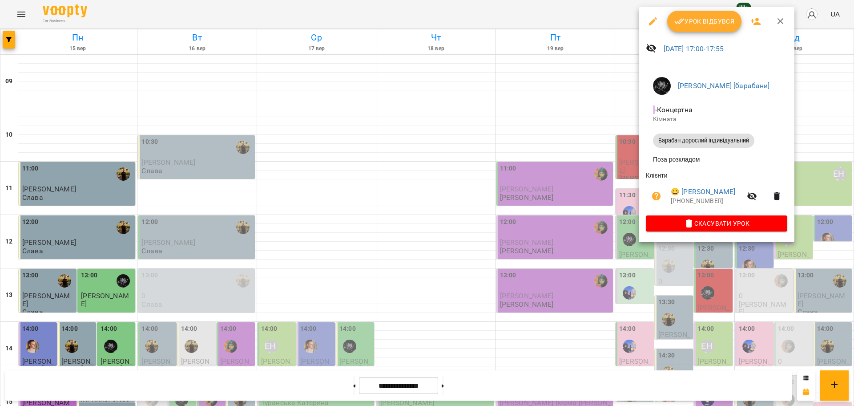
click at [649, 282] on div at bounding box center [427, 203] width 854 height 406
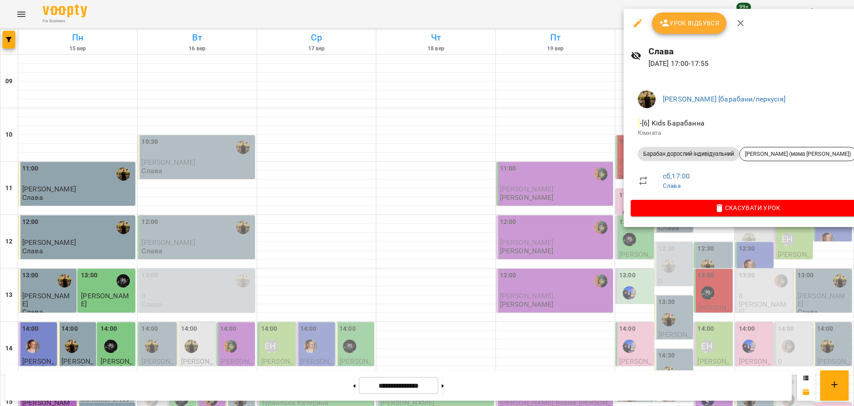
click at [691, 293] on div at bounding box center [427, 203] width 854 height 406
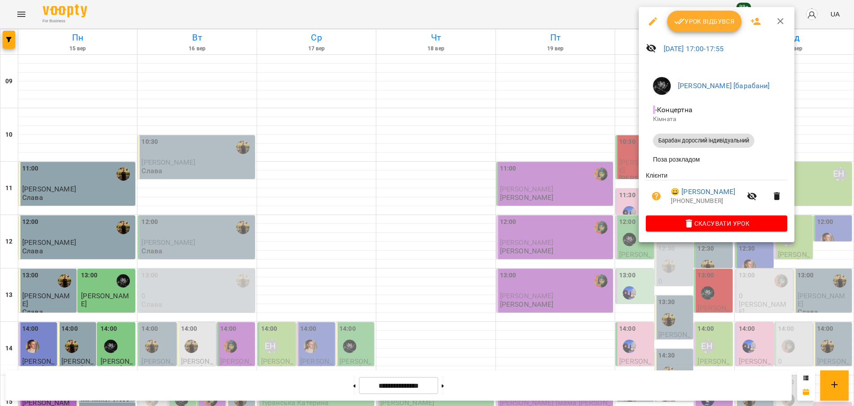
click at [676, 291] on div at bounding box center [427, 203] width 854 height 406
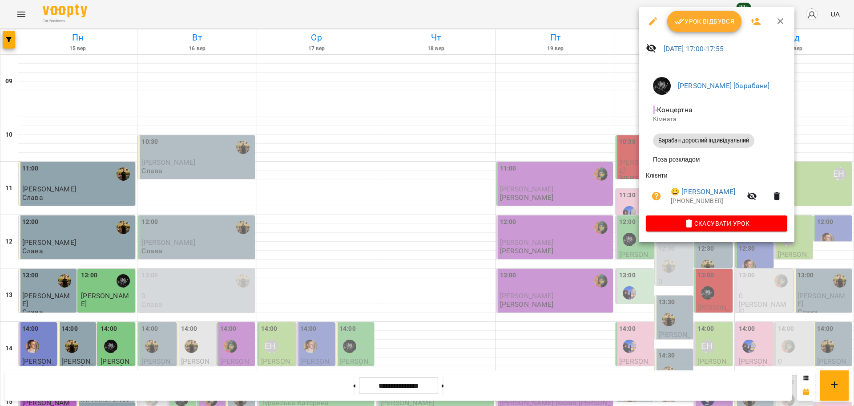
click at [677, 283] on div at bounding box center [427, 203] width 854 height 406
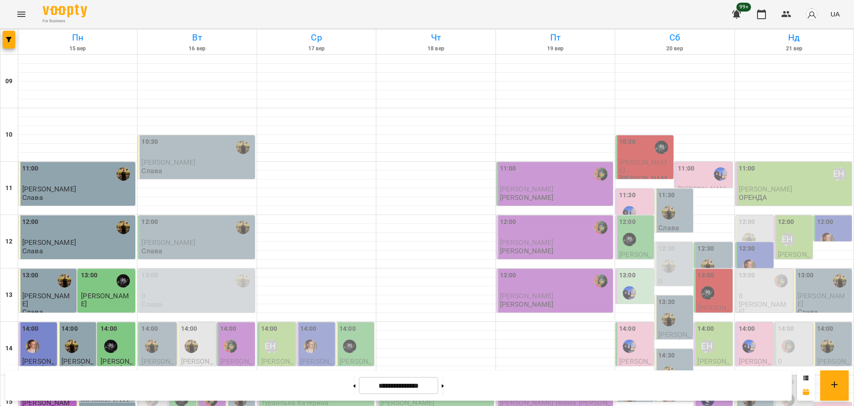
scroll to position [222, 0]
click at [12, 46] on button "button" at bounding box center [9, 40] width 12 height 18
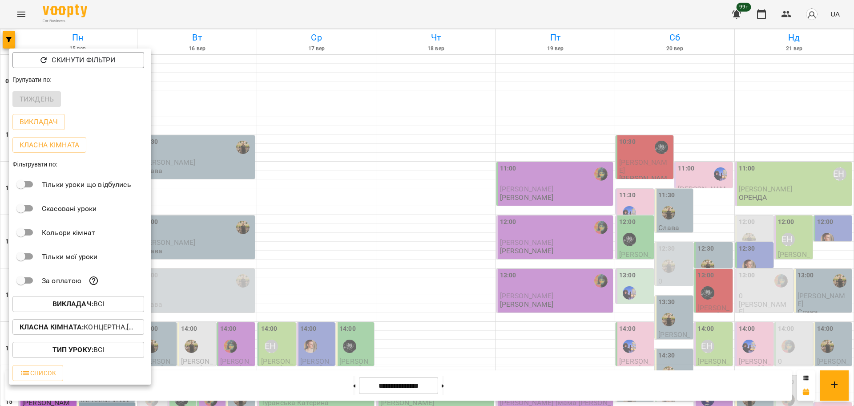
click at [128, 309] on span "Викладач : Всі" at bounding box center [78, 304] width 117 height 11
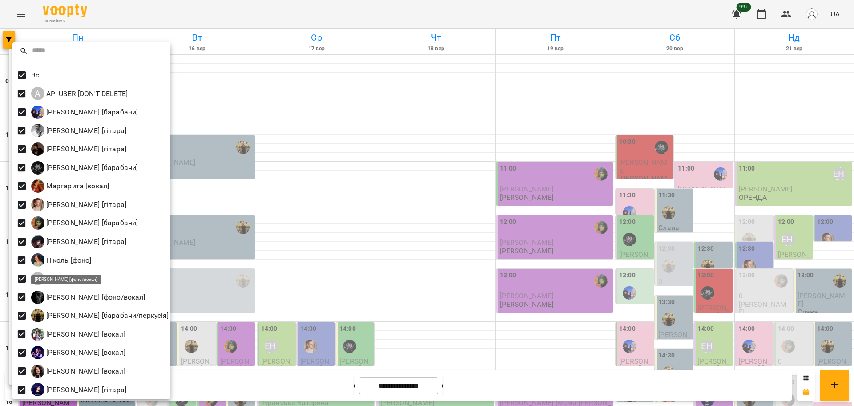
click at [235, 195] on div at bounding box center [427, 203] width 854 height 406
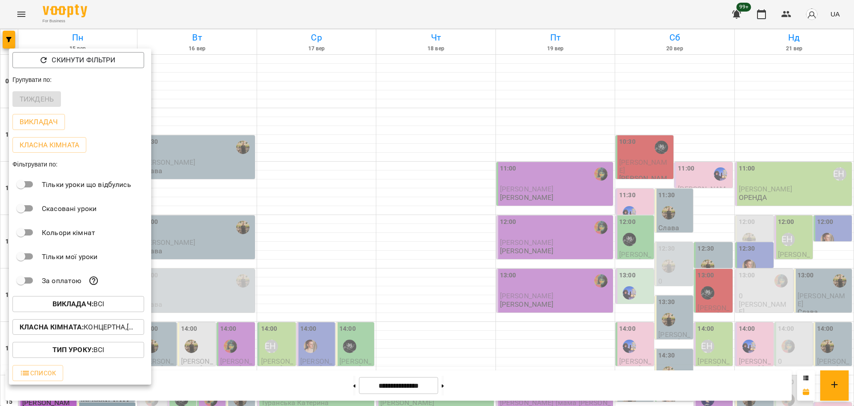
click at [82, 331] on b "Класна кімната :" at bounding box center [52, 327] width 64 height 8
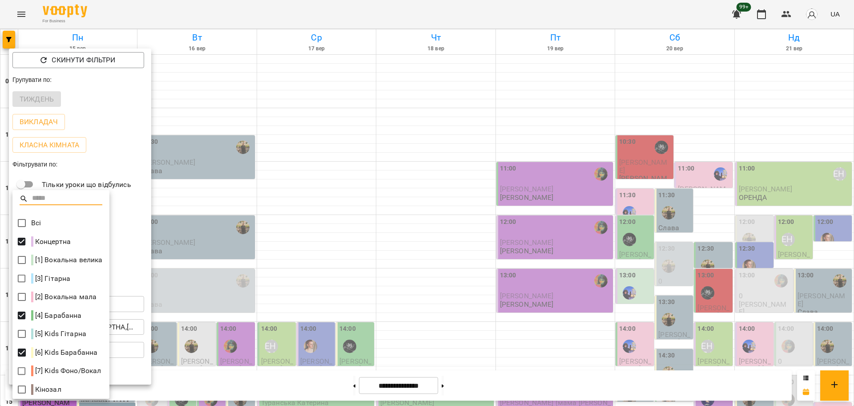
click at [207, 303] on div at bounding box center [427, 203] width 854 height 406
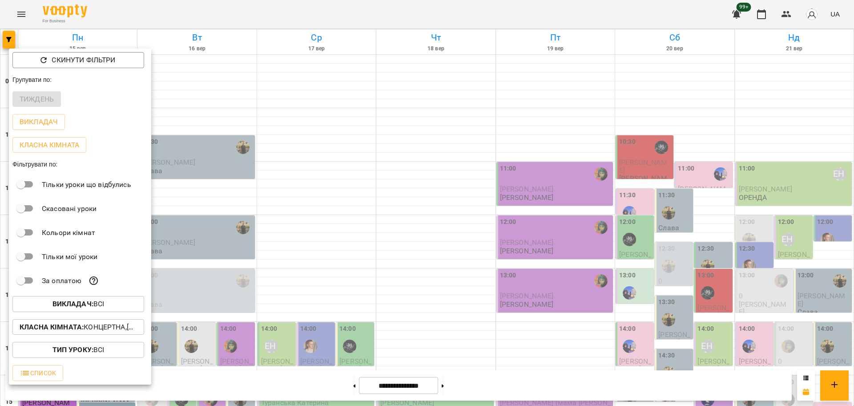
click at [327, 252] on div at bounding box center [427, 203] width 854 height 406
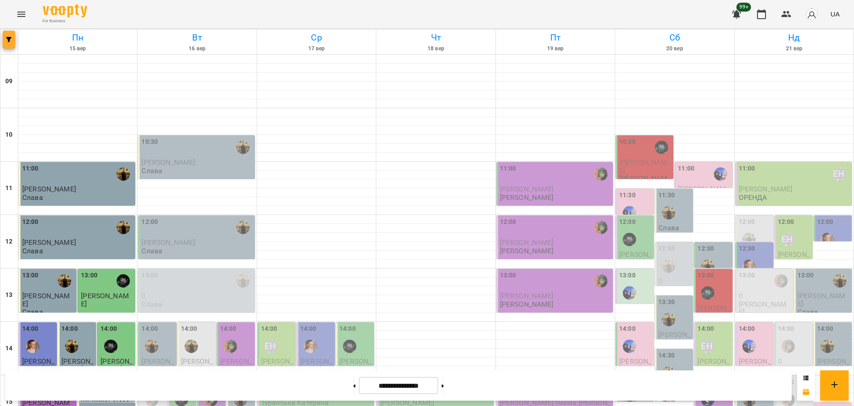
click at [15, 41] on span "button" at bounding box center [9, 39] width 12 height 5
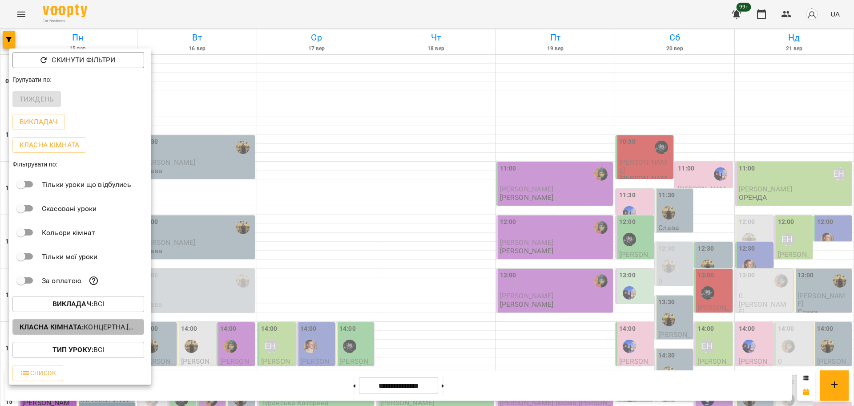
click at [98, 321] on button "Класна кімната : Концертна,[4] Барабанна,[6] Kids Барабанна" at bounding box center [78, 327] width 132 height 16
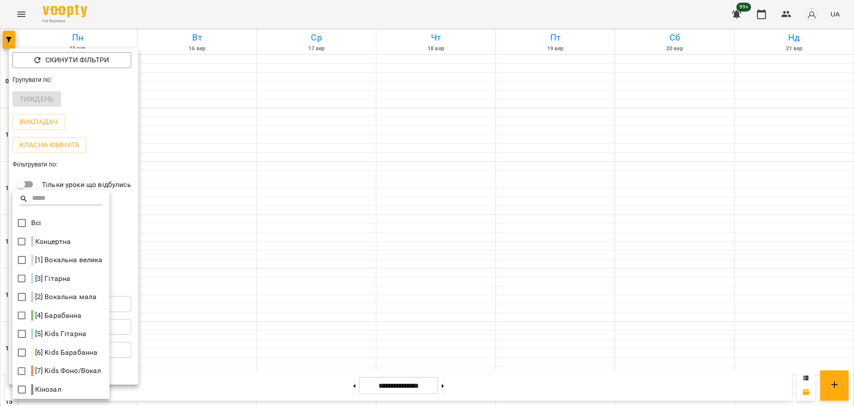
click at [320, 171] on div at bounding box center [427, 203] width 854 height 406
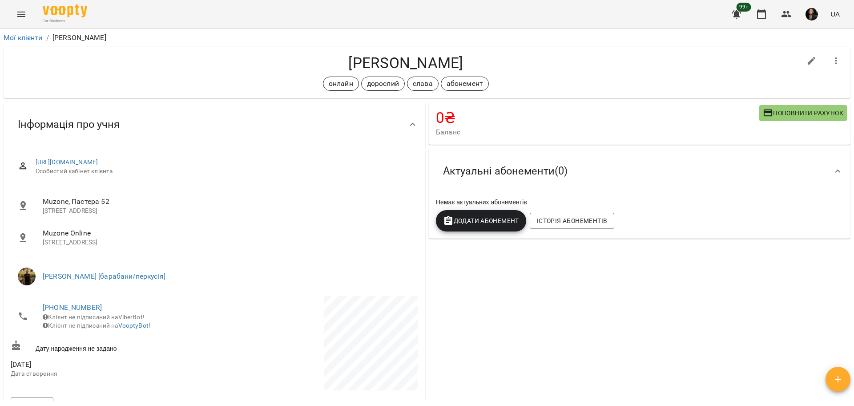
click at [24, 9] on icon "Menu" at bounding box center [21, 14] width 11 height 11
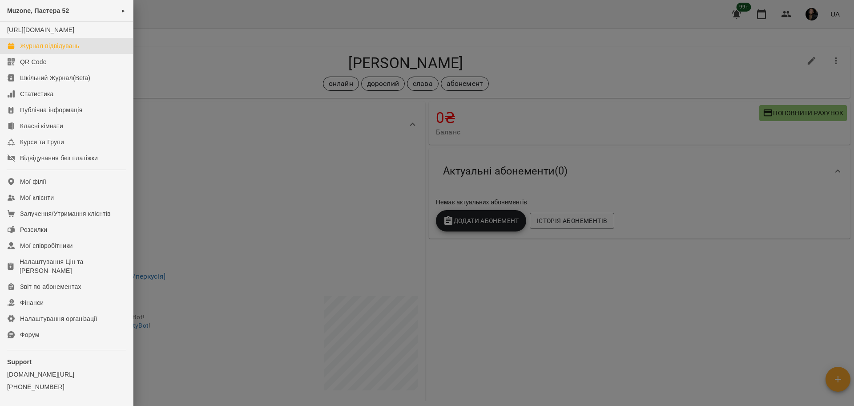
click at [63, 50] on div "Журнал відвідувань" at bounding box center [49, 45] width 59 height 9
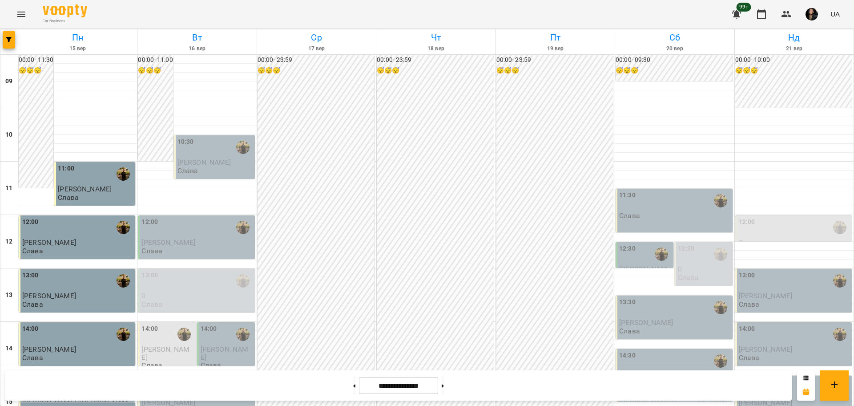
scroll to position [222, 0]
click at [8, 42] on button "button" at bounding box center [9, 40] width 12 height 18
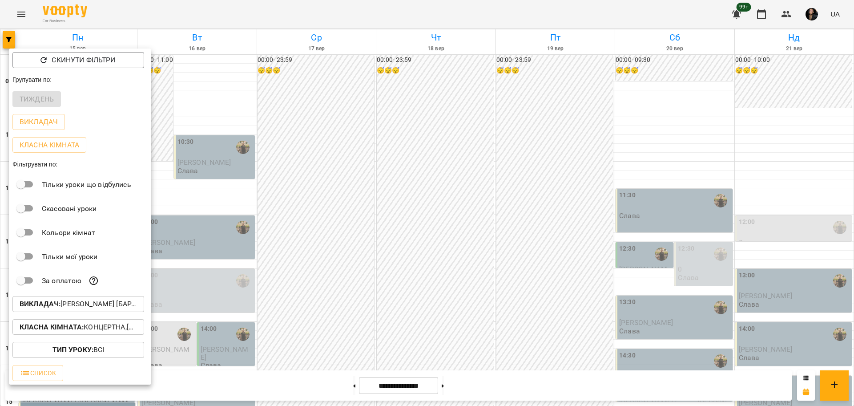
click at [102, 309] on p "Викладач : [PERSON_NAME] [барабани/перкусія]" at bounding box center [78, 304] width 117 height 11
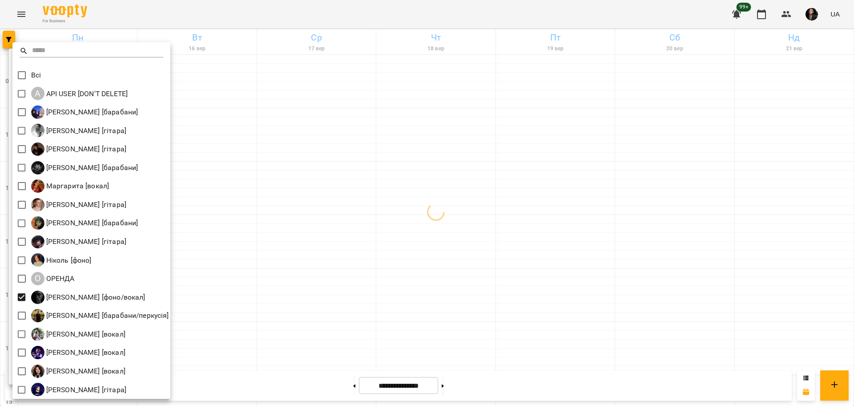
click at [262, 327] on div at bounding box center [427, 203] width 854 height 406
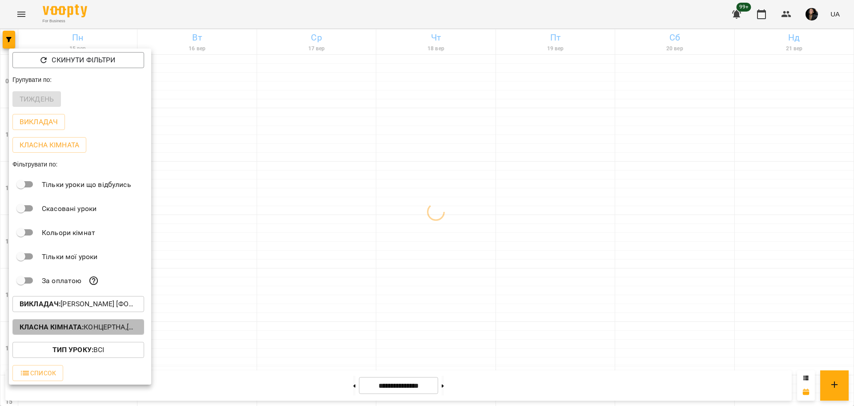
click at [137, 326] on p "Класна кімната : Концертна,[4] Барабанна,[6] Kids Барабанна" at bounding box center [78, 327] width 117 height 11
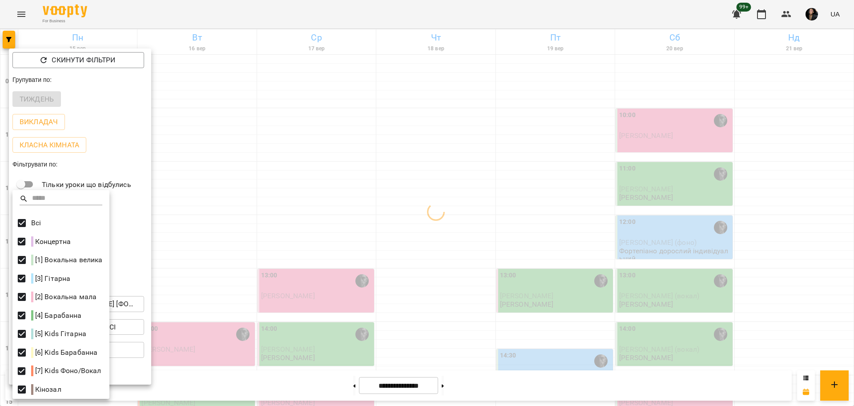
click at [340, 286] on div at bounding box center [427, 203] width 854 height 406
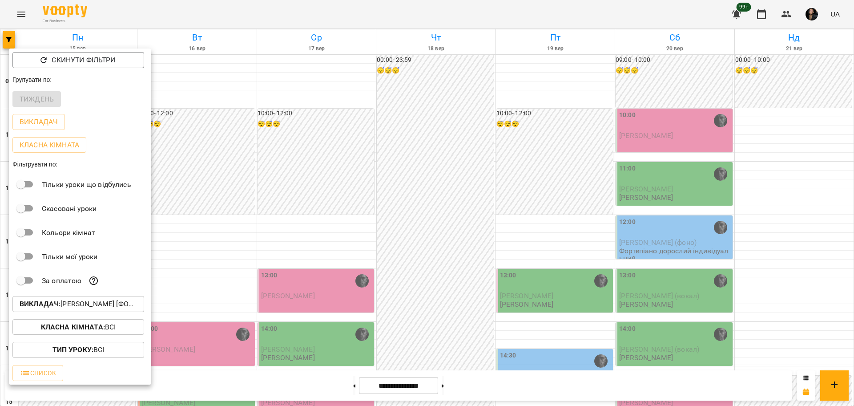
click at [406, 303] on div at bounding box center [427, 203] width 854 height 406
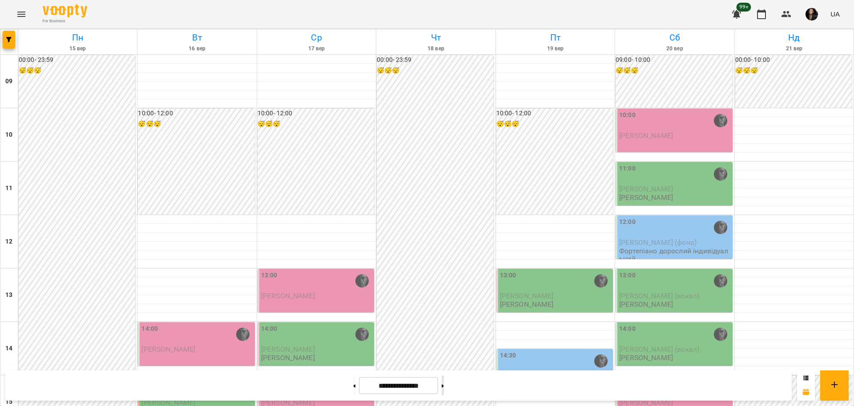
click at [444, 387] on icon at bounding box center [443, 385] width 2 height 3
type input "**********"
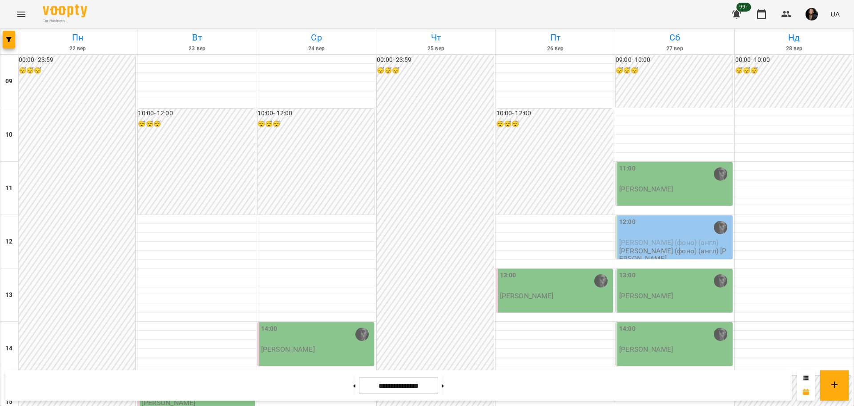
scroll to position [383, 0]
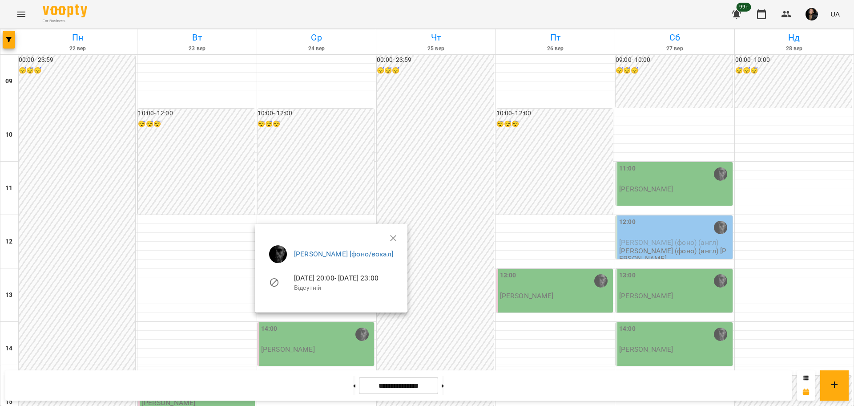
click at [198, 187] on div at bounding box center [427, 203] width 854 height 406
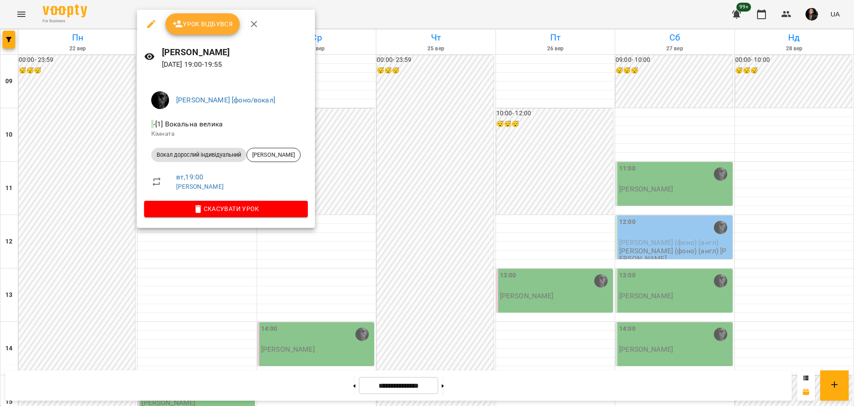
click at [366, 305] on div at bounding box center [427, 203] width 854 height 406
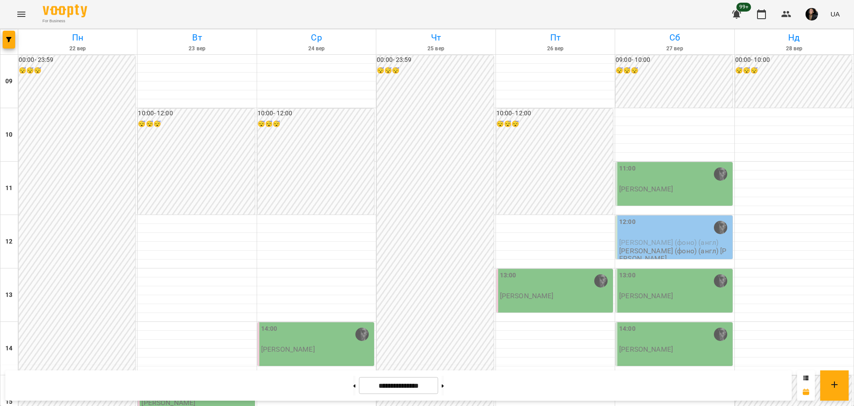
scroll to position [327, 0]
click at [10, 37] on icon "button" at bounding box center [8, 39] width 5 height 5
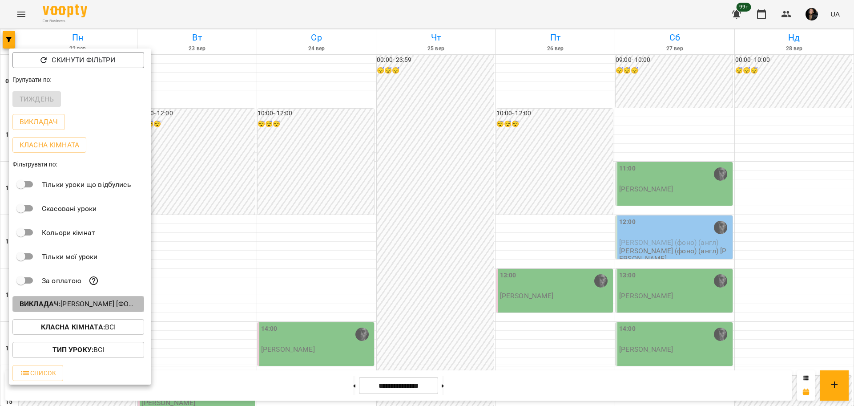
click at [88, 304] on p "Викладач : [PERSON_NAME] [фоно/вокал]" at bounding box center [78, 304] width 117 height 11
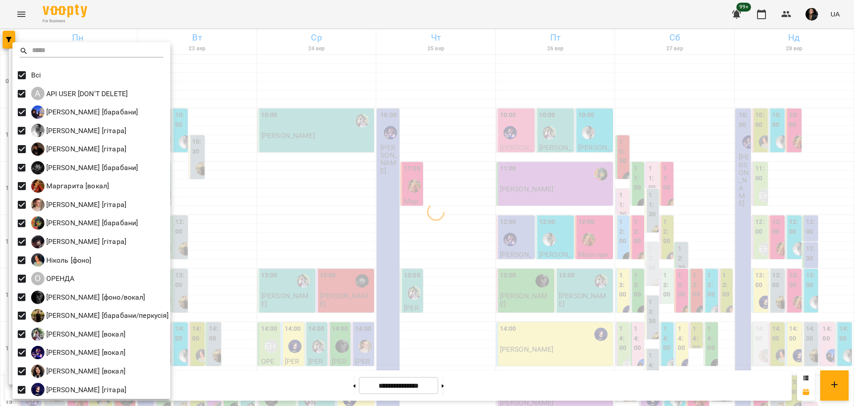
click at [346, 285] on div at bounding box center [427, 203] width 854 height 406
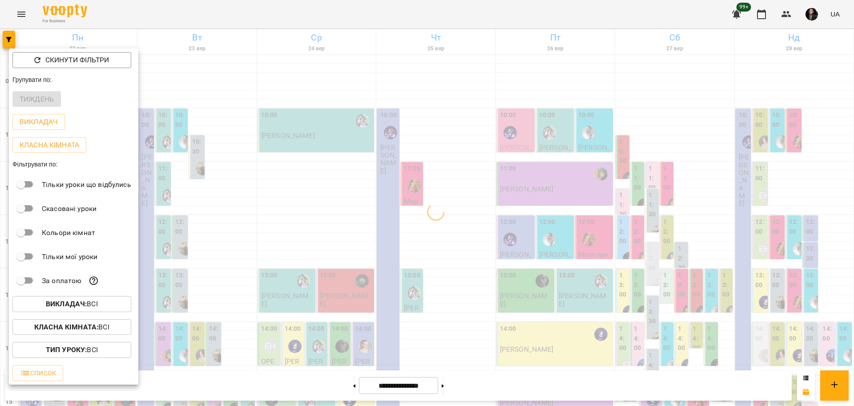
click at [77, 331] on b "Класна кімната :" at bounding box center [66, 327] width 64 height 8
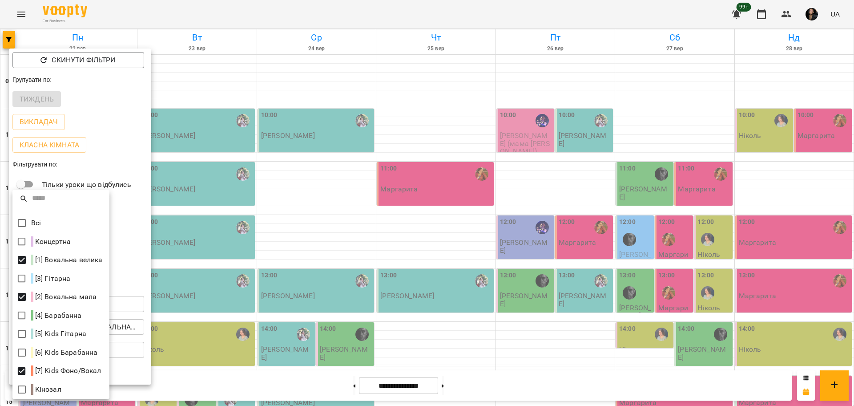
click at [261, 299] on div at bounding box center [427, 203] width 854 height 406
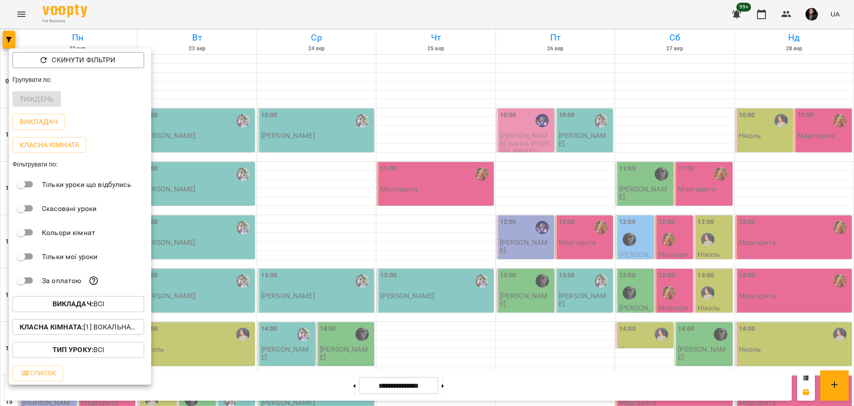
click at [103, 309] on p "Викладач : Всі" at bounding box center [78, 304] width 52 height 11
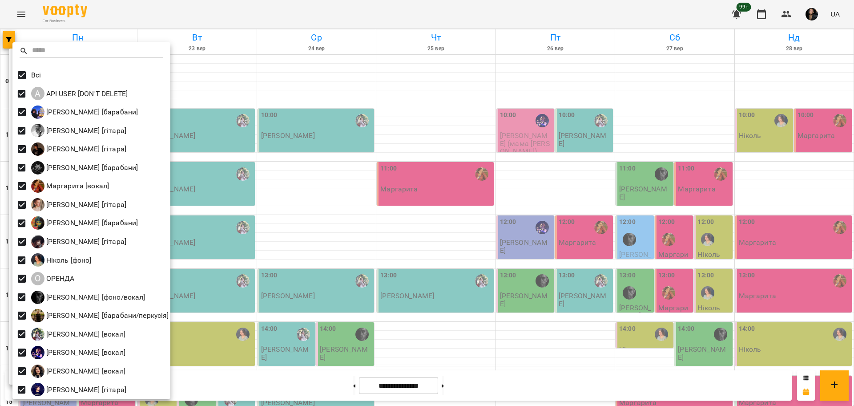
click at [320, 309] on div at bounding box center [427, 203] width 854 height 406
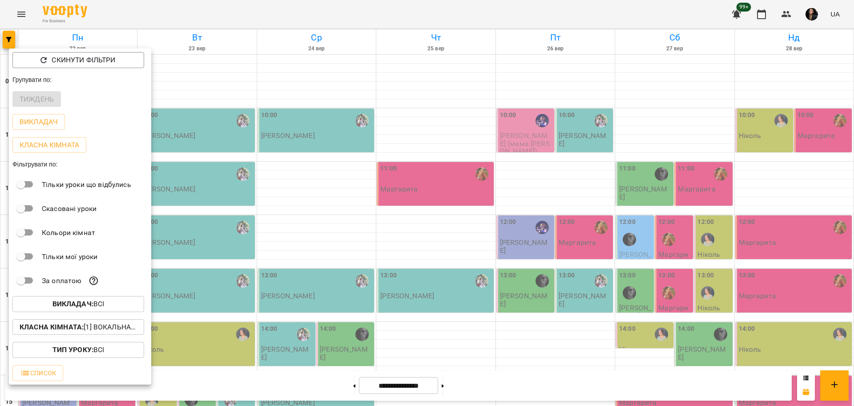
click at [308, 331] on div at bounding box center [427, 203] width 854 height 406
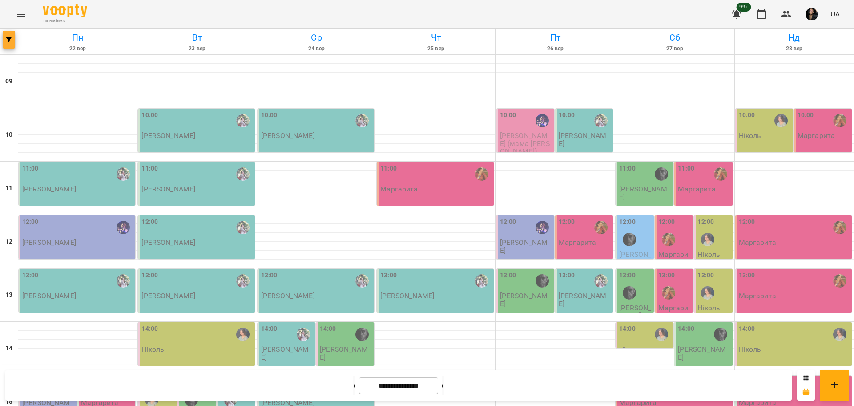
click at [15, 44] on button "button" at bounding box center [9, 40] width 12 height 18
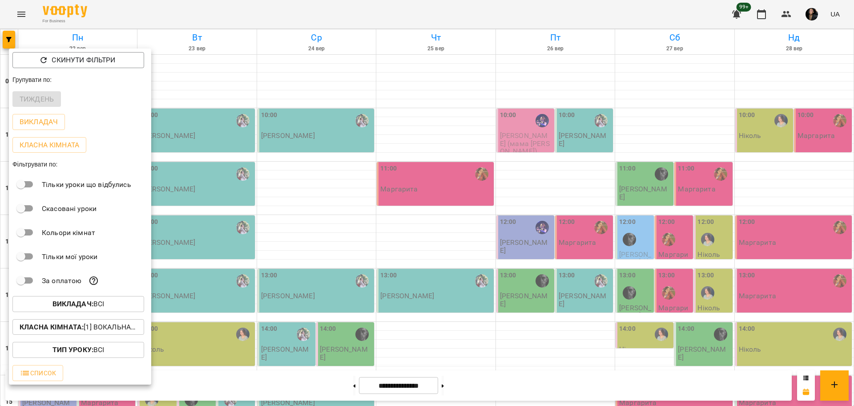
click at [81, 308] on b "Викладач :" at bounding box center [72, 303] width 41 height 8
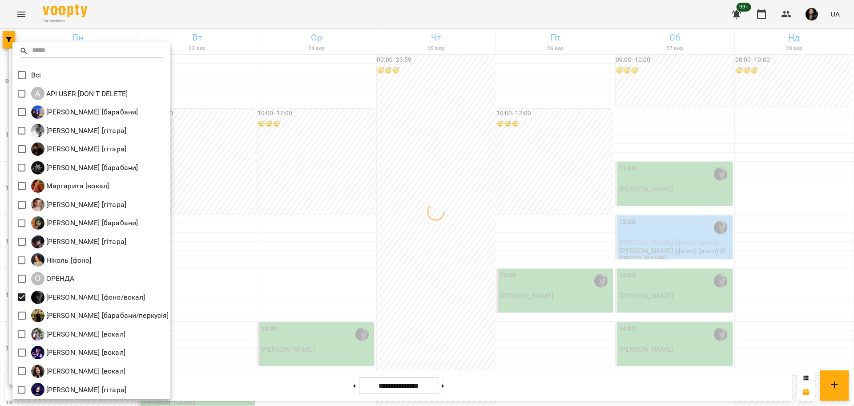
click at [303, 311] on div at bounding box center [427, 203] width 854 height 406
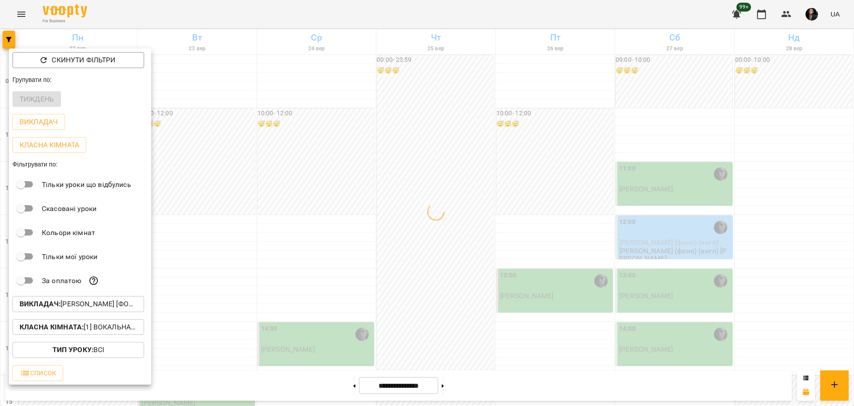
click at [481, 319] on div at bounding box center [427, 203] width 854 height 406
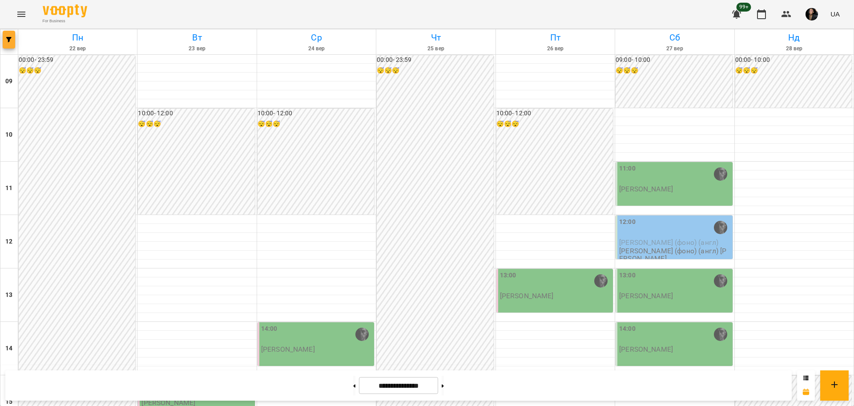
click at [7, 37] on icon "button" at bounding box center [8, 39] width 5 height 5
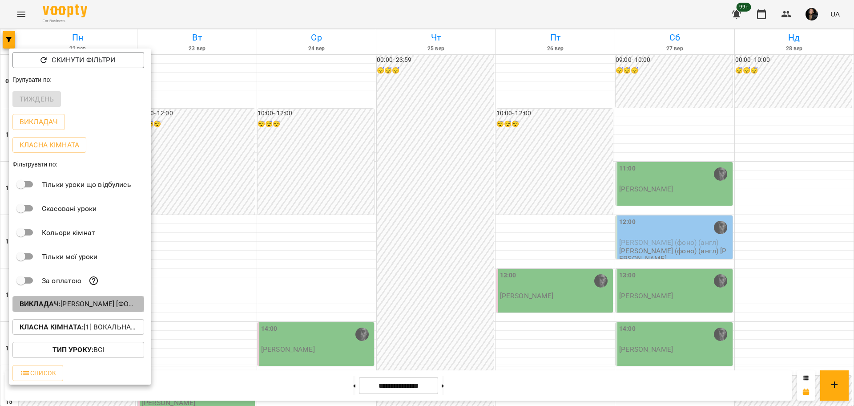
click at [123, 309] on p "Викладач : [PERSON_NAME] [фоно/вокал]" at bounding box center [78, 304] width 117 height 11
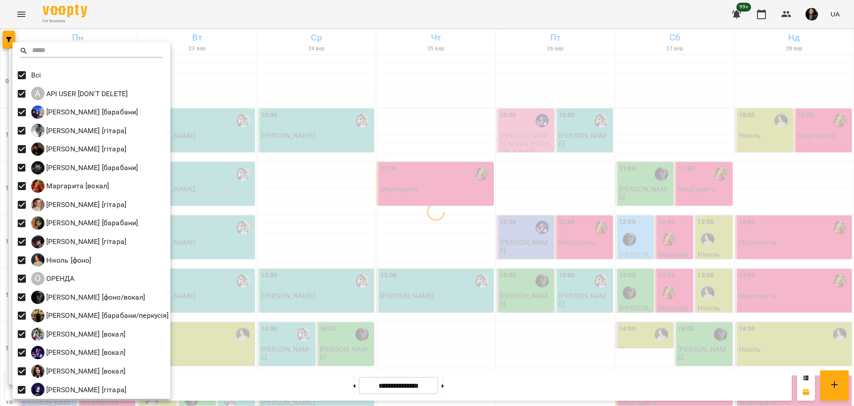
click at [441, 291] on div at bounding box center [427, 203] width 854 height 406
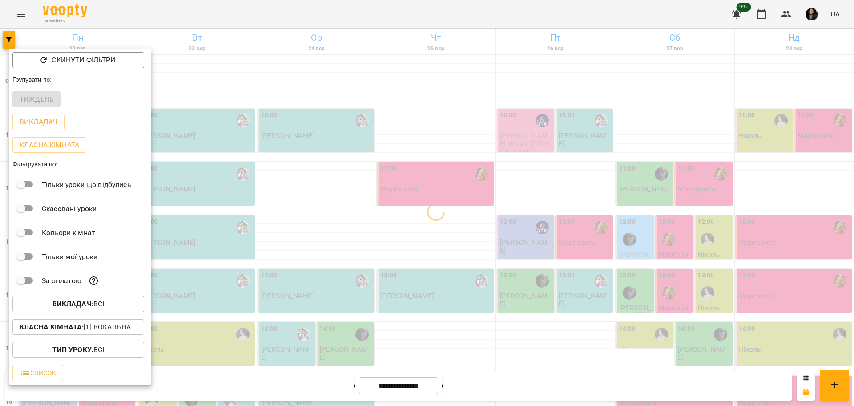
click at [581, 288] on div at bounding box center [427, 203] width 854 height 406
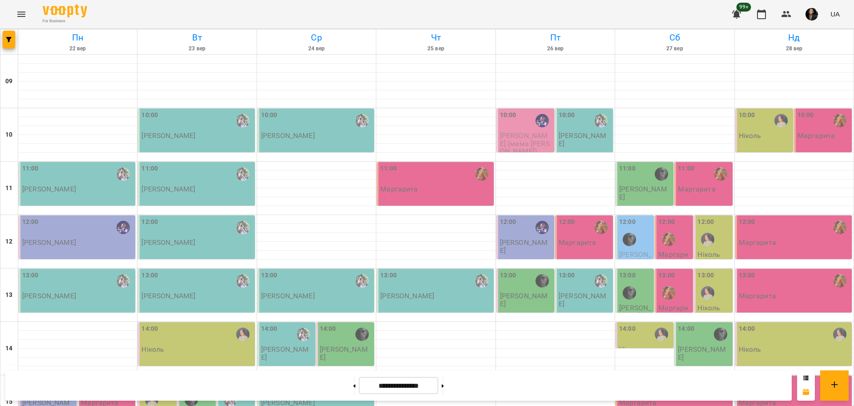
click at [30, 7] on div "For Business 99+ UA" at bounding box center [427, 14] width 854 height 28
click at [31, 17] on button "Menu" at bounding box center [21, 14] width 21 height 21
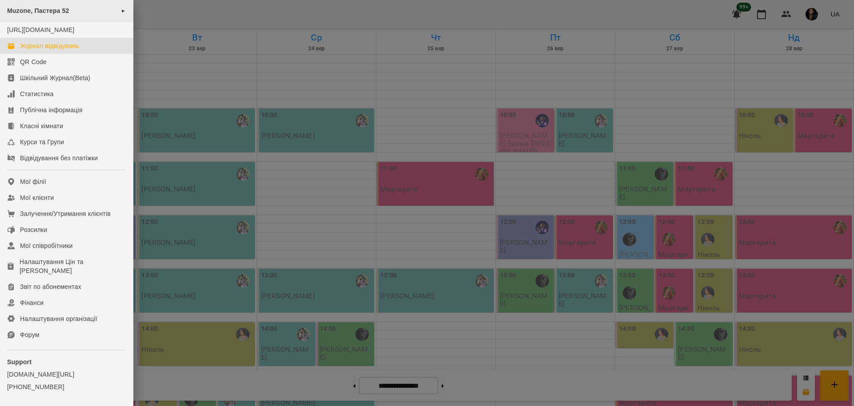
click at [55, 14] on span "Muzone, Пастера 52" at bounding box center [38, 10] width 62 height 7
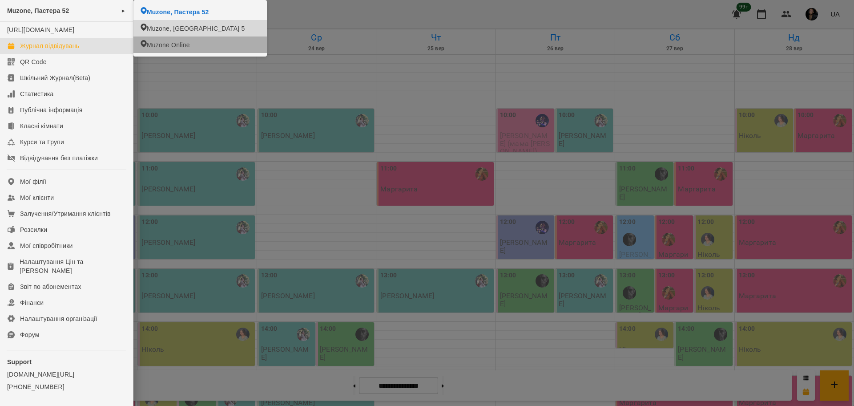
click at [190, 27] on span "Muzone, [GEOGRAPHIC_DATA] 5" at bounding box center [196, 28] width 98 height 9
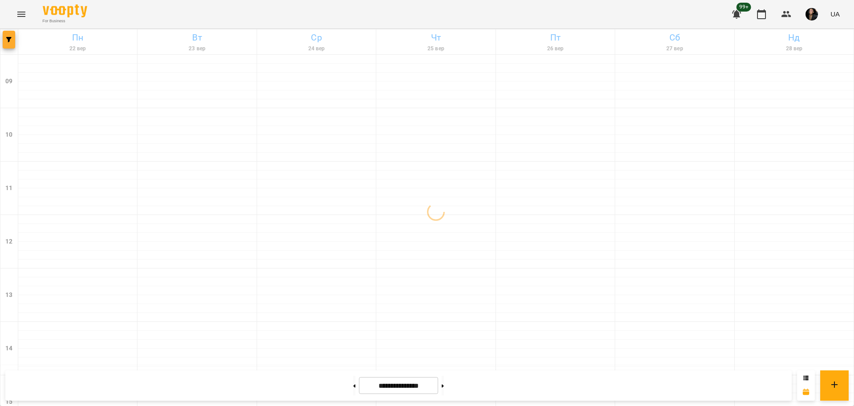
click at [8, 45] on button "button" at bounding box center [9, 40] width 12 height 18
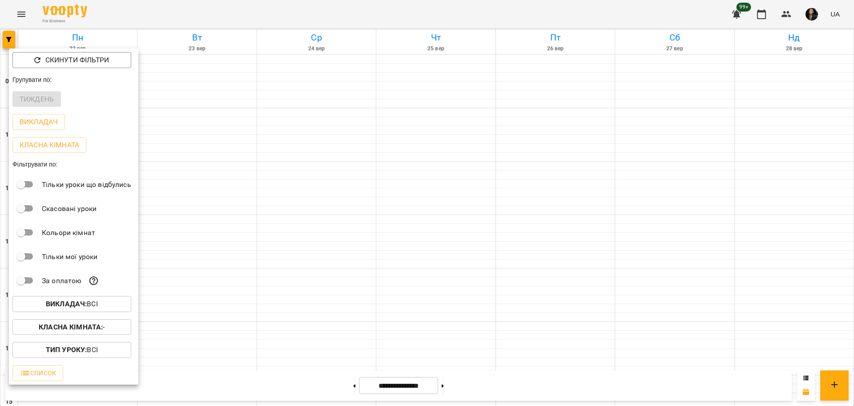
click at [93, 298] on div "Викладач : Всі" at bounding box center [73, 303] width 129 height 23
click at [93, 307] on p "Викладач : Всі" at bounding box center [72, 304] width 52 height 11
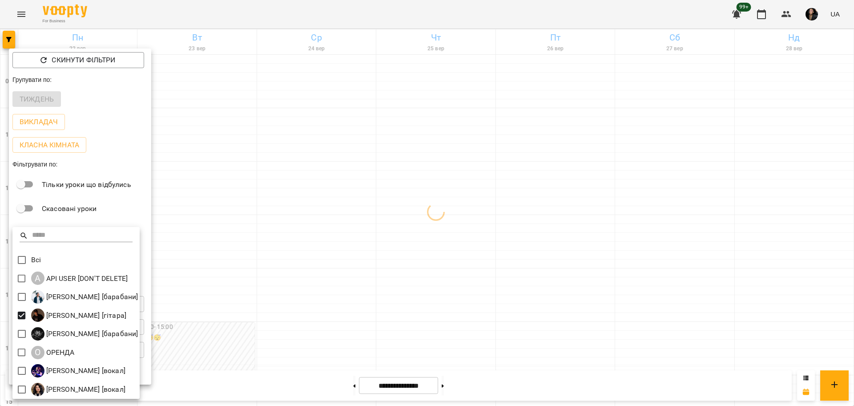
drag, startPoint x: 303, startPoint y: 291, endPoint x: 254, endPoint y: 291, distance: 49.4
click at [303, 291] on div at bounding box center [427, 203] width 854 height 406
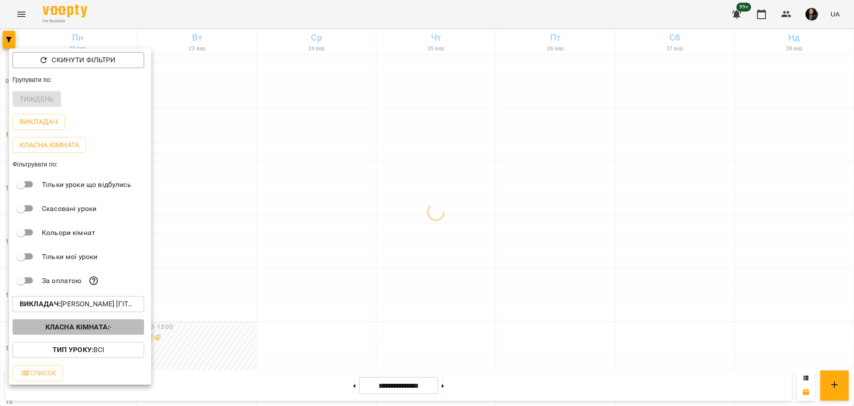
click at [101, 329] on b "Класна кімната :" at bounding box center [77, 327] width 64 height 8
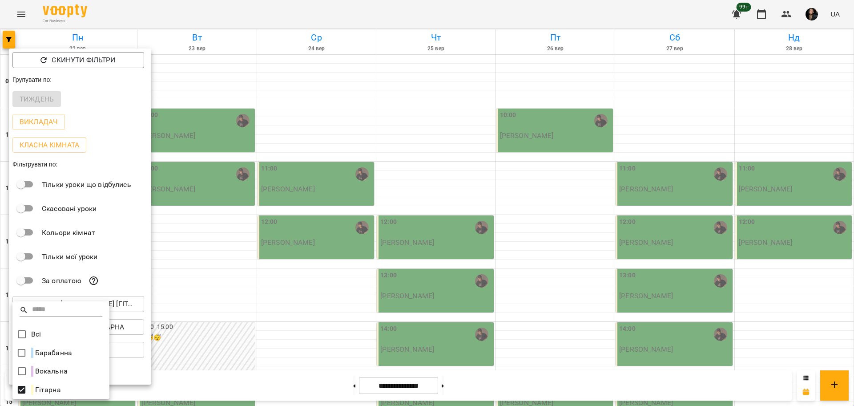
click at [440, 141] on div at bounding box center [427, 203] width 854 height 406
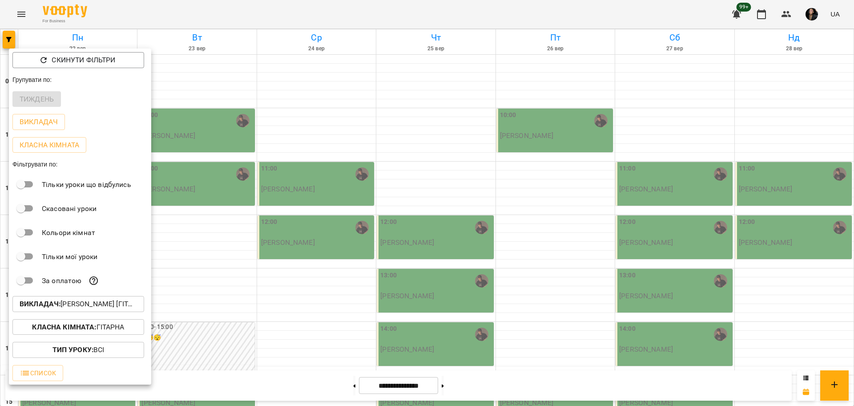
click at [336, 378] on div at bounding box center [427, 203] width 854 height 406
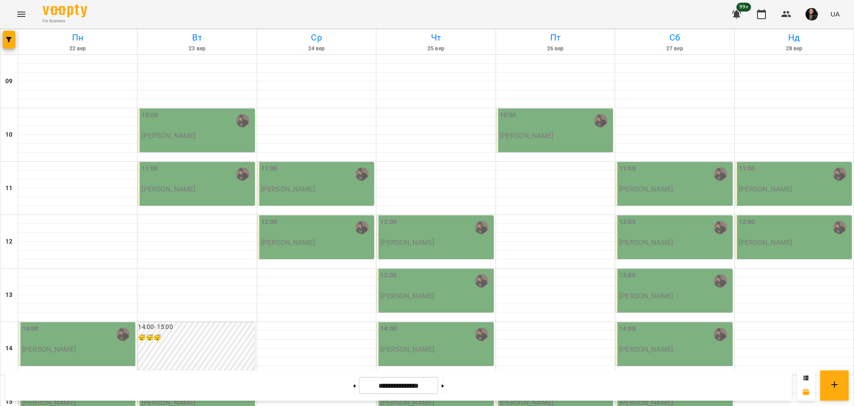
click at [343, 388] on div "Скинути фільтри Групувати по: Тиждень Викладач Класна кімната Фільтрувати по: Т…" at bounding box center [427, 203] width 854 height 406
click at [353, 391] on button at bounding box center [354, 386] width 2 height 20
type input "**********"
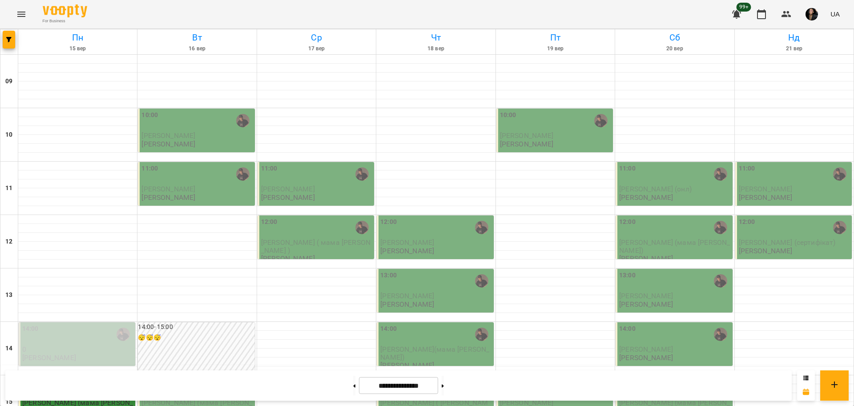
scroll to position [334, 0]
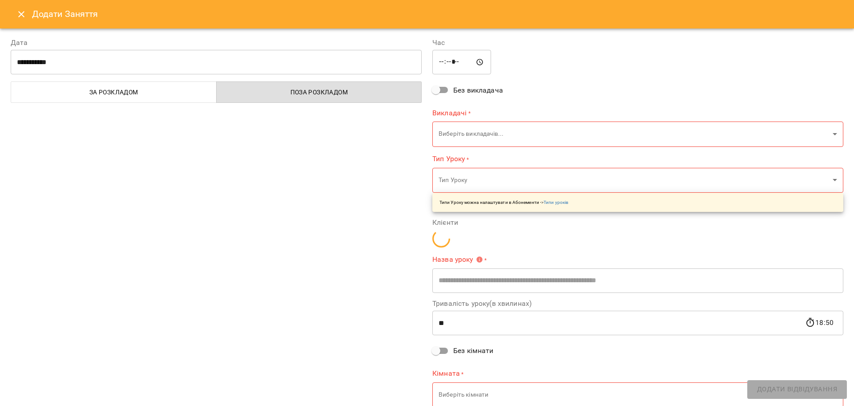
type input "**********"
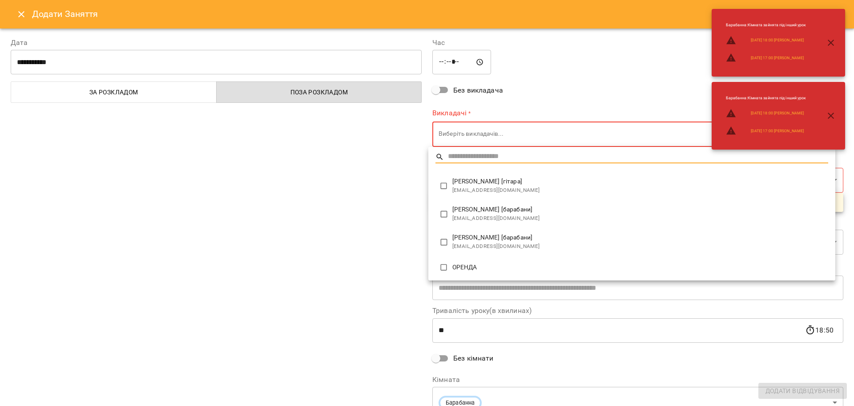
click at [464, 135] on body "For Business 99+ UA [DATE] [DATE] [DATE] [DATE] [DATE] [DATE] Нд [DATE] 10 11 1…" at bounding box center [427, 394] width 854 height 789
type input "**********"
type input "**"
type input "**********"
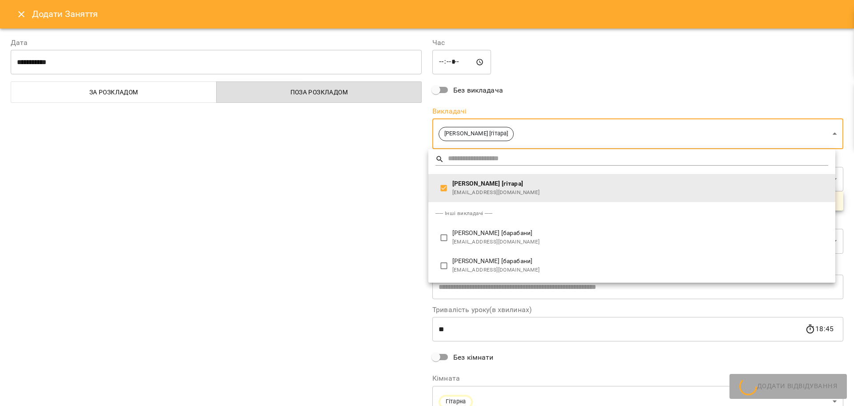
click at [378, 192] on div at bounding box center [427, 203] width 854 height 406
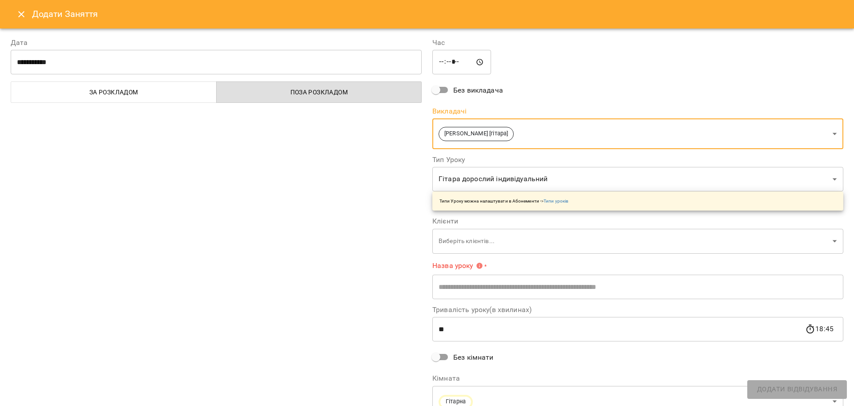
click at [478, 182] on body "For Business 99+ UA [DATE] [DATE] [DATE] [DATE] [DATE] [DATE] Нд [DATE] 10 11 1…" at bounding box center [427, 394] width 854 height 789
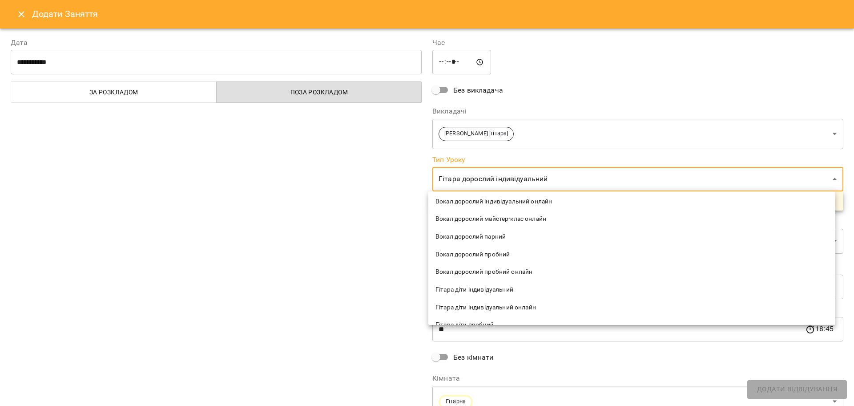
scroll to position [779, 0]
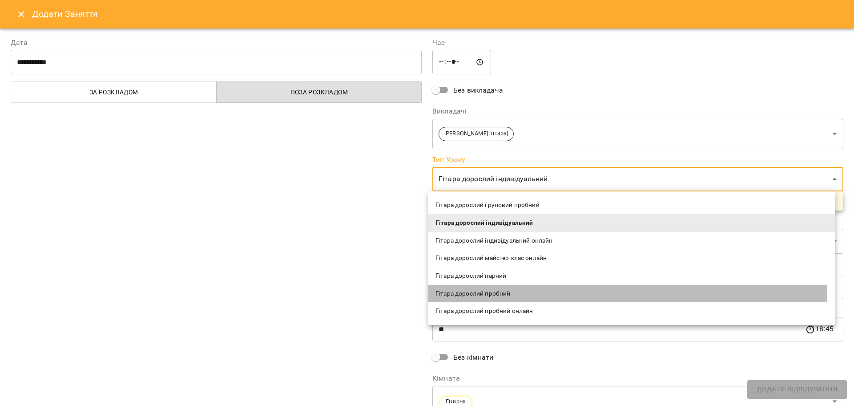
click at [451, 296] on span "Гітара дорослий пробний" at bounding box center [632, 293] width 393 height 9
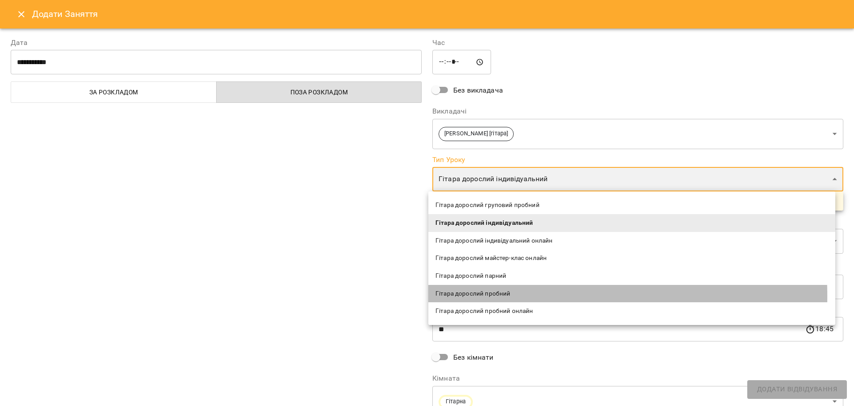
type input "**********"
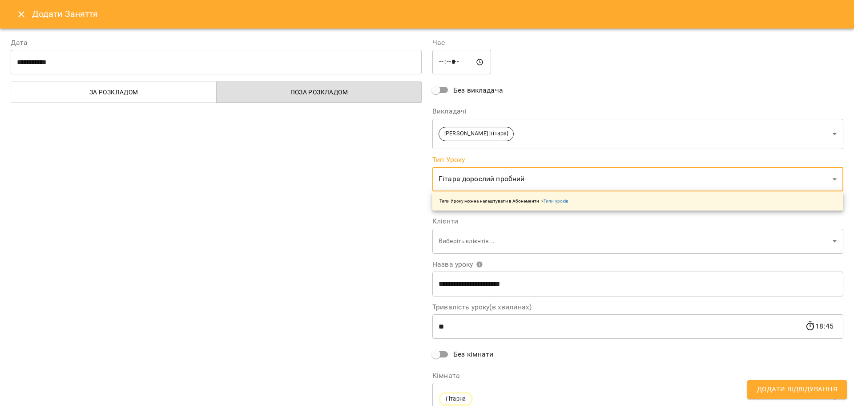
click at [448, 246] on body "For Business 99+ UA [DATE] [DATE] [DATE] [DATE] [DATE] [DATE] Нд [DATE] 10 11 1…" at bounding box center [427, 394] width 854 height 789
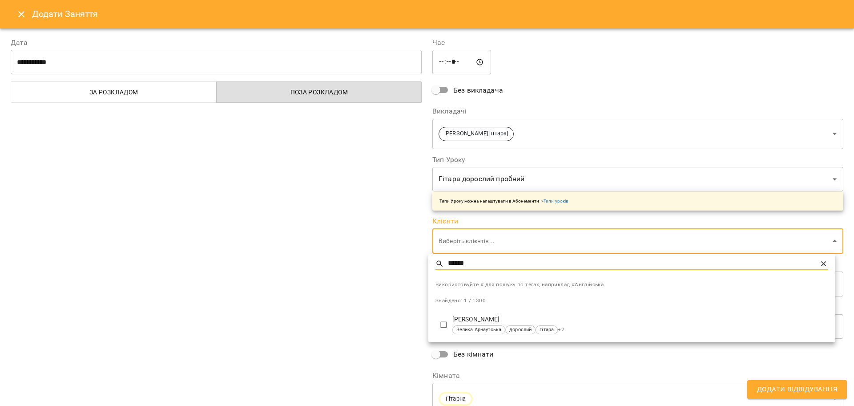
type input "******"
type input "**********"
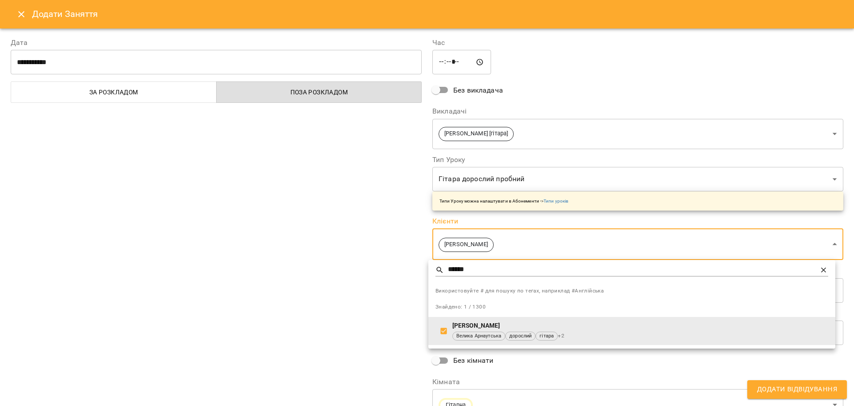
click at [362, 281] on div at bounding box center [427, 203] width 854 height 406
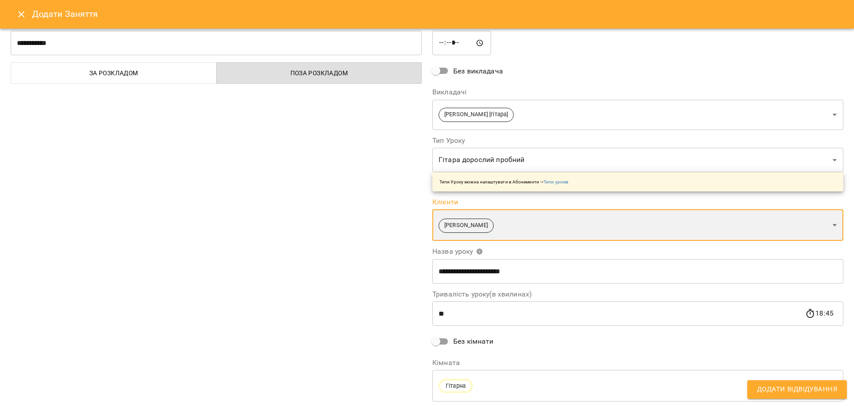
scroll to position [45, 0]
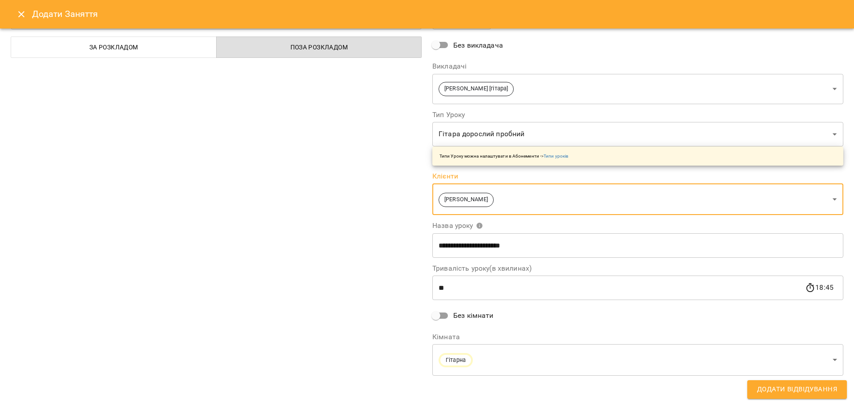
click at [458, 361] on body "For Business 99+ UA [DATE] [DATE] [DATE] [DATE] [DATE] [DATE] Нд [DATE] 10 11 1…" at bounding box center [427, 394] width 854 height 789
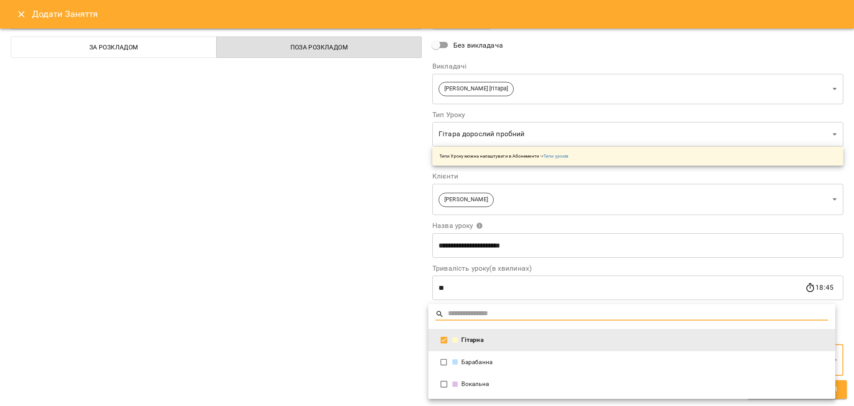
click at [361, 336] on div at bounding box center [427, 203] width 854 height 406
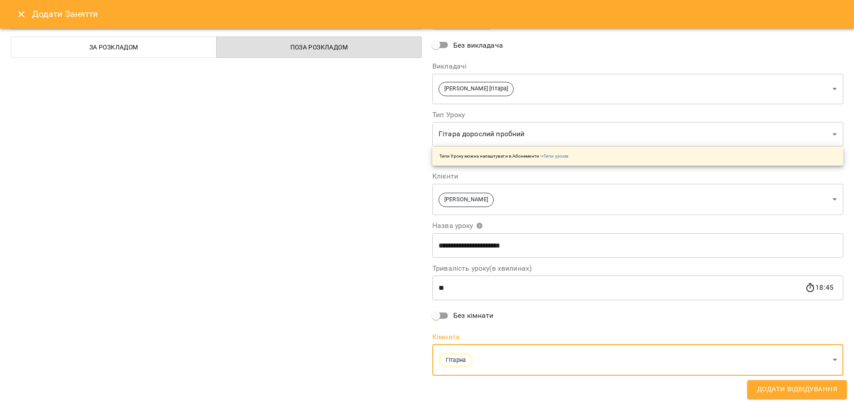
click at [765, 391] on span "Додати Відвідування" at bounding box center [797, 390] width 80 height 12
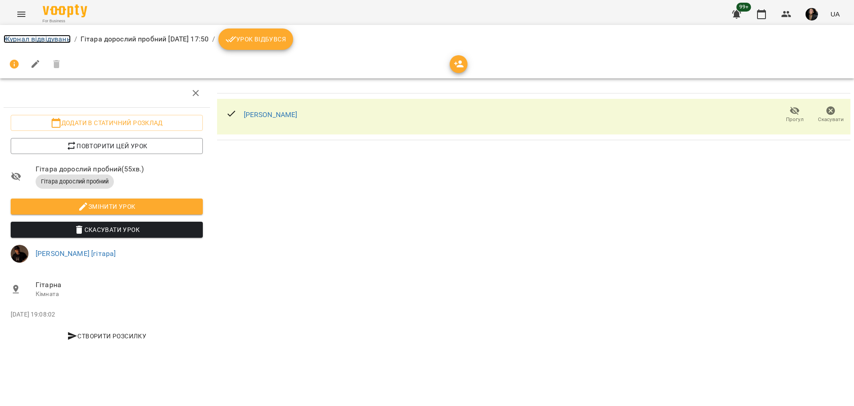
click at [60, 40] on link "Журнал відвідувань" at bounding box center [37, 39] width 67 height 8
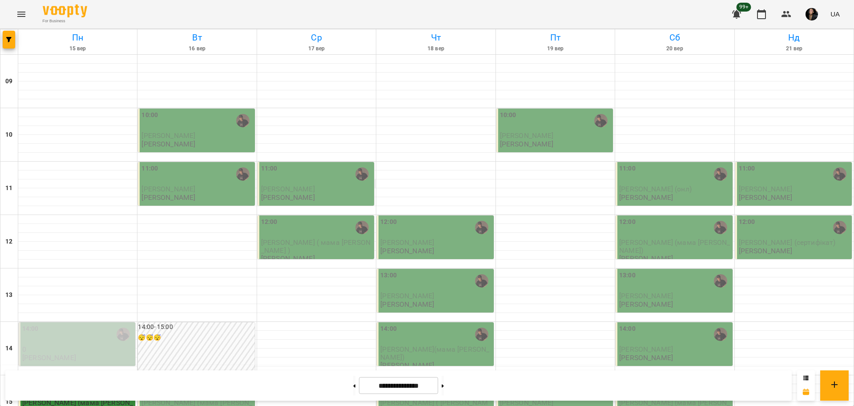
scroll to position [278, 0]
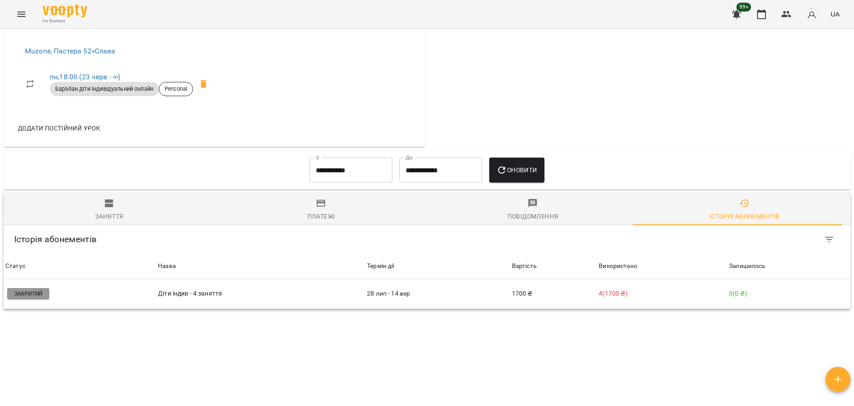
scroll to position [222, 0]
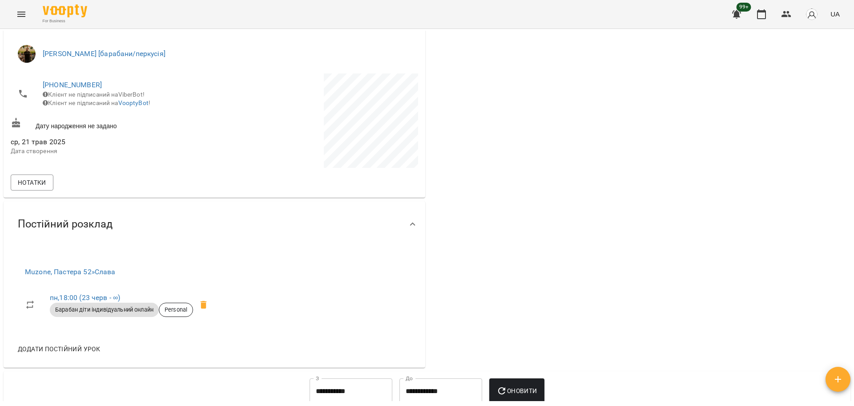
click at [813, 12] on img "button" at bounding box center [812, 14] width 12 height 12
click at [795, 15] on div at bounding box center [427, 203] width 854 height 406
click at [792, 14] on button "button" at bounding box center [786, 14] width 21 height 21
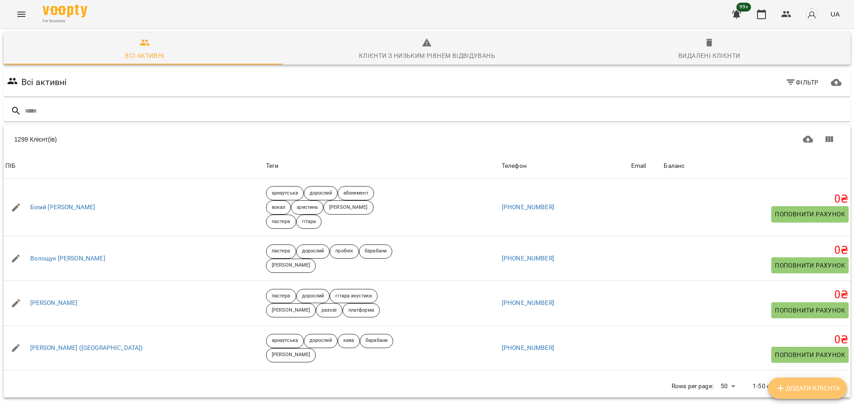
click at [812, 387] on span "Додати клієнта" at bounding box center [807, 388] width 65 height 11
select select "**"
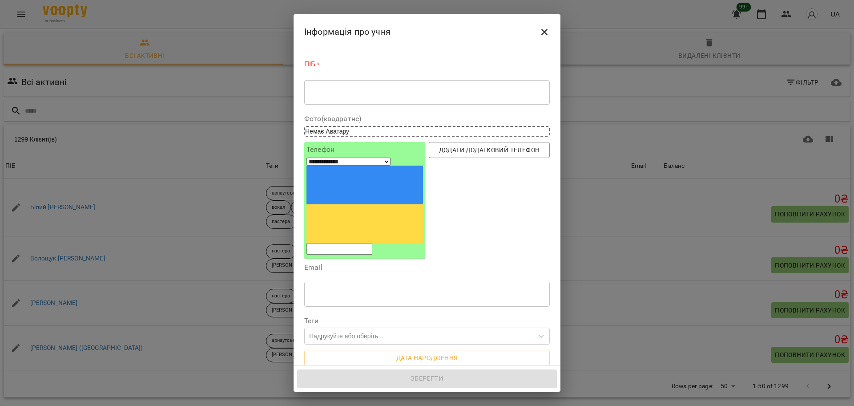
click at [360, 107] on div "ПІБ * * ​" at bounding box center [427, 83] width 246 height 49
click at [364, 100] on div "* ​" at bounding box center [427, 92] width 246 height 25
drag, startPoint x: 364, startPoint y: 100, endPoint x: 335, endPoint y: 94, distance: 29.9
click at [337, 94] on textarea at bounding box center [427, 92] width 233 height 8
click at [335, 94] on textarea at bounding box center [427, 92] width 233 height 8
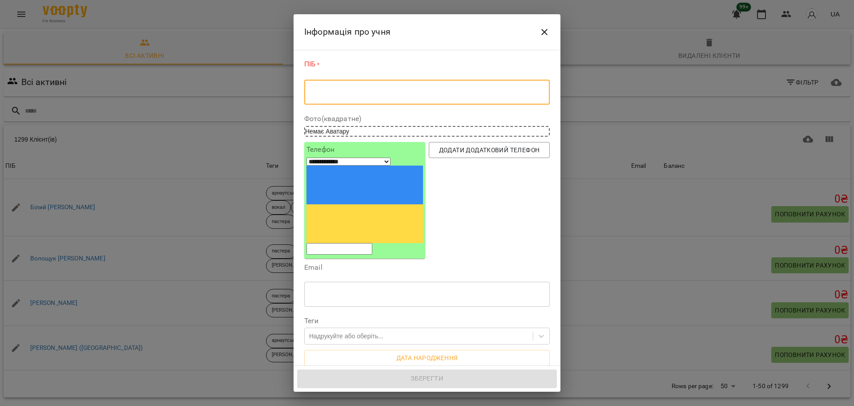
paste textarea "**********"
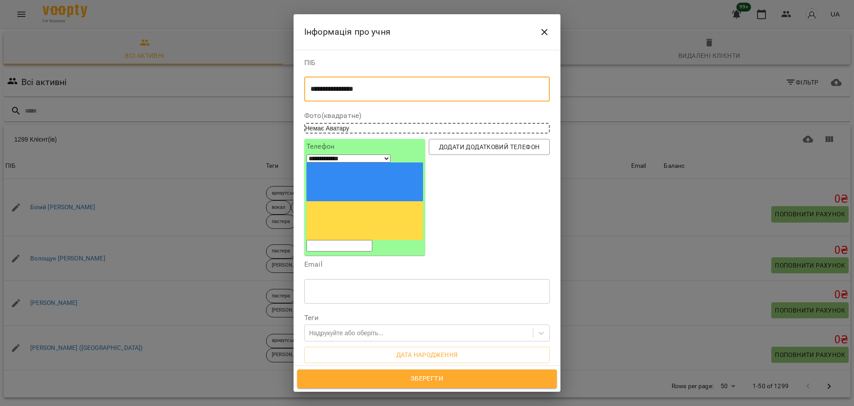
type textarea "**********"
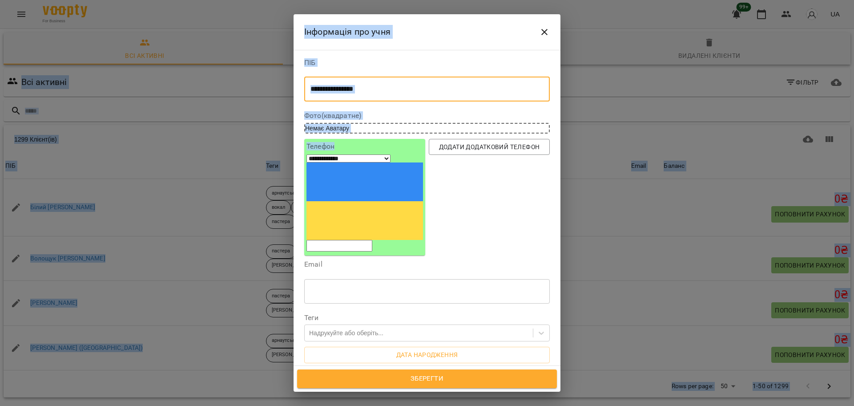
drag, startPoint x: 369, startPoint y: 152, endPoint x: 249, endPoint y: -48, distance: 233.7
click at [249, 0] on html "For Business 99+ UA Всі активні Клієнти з низьким рівнем відвідувань Видалені к…" at bounding box center [427, 231] width 854 height 463
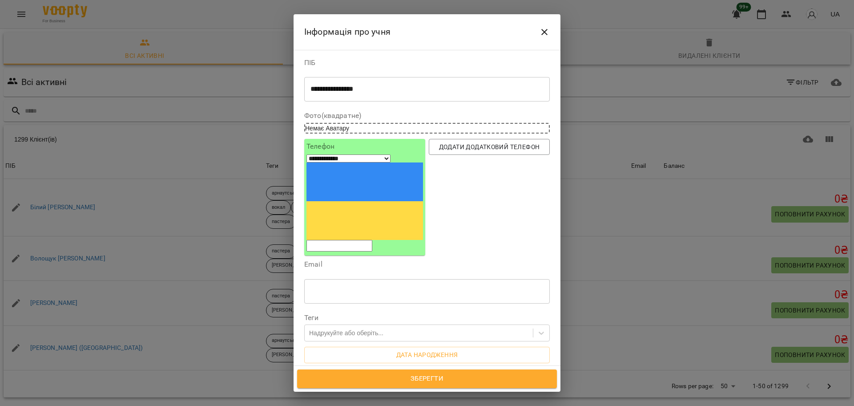
click at [372, 240] on input "tel" at bounding box center [340, 246] width 66 height 12
paste input "tel"
click at [372, 240] on input "tel" at bounding box center [340, 246] width 66 height 12
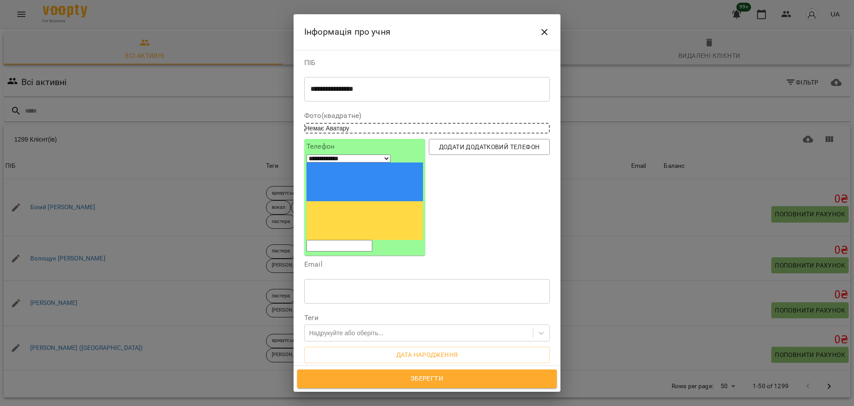
paste input "tel"
click at [372, 240] on input "tel" at bounding box center [340, 246] width 66 height 12
paste input "tel"
drag, startPoint x: 376, startPoint y: 157, endPoint x: 342, endPoint y: 113, distance: 55.5
click at [372, 240] on input "tel" at bounding box center [340, 246] width 66 height 12
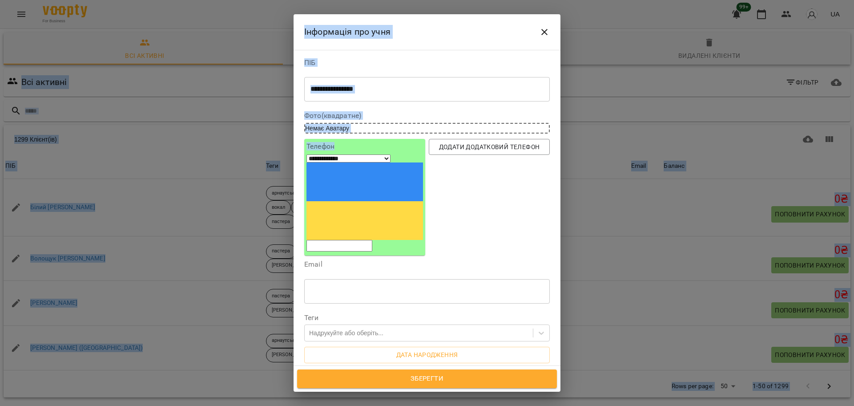
drag, startPoint x: 342, startPoint y: 113, endPoint x: 213, endPoint y: -43, distance: 202.6
click at [213, 0] on html "For Business 99+ UA Всі активні Клієнти з низьким рівнем відвідувань Видалені к…" at bounding box center [427, 231] width 854 height 463
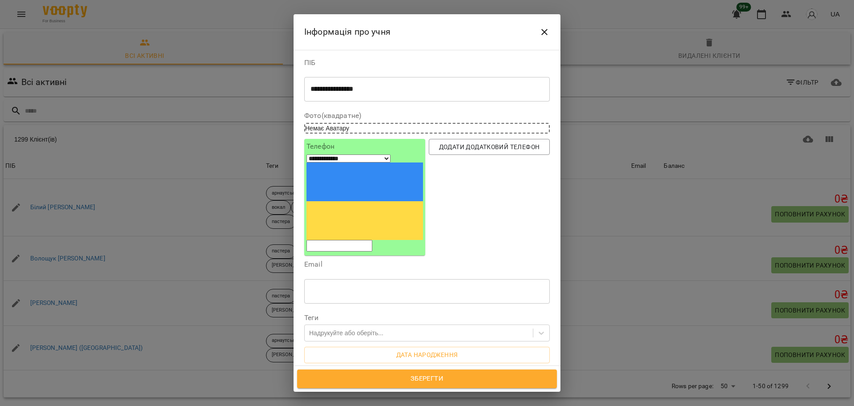
click at [372, 240] on input "tel" at bounding box center [340, 246] width 66 height 12
paste input "**********"
type input "**********"
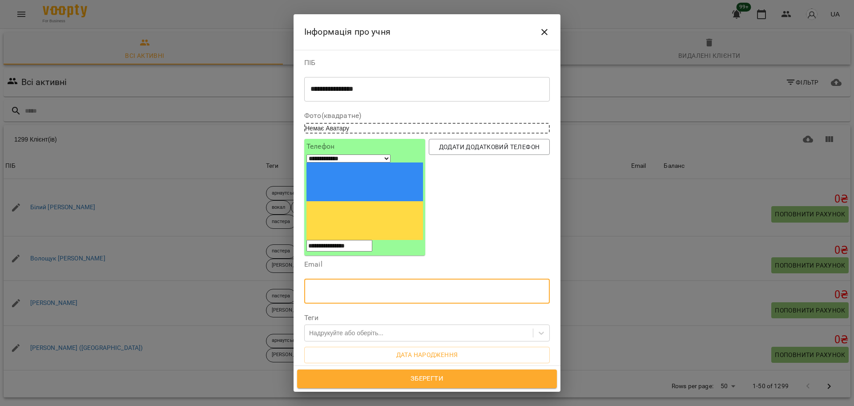
click at [412, 279] on input "text" at bounding box center [427, 291] width 246 height 25
drag, startPoint x: 319, startPoint y: 258, endPoint x: 314, endPoint y: 256, distance: 5.5
click at [318, 328] on div "Надрукуйте або оберіть..." at bounding box center [346, 332] width 74 height 9
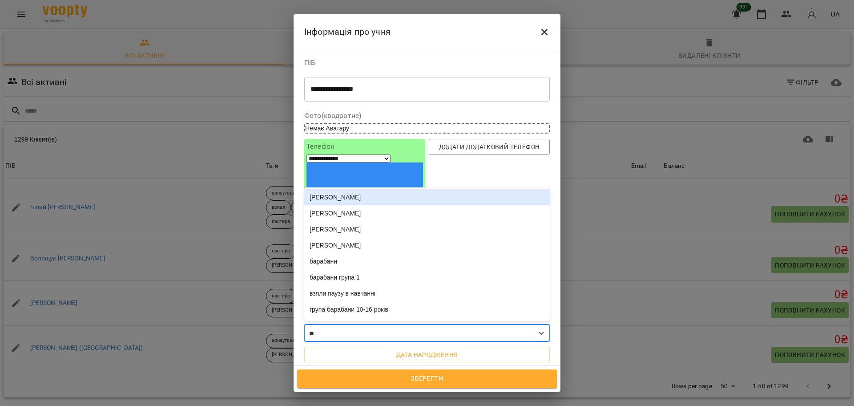
type input "*"
type input "****"
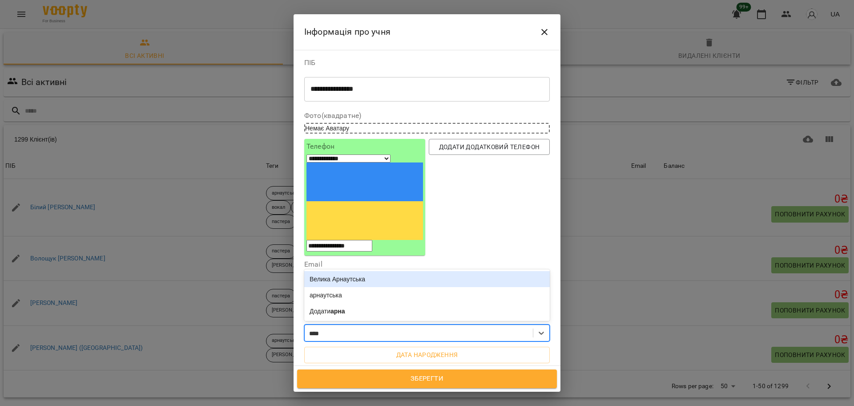
click at [355, 271] on div "Велика Арнаутська" at bounding box center [427, 279] width 246 height 16
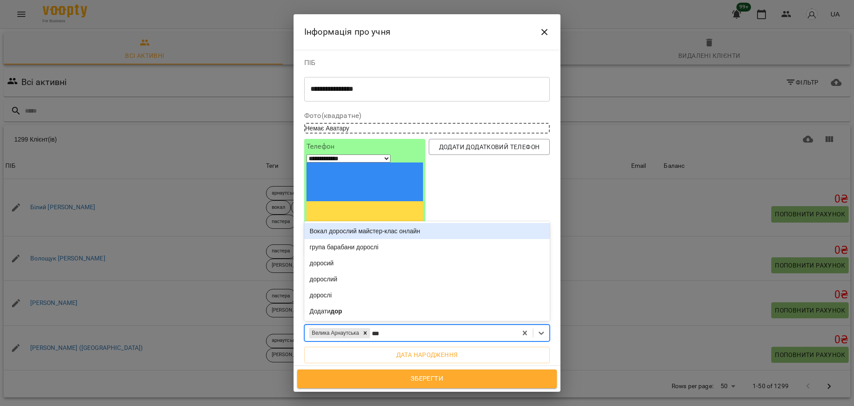
type input "****"
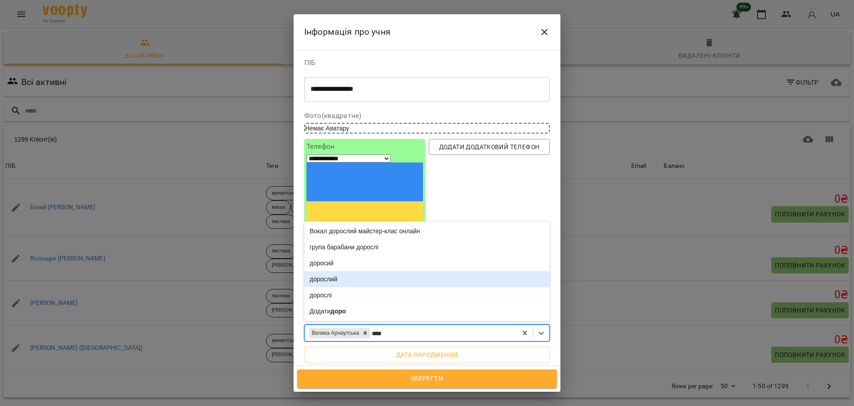
click at [348, 271] on div "дорослий" at bounding box center [427, 279] width 246 height 16
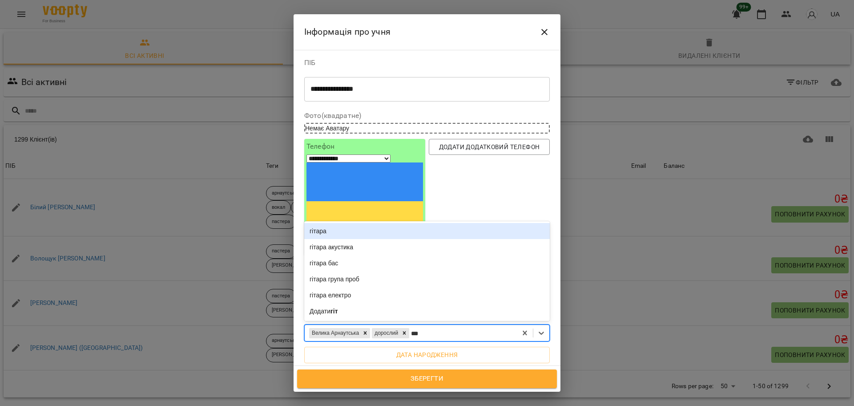
type input "****"
click at [359, 223] on div "гітара" at bounding box center [427, 231] width 246 height 16
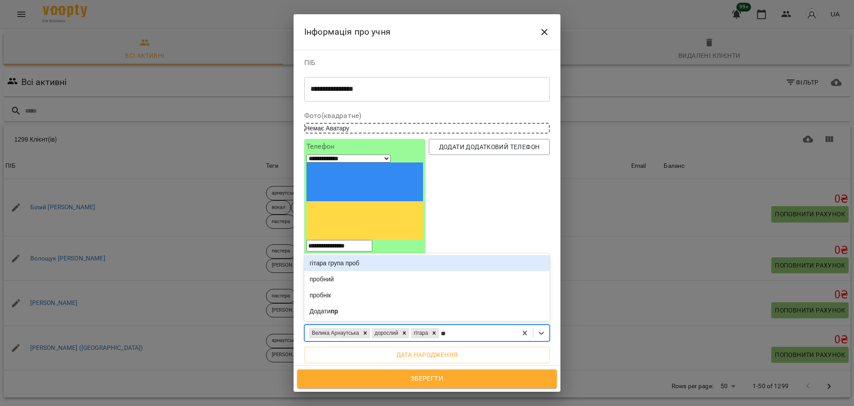
type input "***"
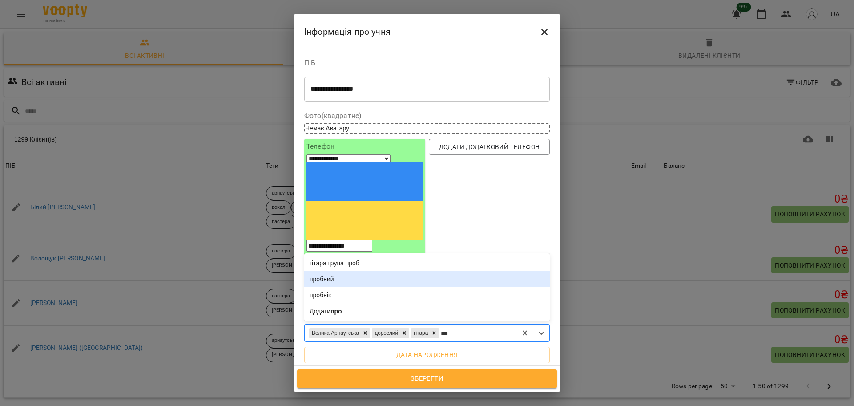
click at [367, 271] on div "пробний" at bounding box center [427, 279] width 246 height 16
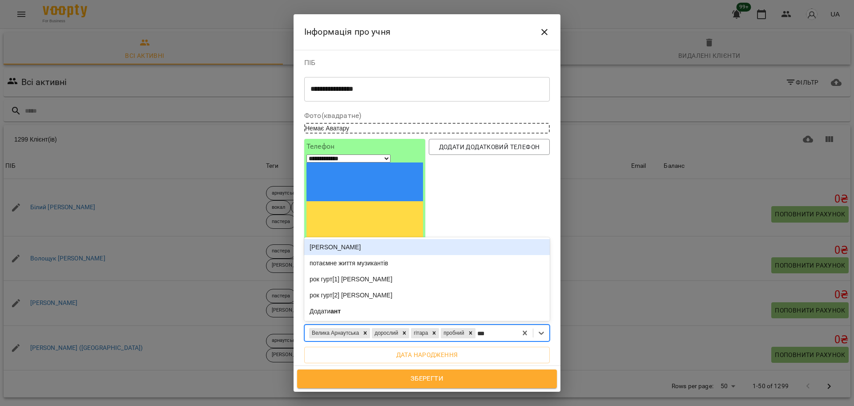
type input "****"
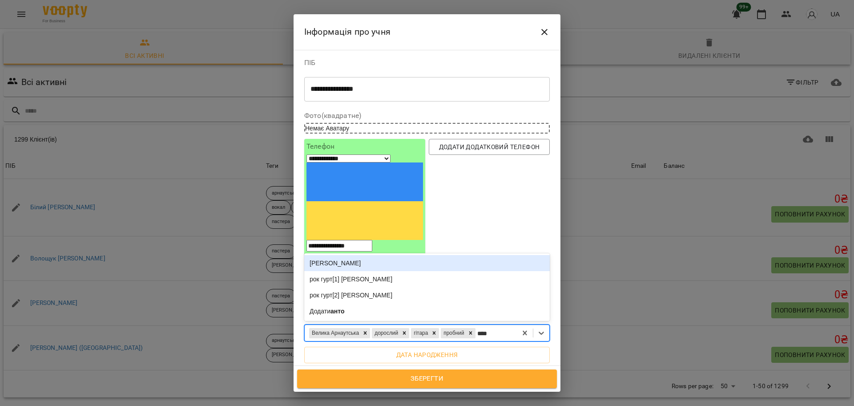
click at [379, 255] on div "[PERSON_NAME]" at bounding box center [427, 263] width 246 height 16
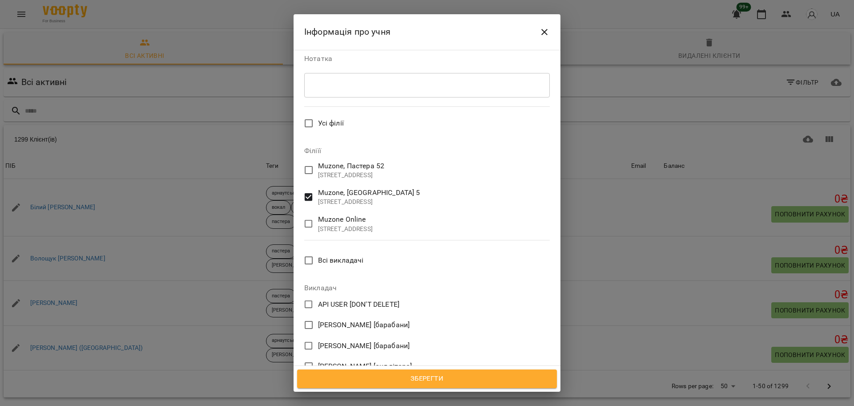
scroll to position [356, 0]
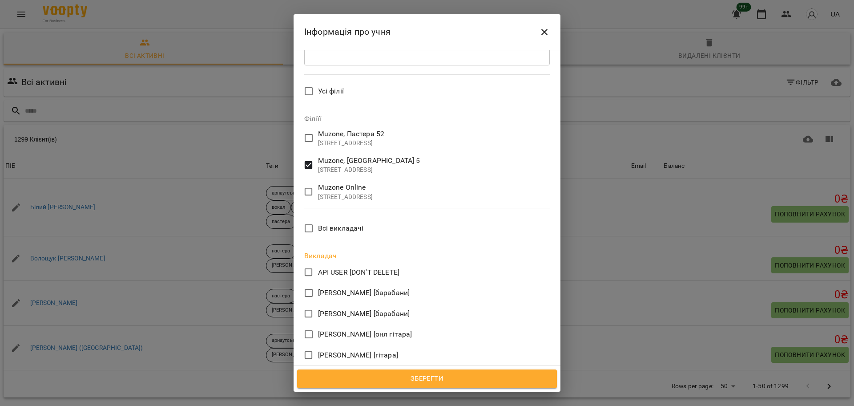
click at [374, 381] on span "Зберегти" at bounding box center [427, 379] width 240 height 12
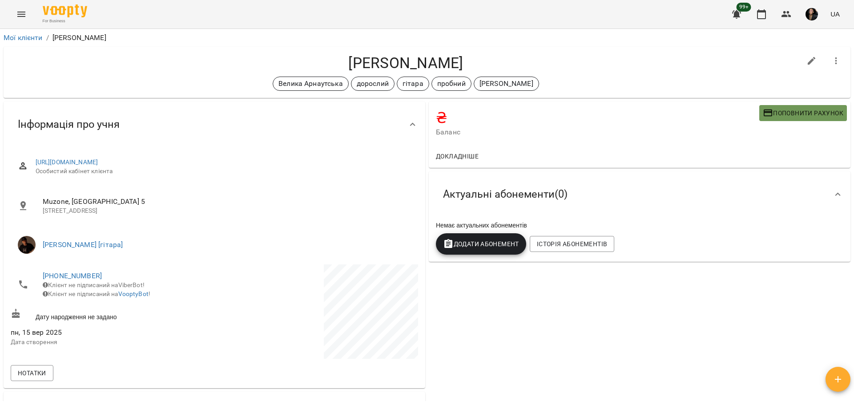
click at [786, 105] on button "Поповнити рахунок" at bounding box center [803, 113] width 88 height 16
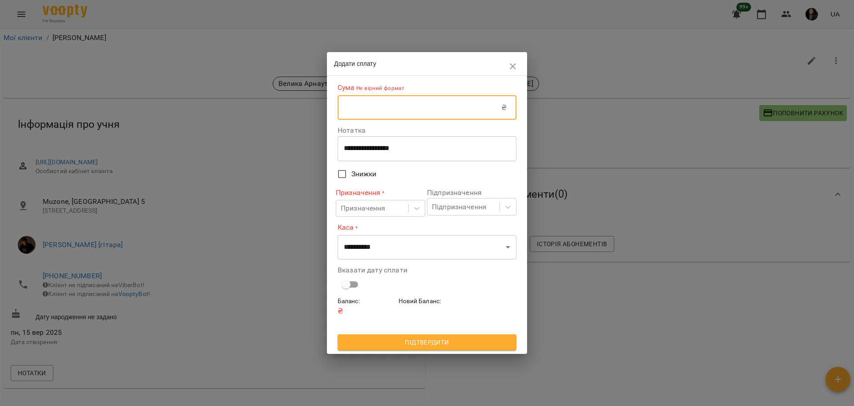
click at [425, 101] on input "text" at bounding box center [420, 107] width 164 height 25
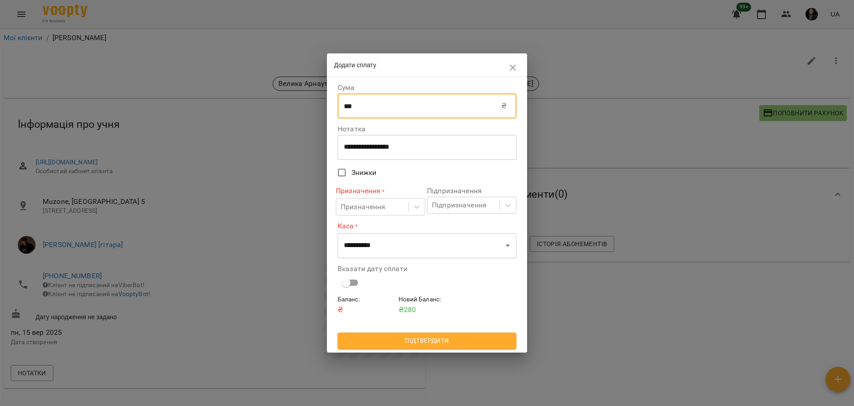
type input "***"
drag, startPoint x: 361, startPoint y: 148, endPoint x: 382, endPoint y: 146, distance: 21.4
click at [361, 148] on textarea "**********" at bounding box center [427, 147] width 166 height 8
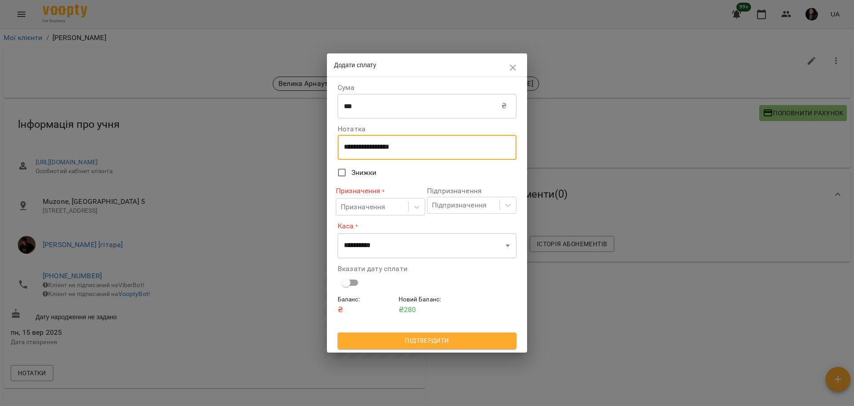
drag, startPoint x: 416, startPoint y: 149, endPoint x: 326, endPoint y: 149, distance: 89.4
click at [326, 149] on div "**********" at bounding box center [427, 203] width 854 height 406
type textarea "****"
click at [396, 215] on div "Призначення" at bounding box center [372, 206] width 72 height 16
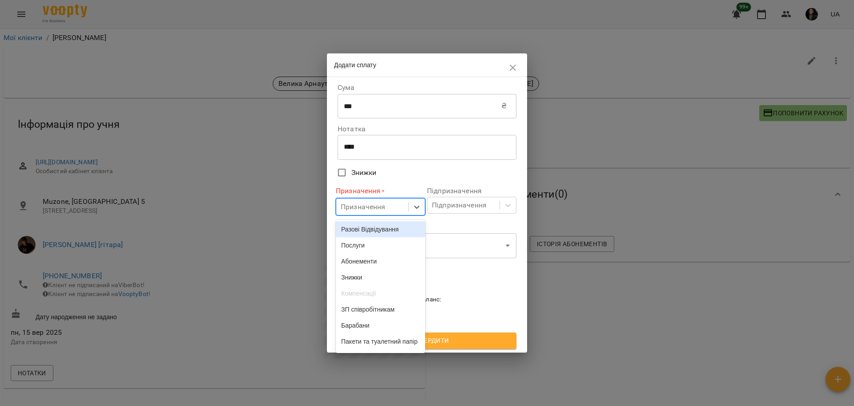
click at [382, 230] on div "Разові Відвідування" at bounding box center [380, 229] width 89 height 16
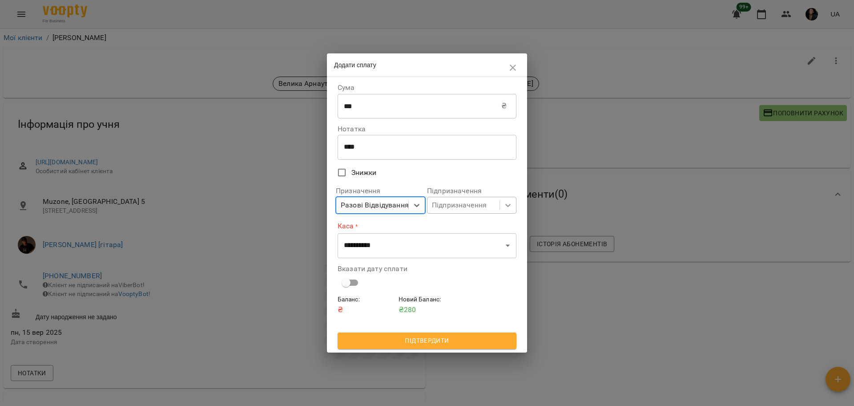
click at [503, 198] on div at bounding box center [508, 205] width 16 height 16
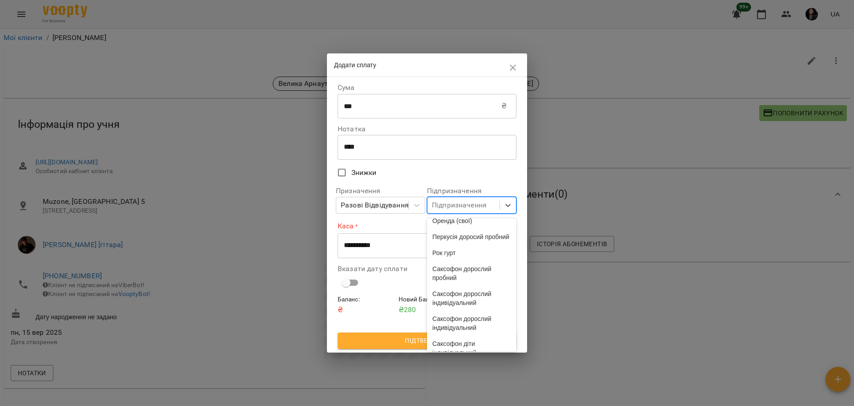
scroll to position [833, 0]
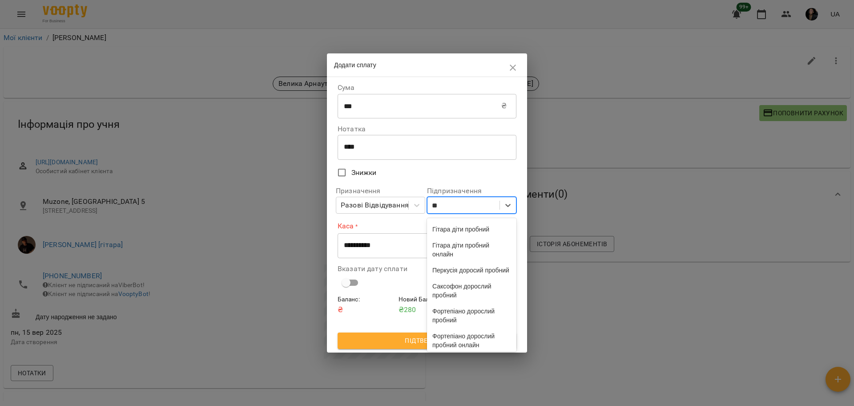
type input "***"
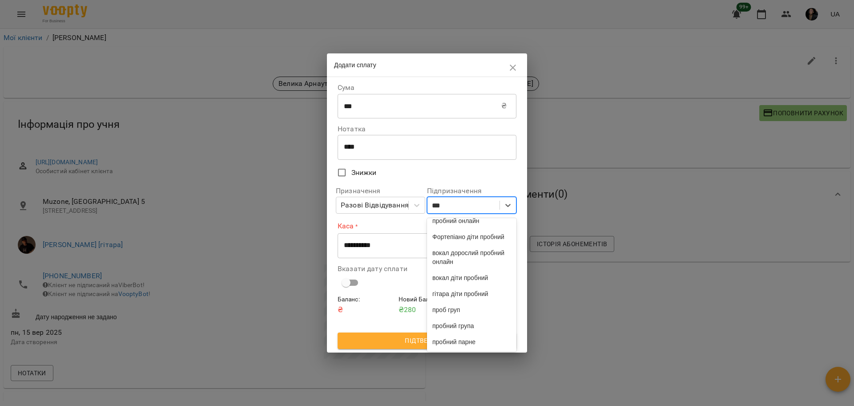
scroll to position [452, 0]
click at [484, 293] on div "пробний індив" at bounding box center [471, 285] width 89 height 16
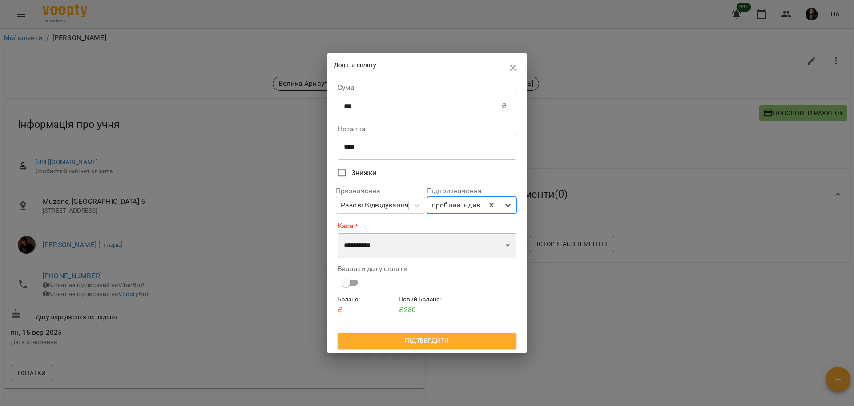
click at [415, 256] on select "**********" at bounding box center [427, 245] width 179 height 25
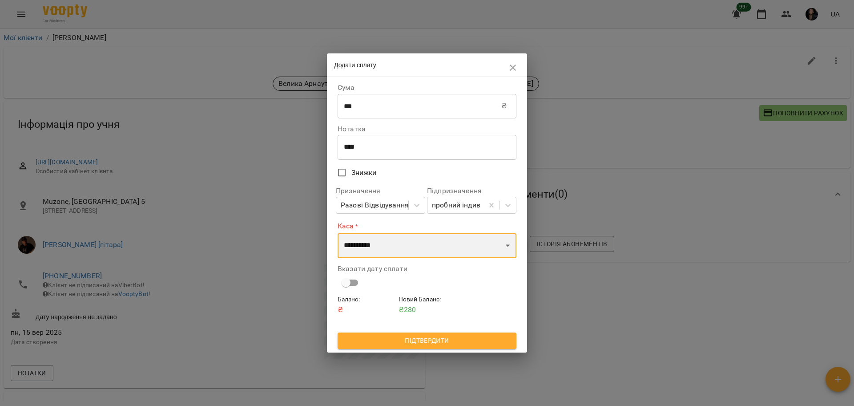
select select "****"
click at [338, 233] on select "**********" at bounding box center [427, 245] width 179 height 25
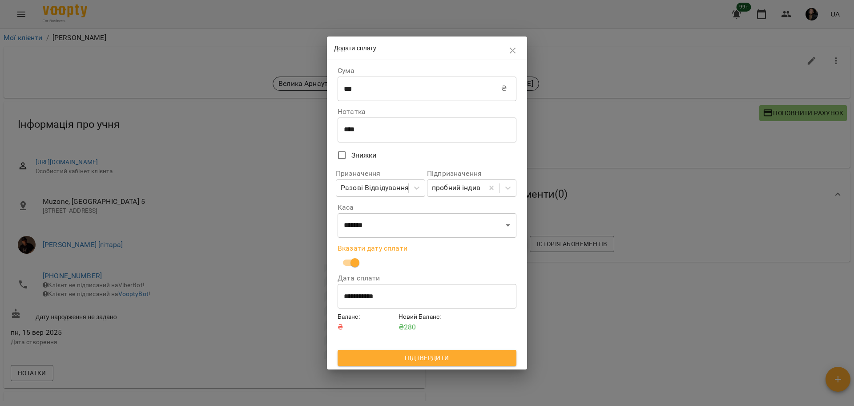
click at [436, 357] on span "Підтвердити" at bounding box center [427, 357] width 165 height 11
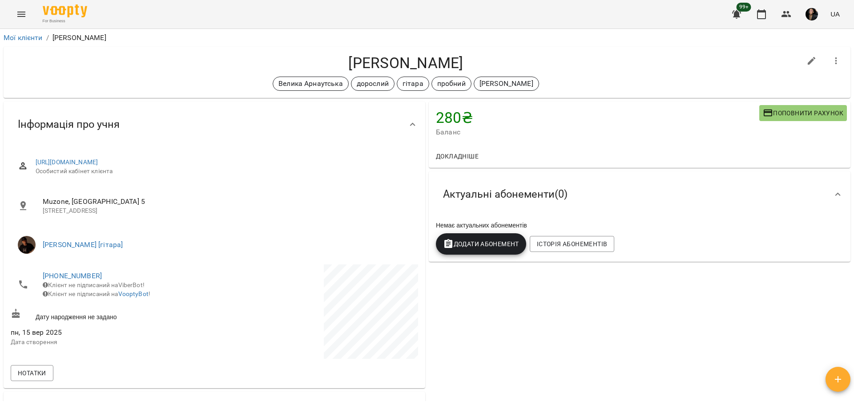
drag, startPoint x: 324, startPoint y: 63, endPoint x: 476, endPoint y: 65, distance: 151.7
click at [505, 64] on h4 "[PERSON_NAME]" at bounding box center [406, 63] width 791 height 18
drag, startPoint x: 438, startPoint y: 66, endPoint x: 416, endPoint y: 58, distance: 22.8
click at [416, 58] on h4 "[PERSON_NAME]" at bounding box center [406, 63] width 791 height 18
copy h4 "[PERSON_NAME]"
